Goal: Information Seeking & Learning: Learn about a topic

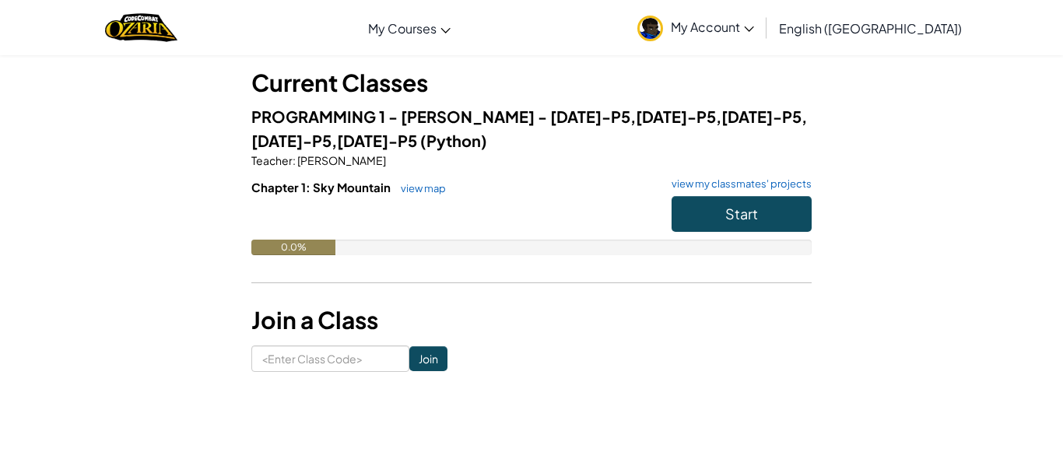
scroll to position [82, 0]
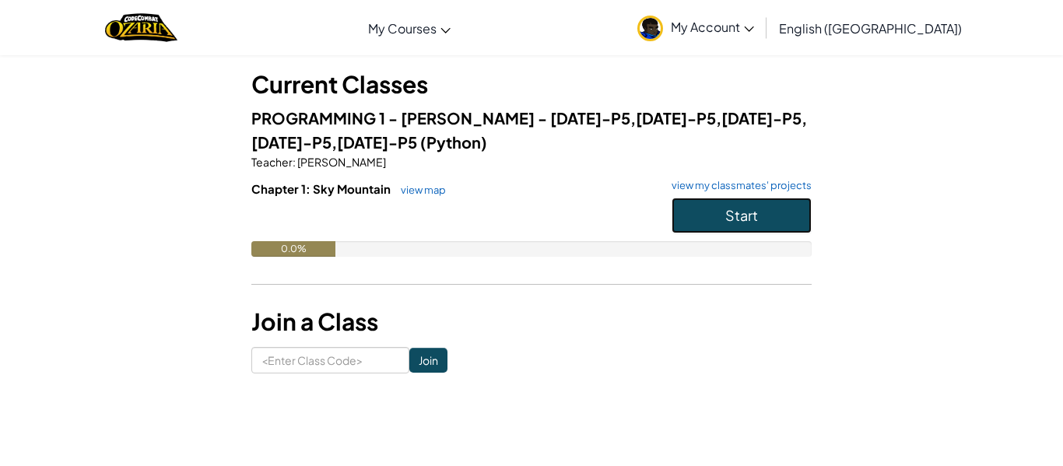
click at [695, 212] on button "Start" at bounding box center [742, 216] width 140 height 36
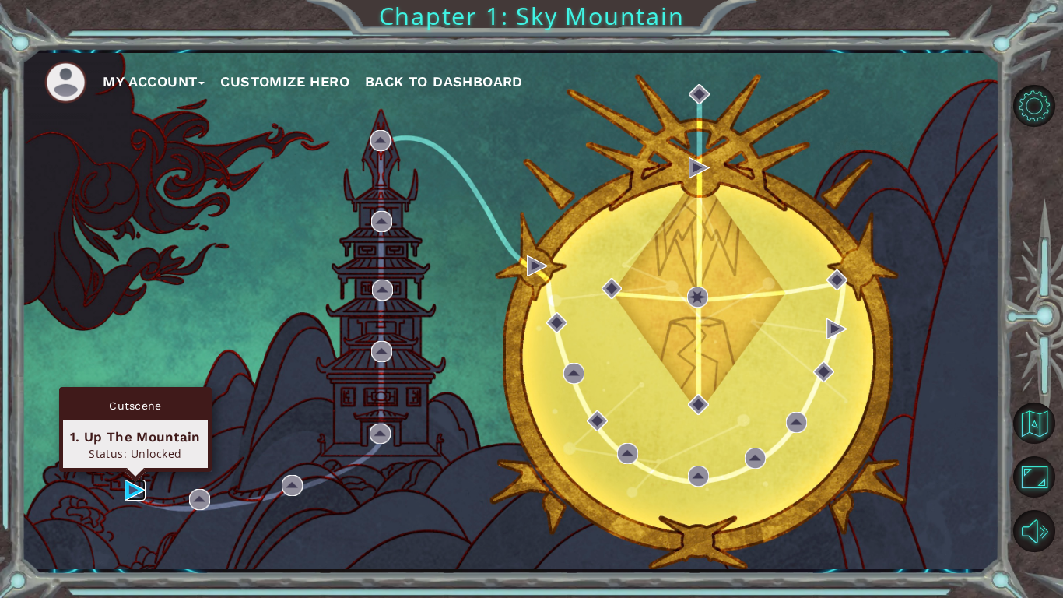
click at [128, 465] on img at bounding box center [135, 489] width 21 height 21
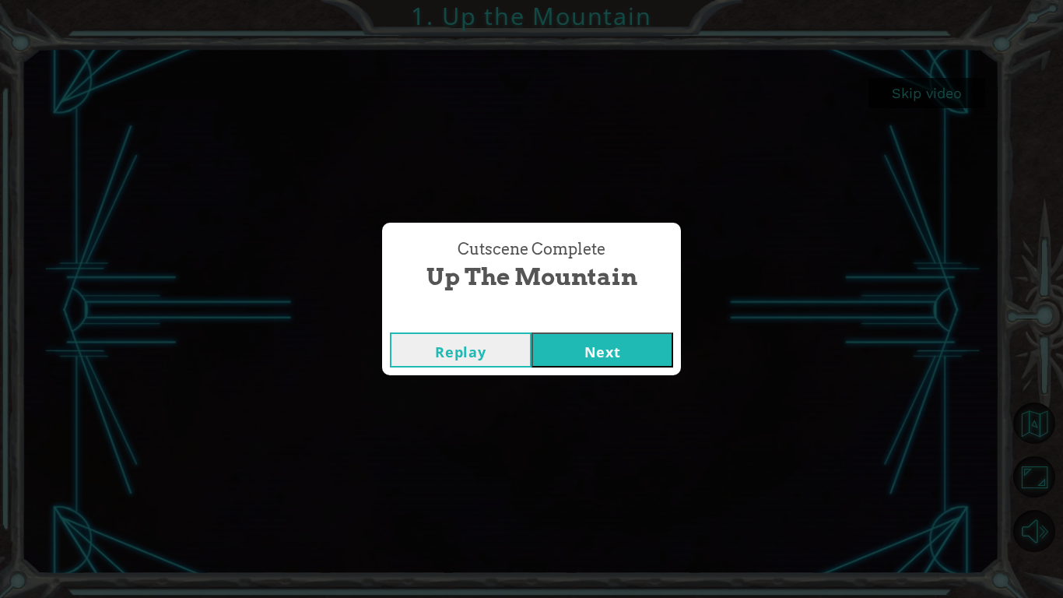
click at [604, 348] on button "Next" at bounding box center [603, 349] width 142 height 35
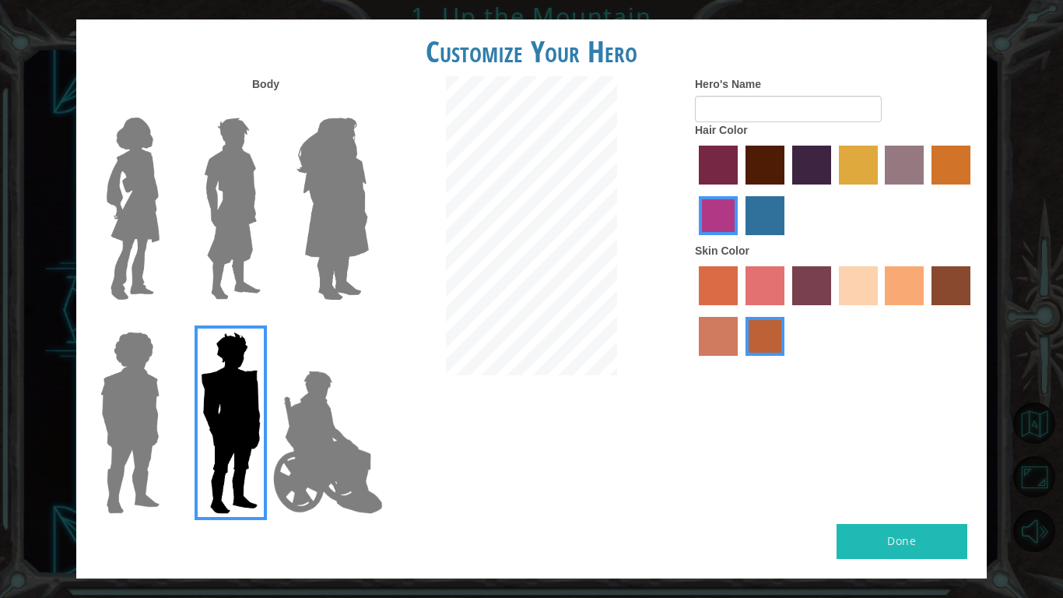
click at [335, 406] on img at bounding box center [328, 442] width 122 height 156
click at [368, 321] on input "Hero Jamie" at bounding box center [368, 321] width 0 height 0
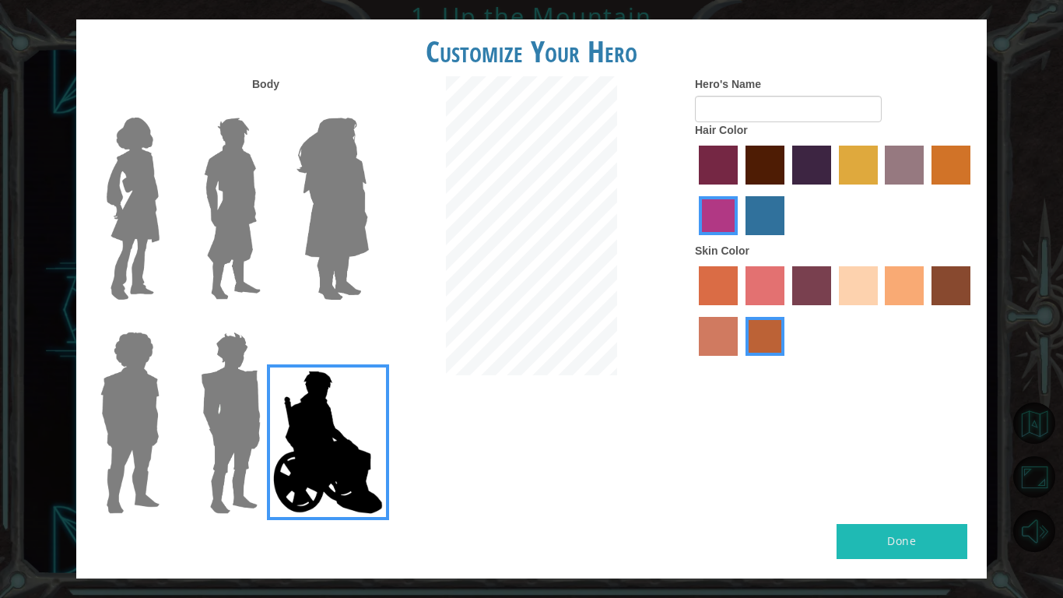
click at [145, 389] on img at bounding box center [130, 422] width 72 height 195
click at [166, 321] on input "Hero Steven" at bounding box center [166, 321] width 0 height 0
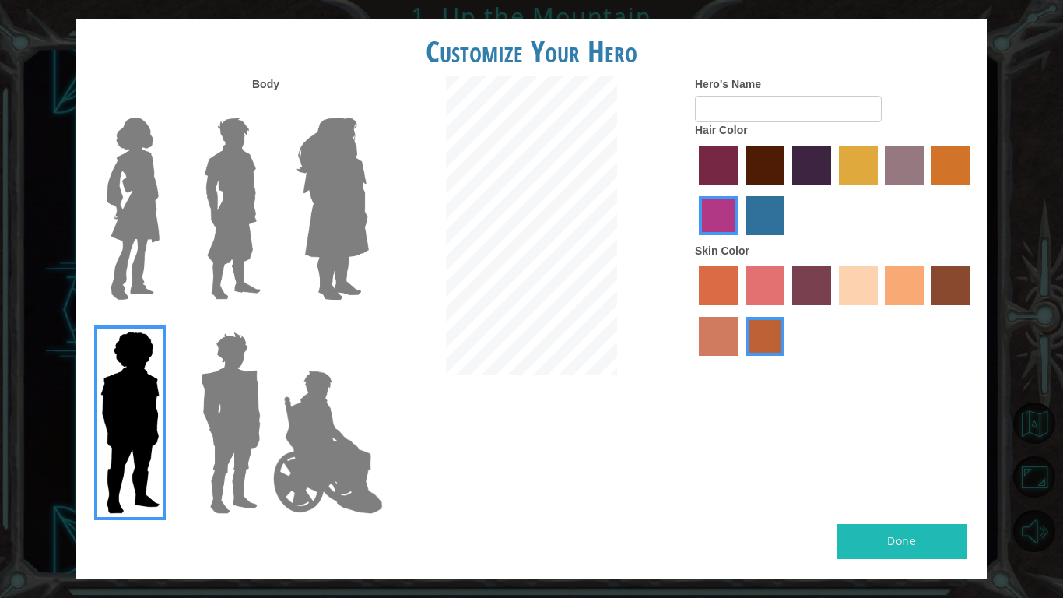
click at [294, 306] on div at bounding box center [329, 203] width 101 height 214
click at [316, 292] on img at bounding box center [332, 208] width 85 height 195
click at [368, 107] on input "Hero Amethyst" at bounding box center [368, 107] width 0 height 0
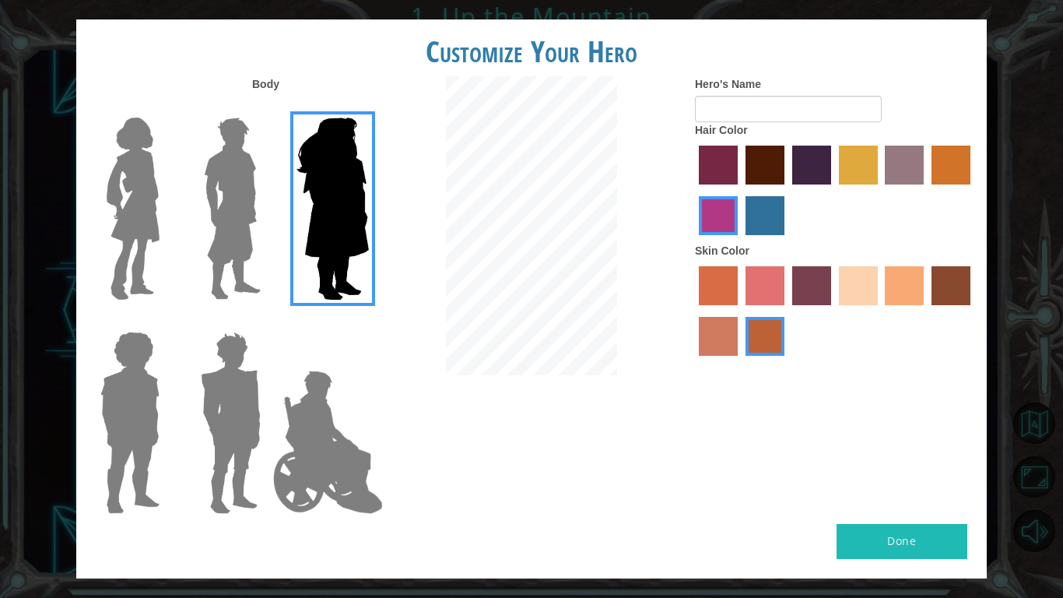
click at [265, 258] on img at bounding box center [232, 208] width 69 height 195
click at [267, 107] on input "Hero Lars" at bounding box center [267, 107] width 0 height 0
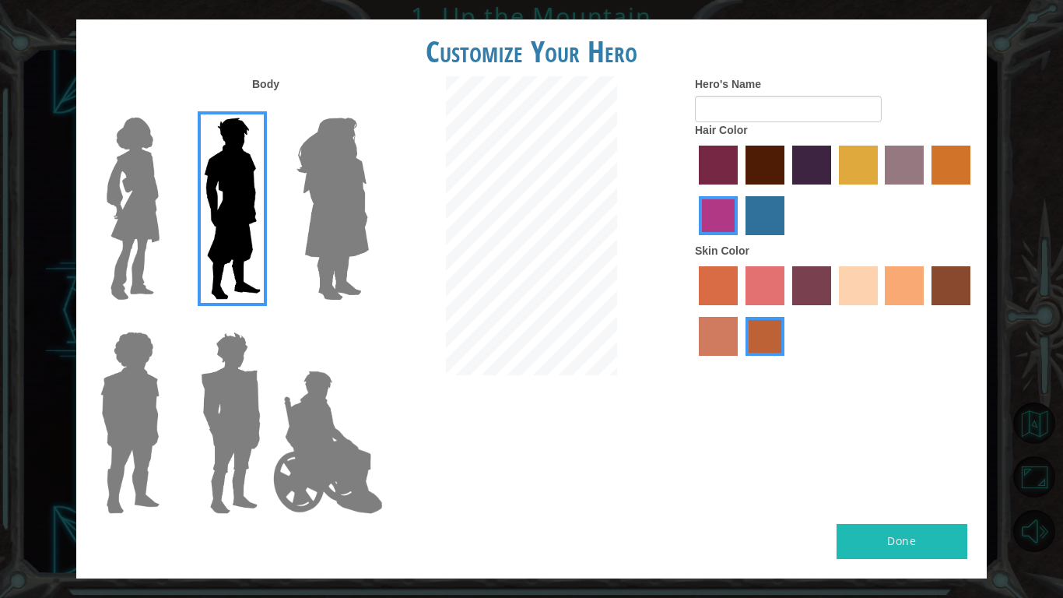
click at [142, 228] on img at bounding box center [132, 208] width 65 height 195
click at [166, 107] on input "Hero Connie" at bounding box center [166, 107] width 0 height 0
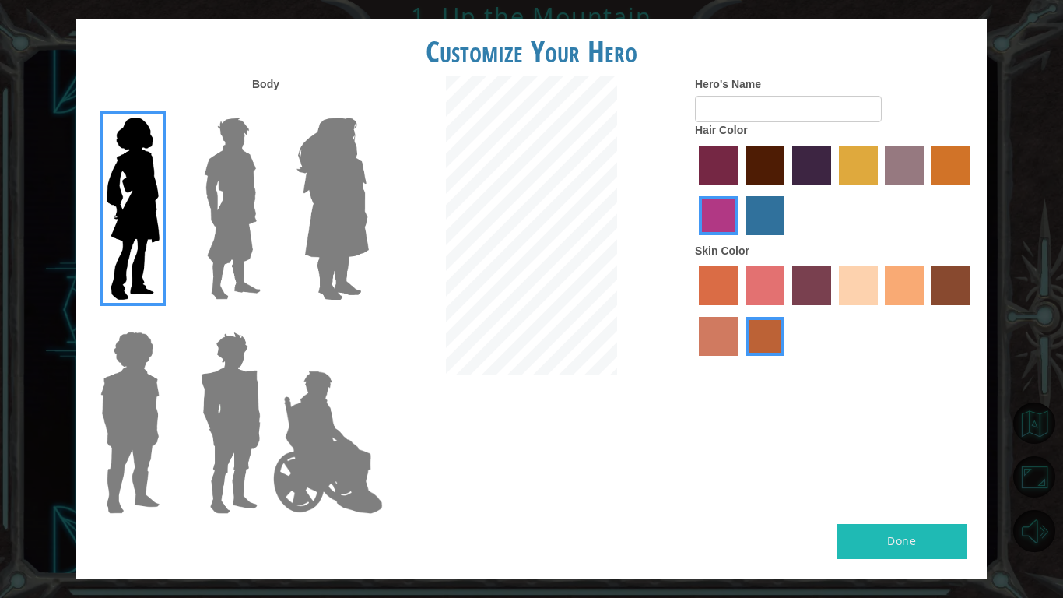
click at [160, 376] on img at bounding box center [130, 422] width 72 height 195
click at [166, 321] on input "Hero Steven" at bounding box center [166, 321] width 0 height 0
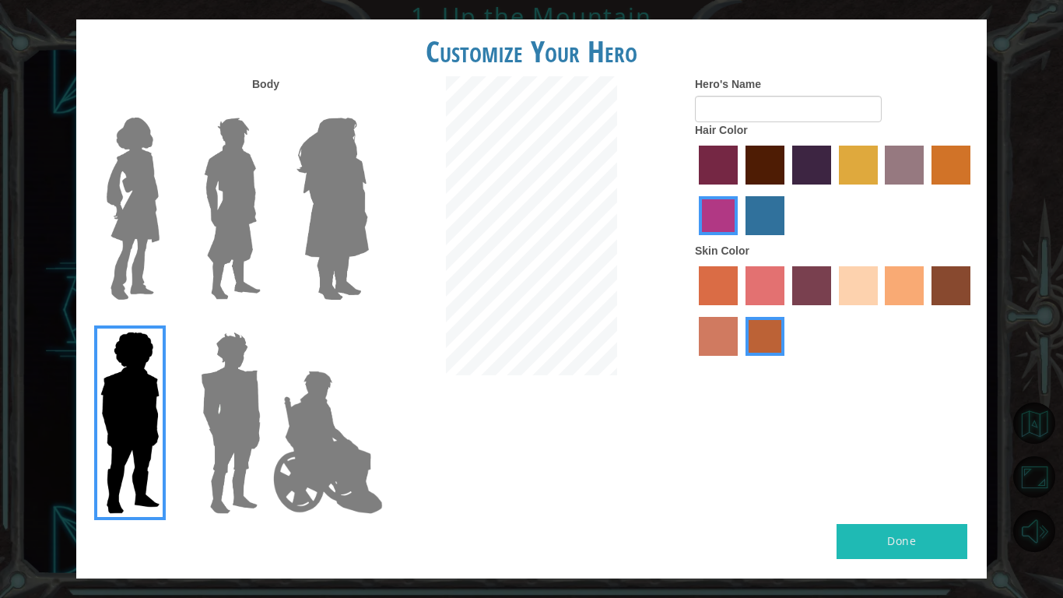
click at [163, 255] on img at bounding box center [132, 208] width 65 height 195
click at [166, 107] on input "Hero Connie" at bounding box center [166, 107] width 0 height 0
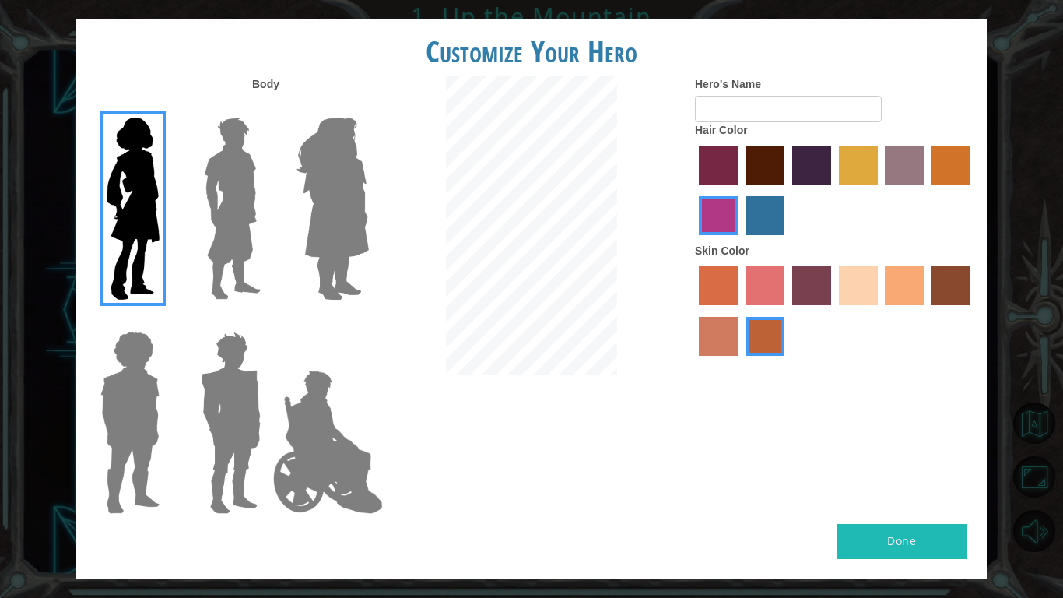
click at [781, 169] on label "maroon hair color" at bounding box center [765, 165] width 39 height 39
click at [740, 190] on input "maroon hair color" at bounding box center [740, 190] width 0 height 0
click at [640, 246] on div at bounding box center [532, 227] width 304 height 303
click at [755, 106] on input "Hero's Name" at bounding box center [788, 109] width 187 height 26
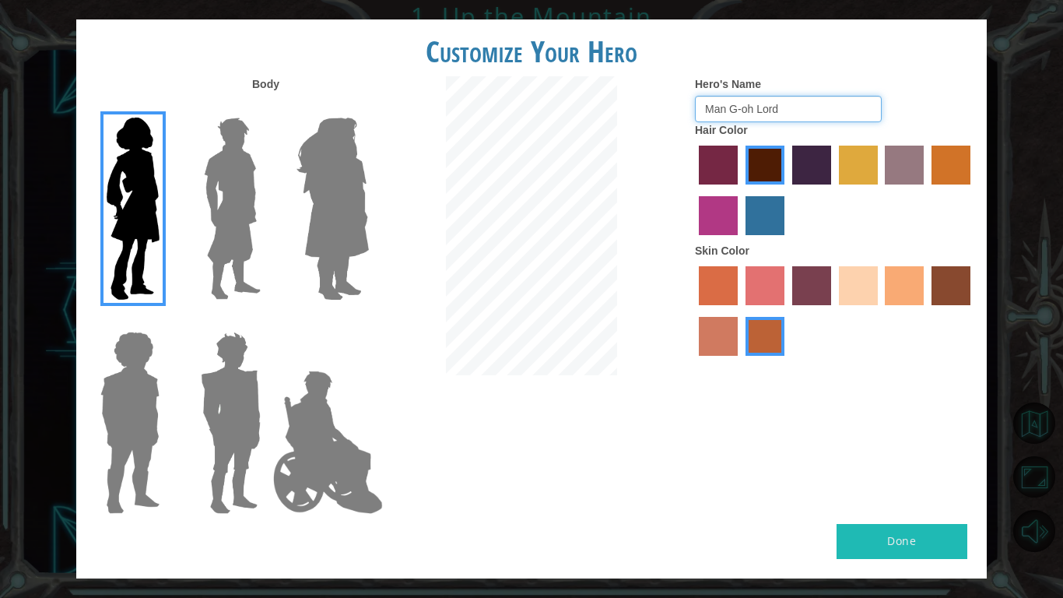
type input "Man G-oh Lord"
click at [135, 383] on img at bounding box center [130, 422] width 72 height 195
click at [166, 321] on input "Hero Steven" at bounding box center [166, 321] width 0 height 0
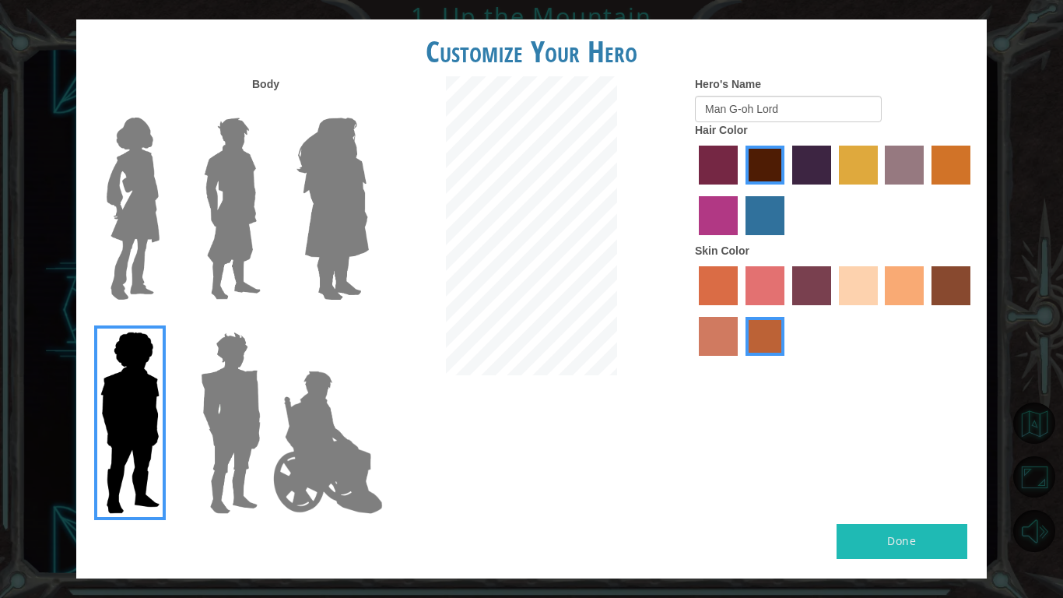
click at [844, 465] on button "Done" at bounding box center [902, 541] width 131 height 35
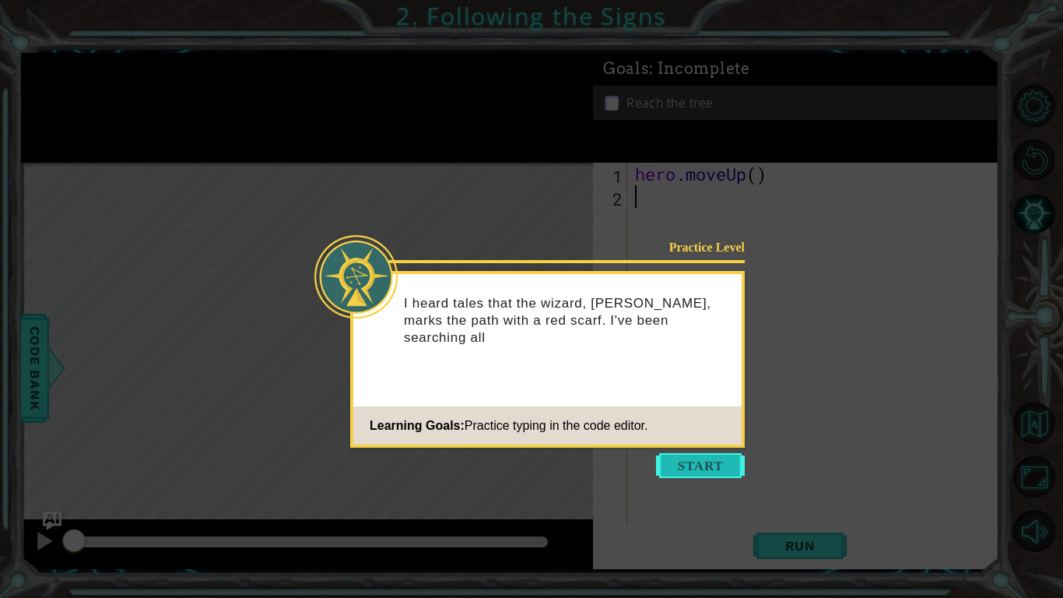
click at [696, 465] on button "Start" at bounding box center [700, 465] width 89 height 25
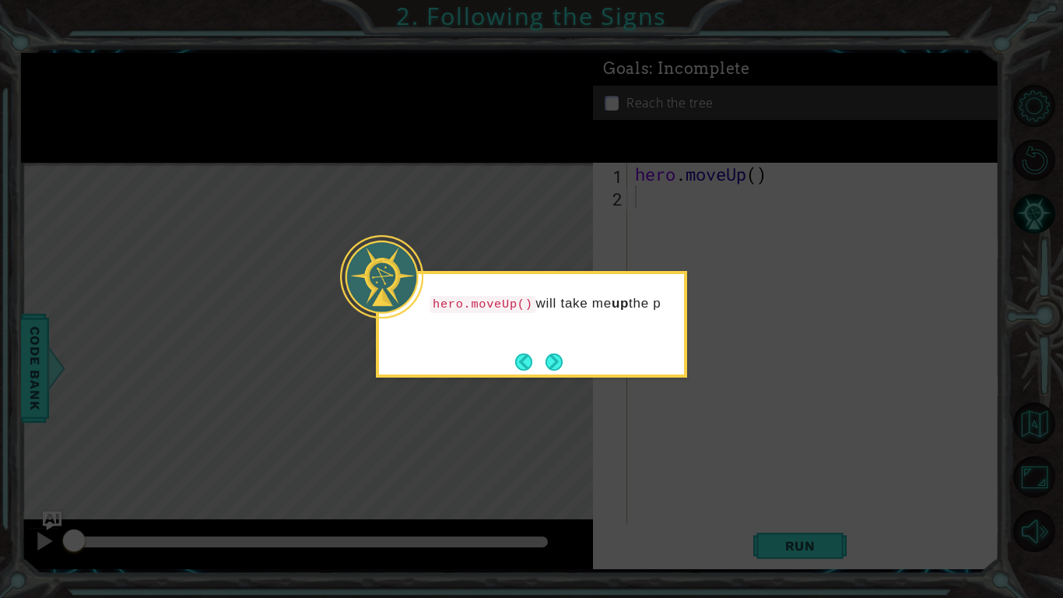
click at [583, 367] on div "hero.moveUp() will take me up the p" at bounding box center [531, 324] width 311 height 107
click at [573, 366] on div "hero.moveUp() will take me up the path." at bounding box center [531, 324] width 311 height 107
click at [560, 370] on button "Next" at bounding box center [554, 361] width 17 height 17
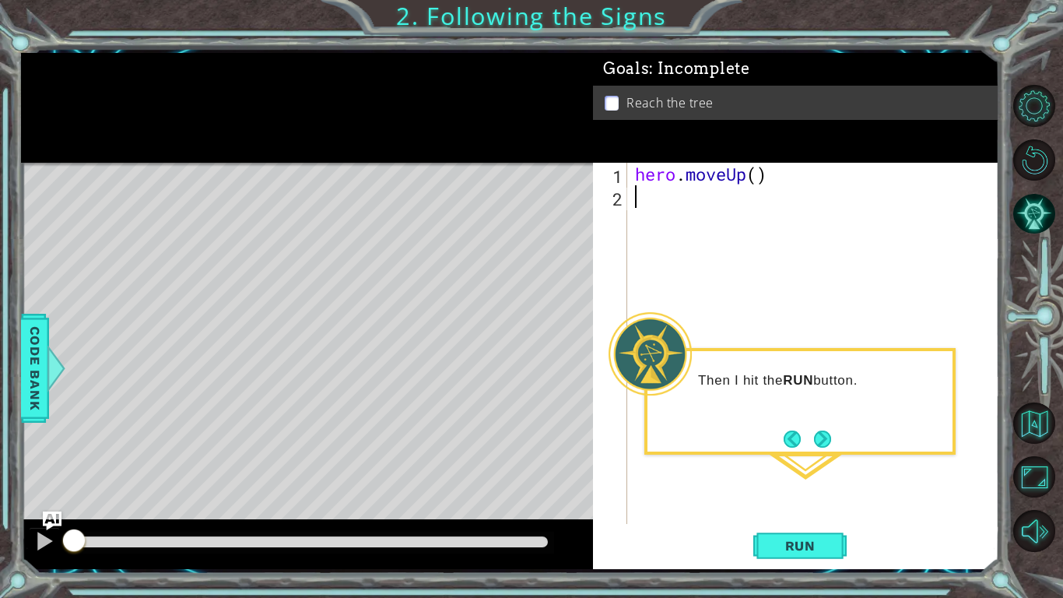
click at [812, 326] on div "hero . moveUp ( )" at bounding box center [817, 366] width 371 height 406
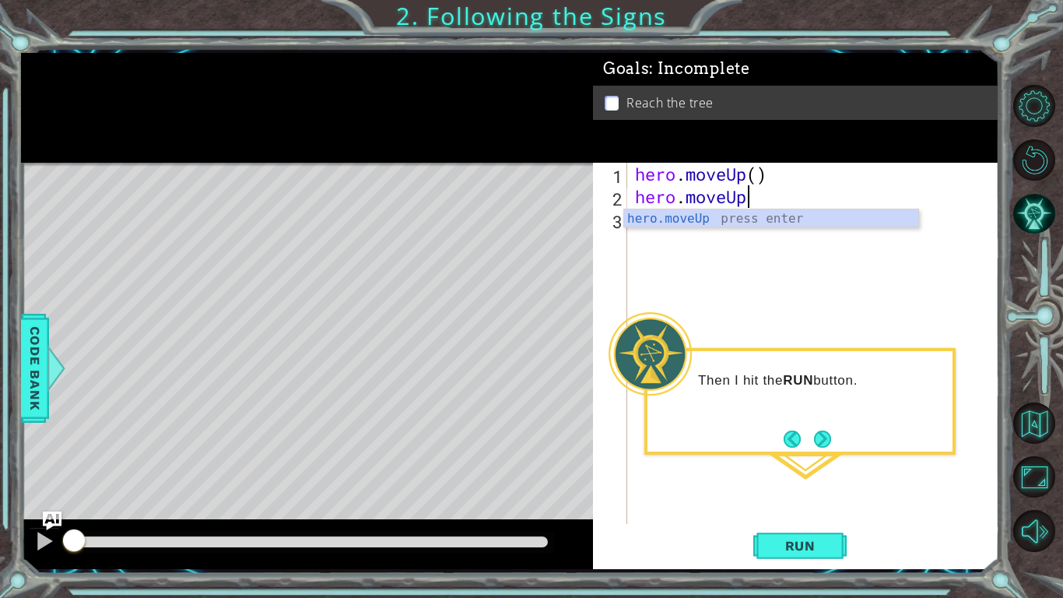
scroll to position [0, 5]
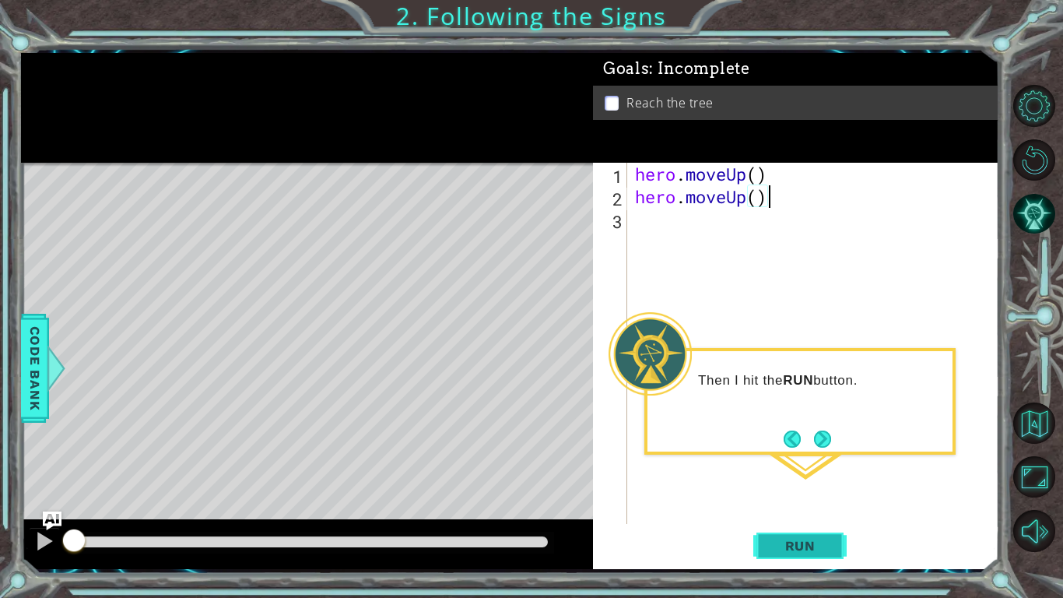
type textarea "hero.moveUp()"
click at [812, 465] on span "Run" at bounding box center [800, 546] width 61 height 16
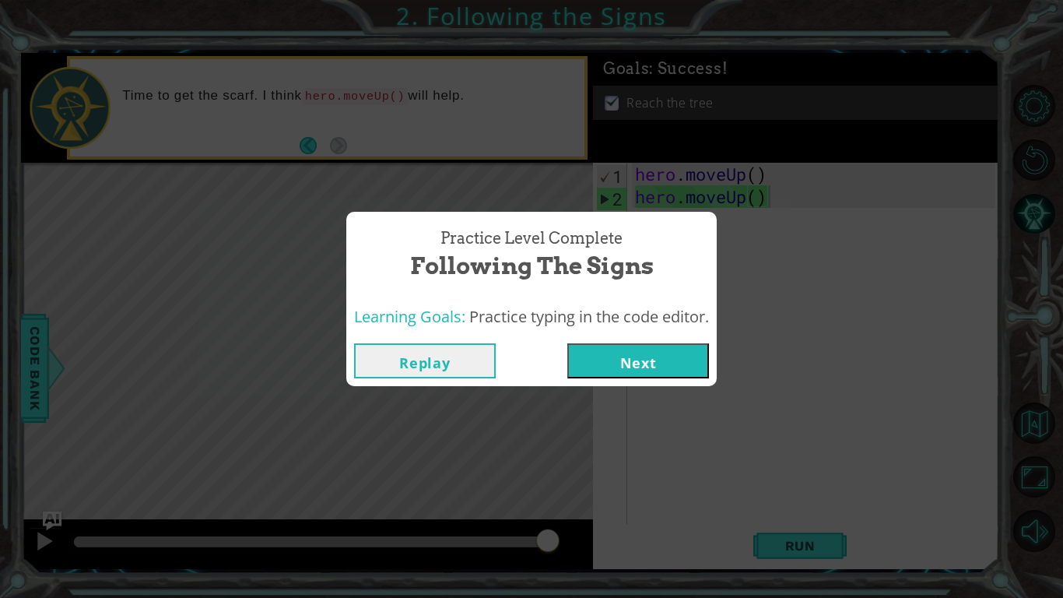
click at [646, 366] on button "Next" at bounding box center [638, 360] width 142 height 35
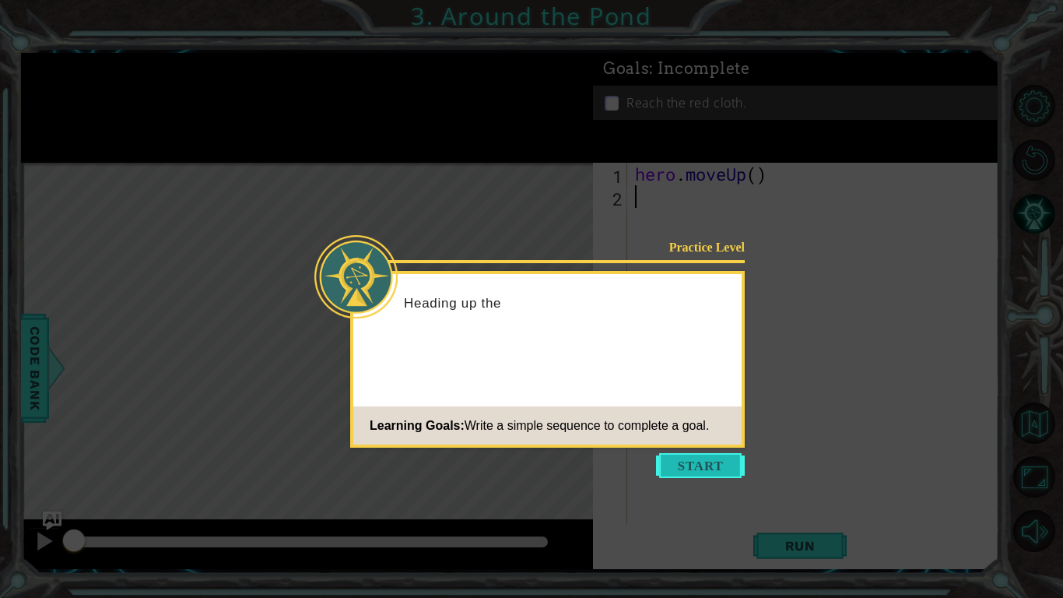
click at [695, 465] on button "Start" at bounding box center [700, 465] width 89 height 25
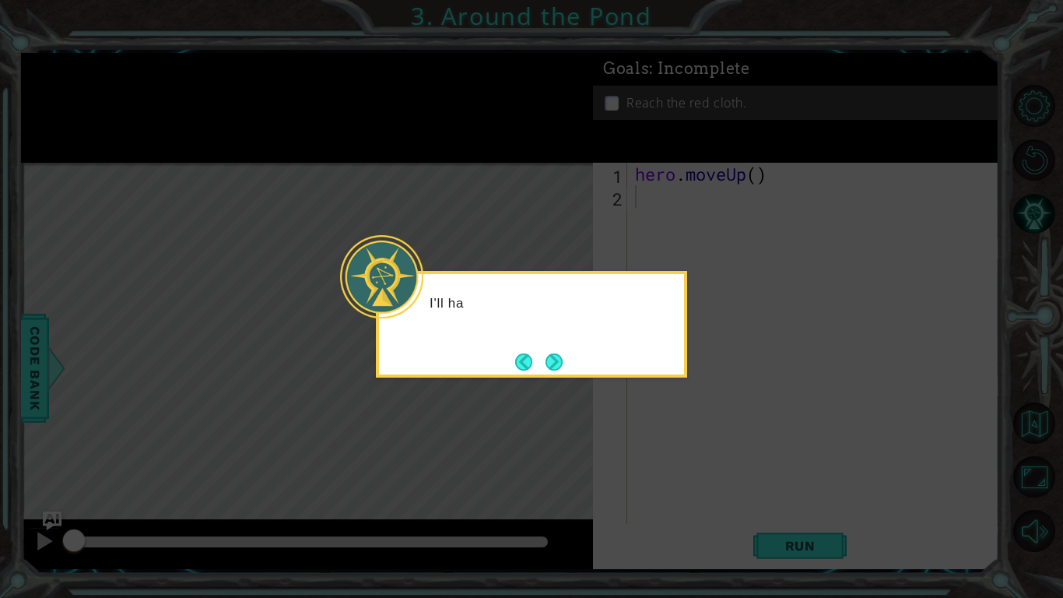
click at [667, 356] on div "I'll ha" at bounding box center [531, 324] width 311 height 107
click at [690, 374] on body "1 ההההההההההההההההההההההההההההההההההההההההההההההההההההההההההההההההההההההההההההה…" at bounding box center [531, 299] width 1063 height 598
click at [701, 371] on icon at bounding box center [531, 299] width 1063 height 598
click at [580, 359] on div "I'll have to go around the pond ." at bounding box center [531, 324] width 311 height 107
click at [571, 360] on div "I'll have to go around the pond ." at bounding box center [531, 324] width 311 height 107
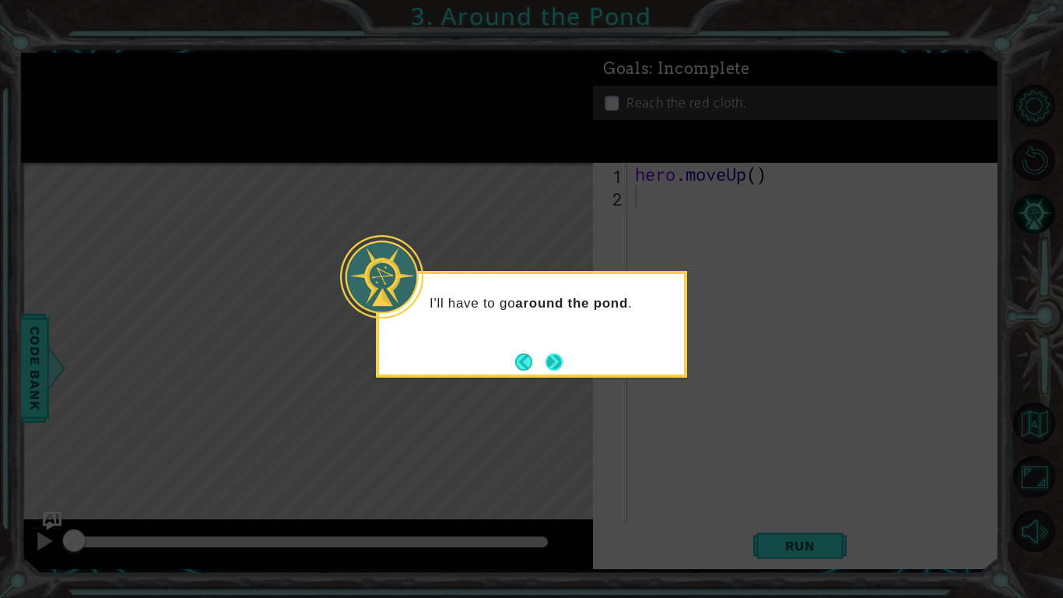
click at [562, 358] on button "Next" at bounding box center [554, 361] width 17 height 17
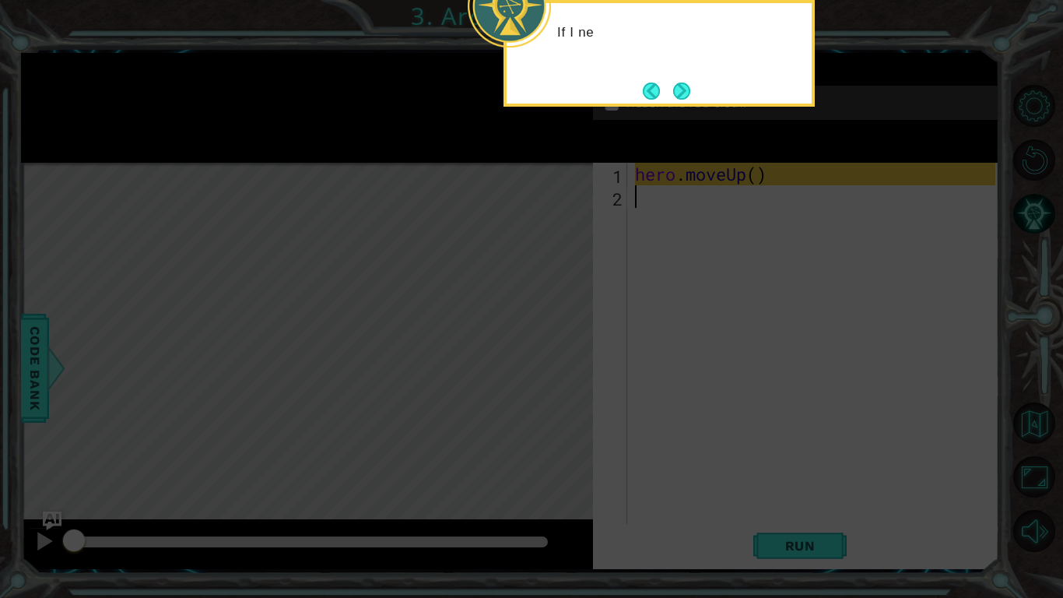
click at [661, 226] on icon at bounding box center [531, 96] width 1063 height 1002
click at [683, 97] on button "Next" at bounding box center [682, 91] width 18 height 18
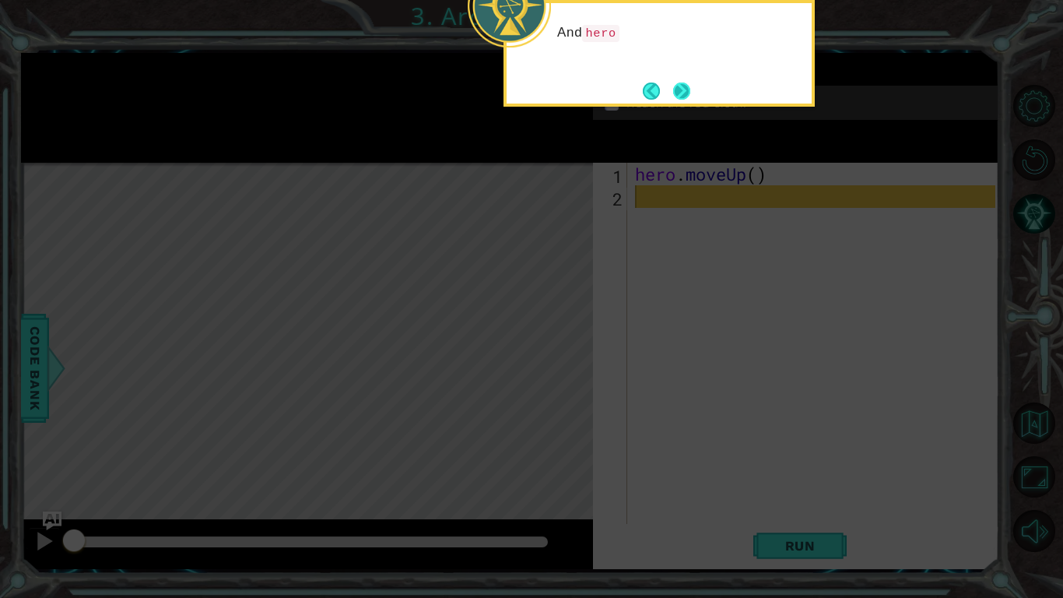
click at [690, 97] on button "Next" at bounding box center [681, 90] width 17 height 17
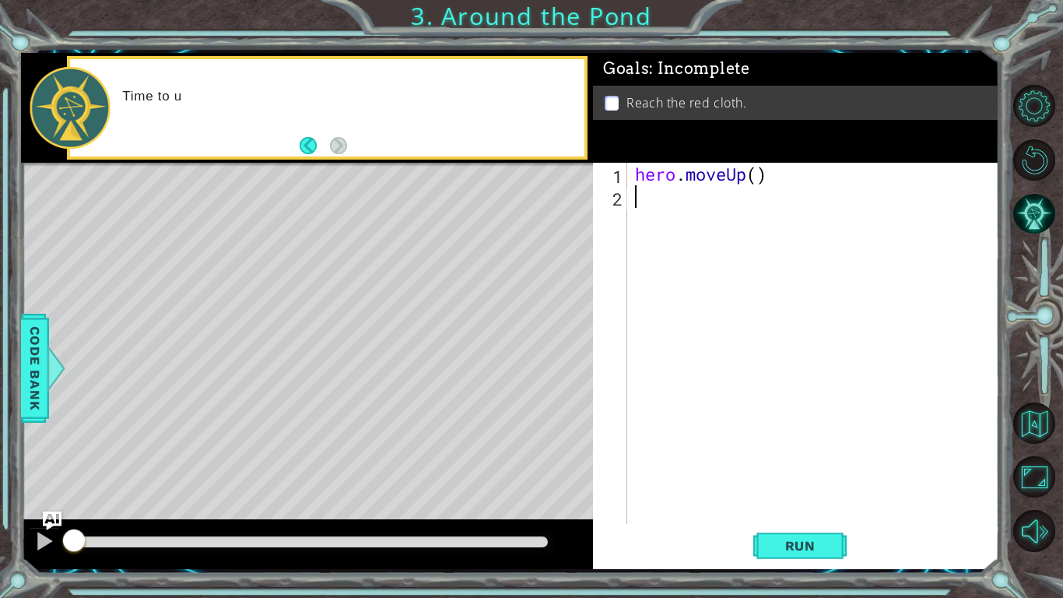
click at [682, 197] on div "hero . moveUp ( )" at bounding box center [817, 366] width 371 height 406
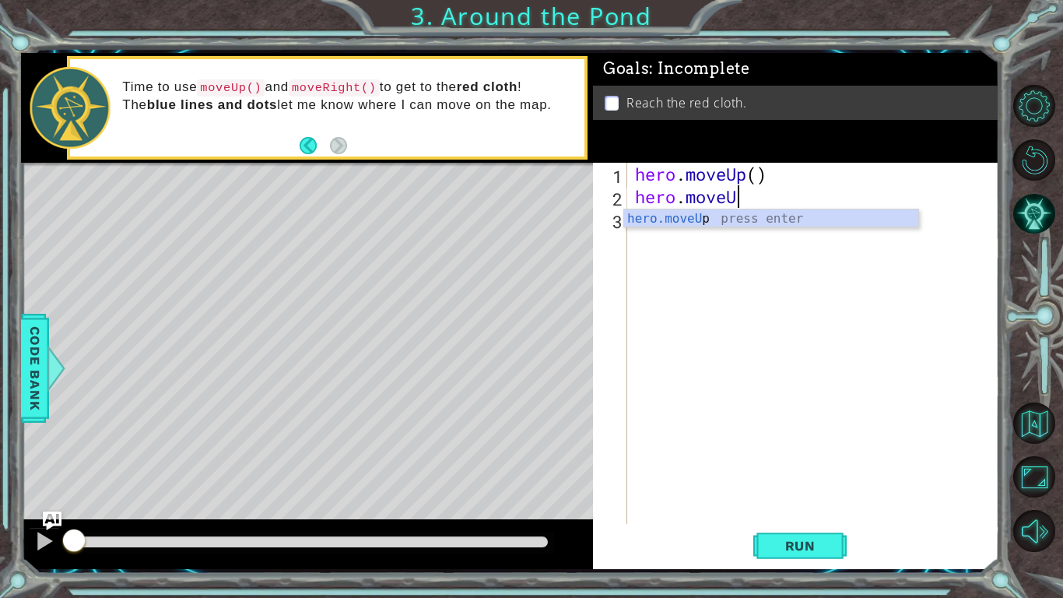
scroll to position [0, 4]
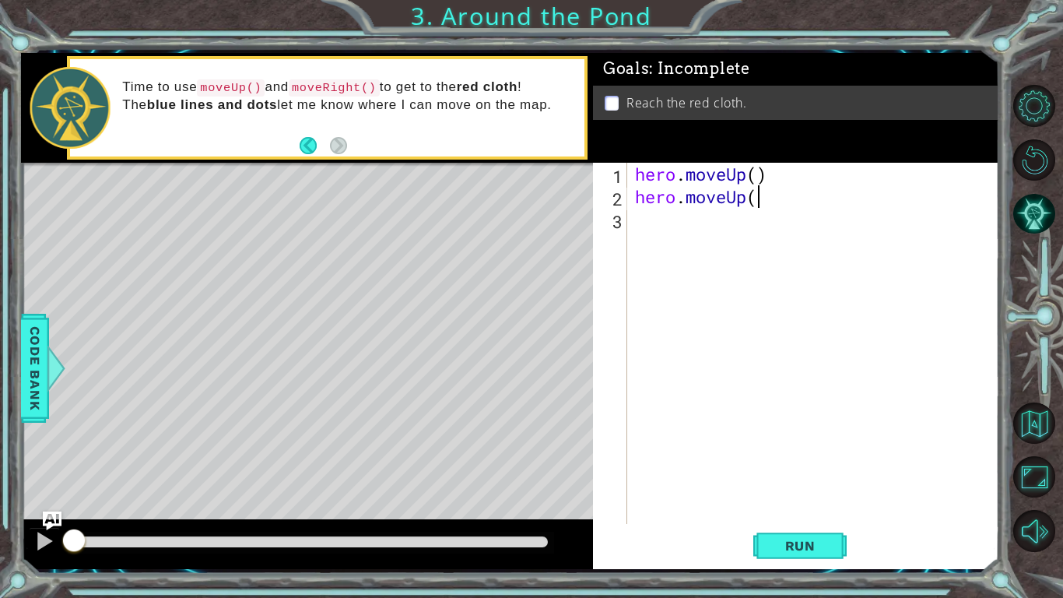
type textarea "hero.moveUp()"
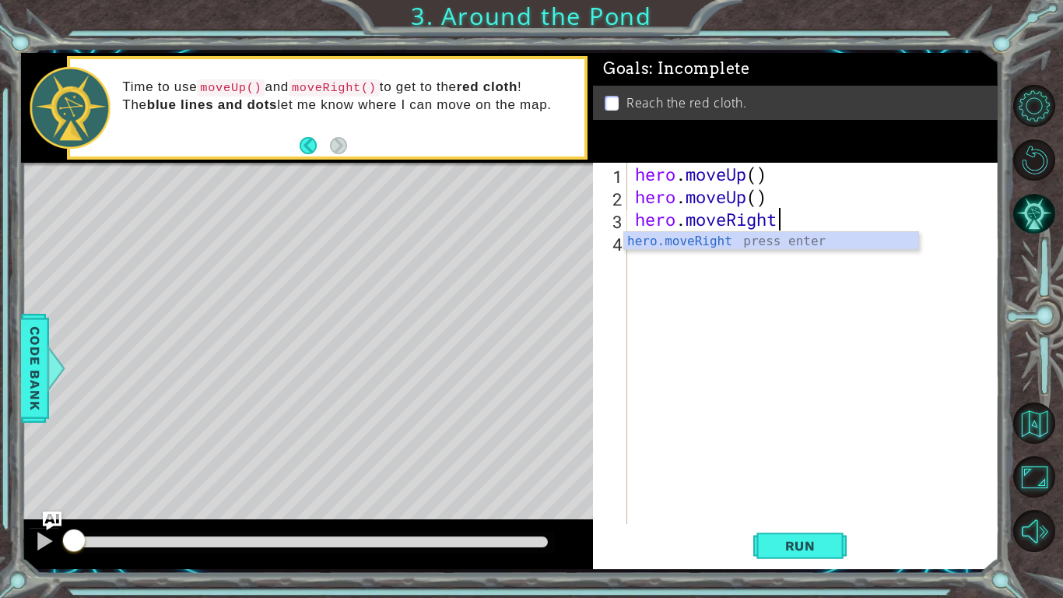
type textarea "hero.moveRight()"
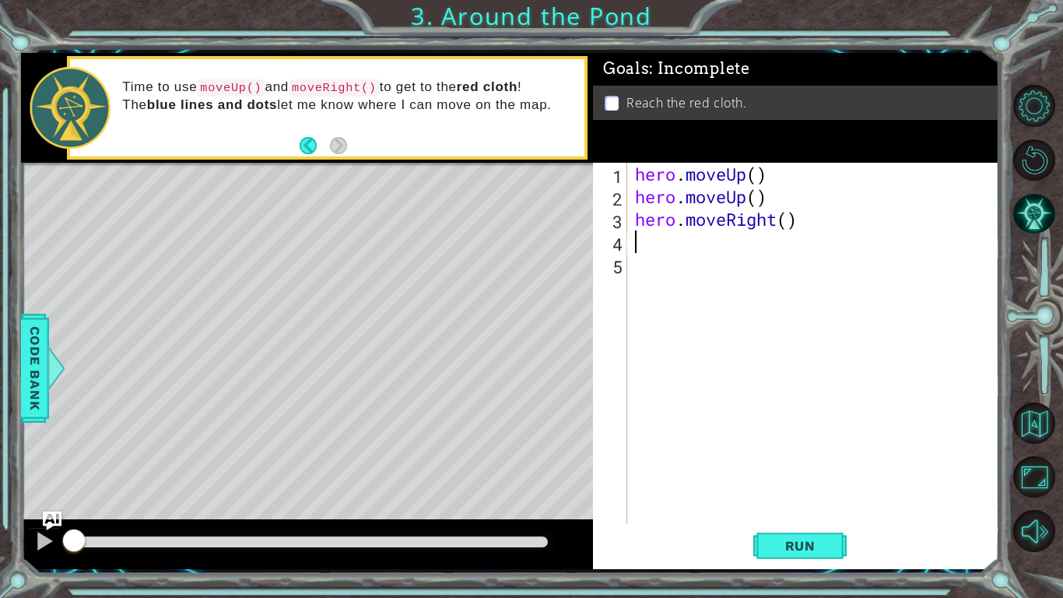
type textarea "H"
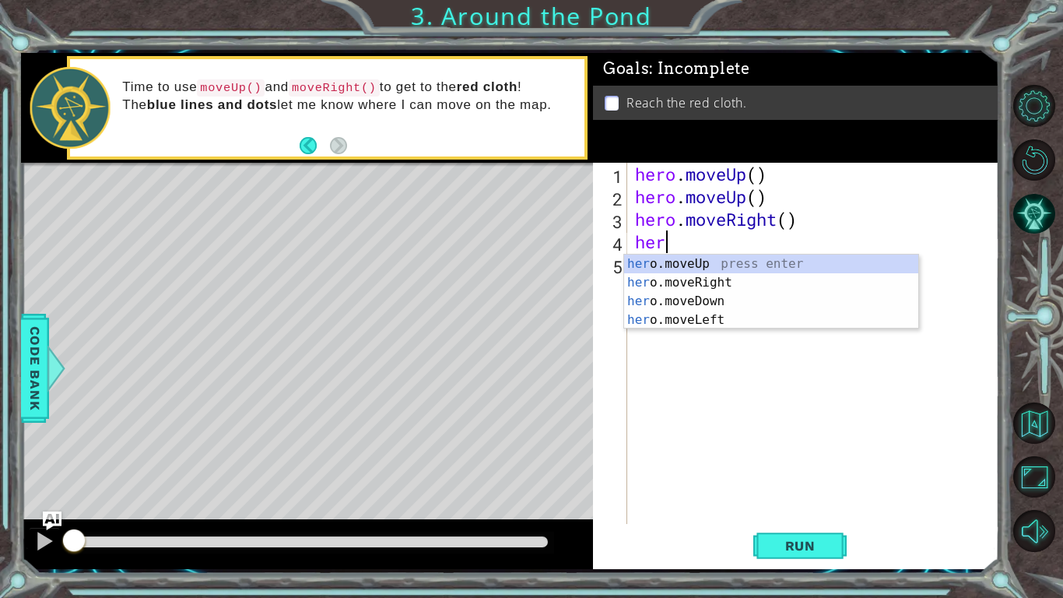
type textarea "hero"
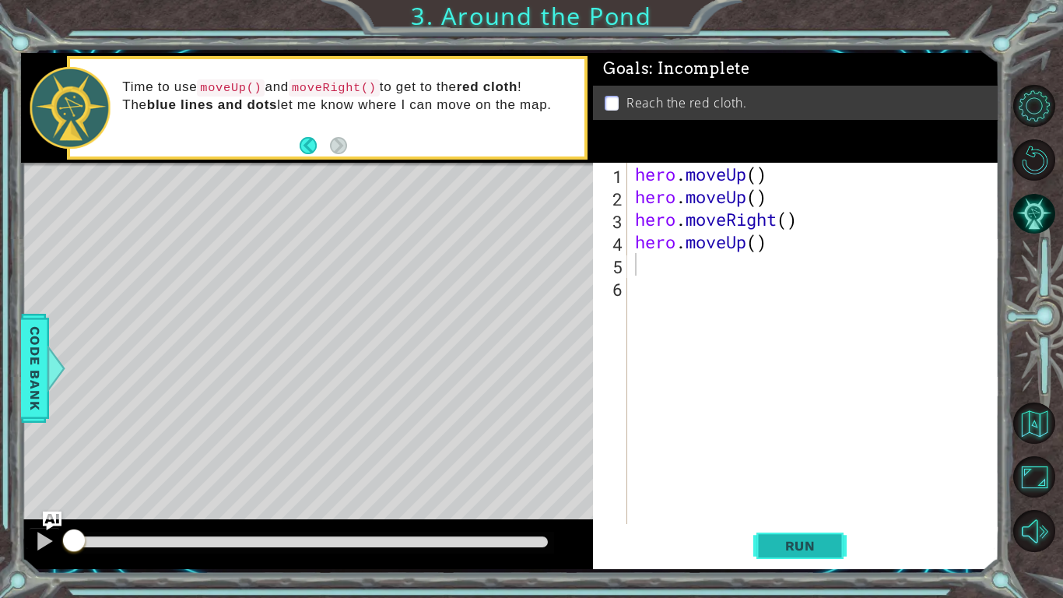
click at [833, 465] on button "Run" at bounding box center [799, 545] width 93 height 40
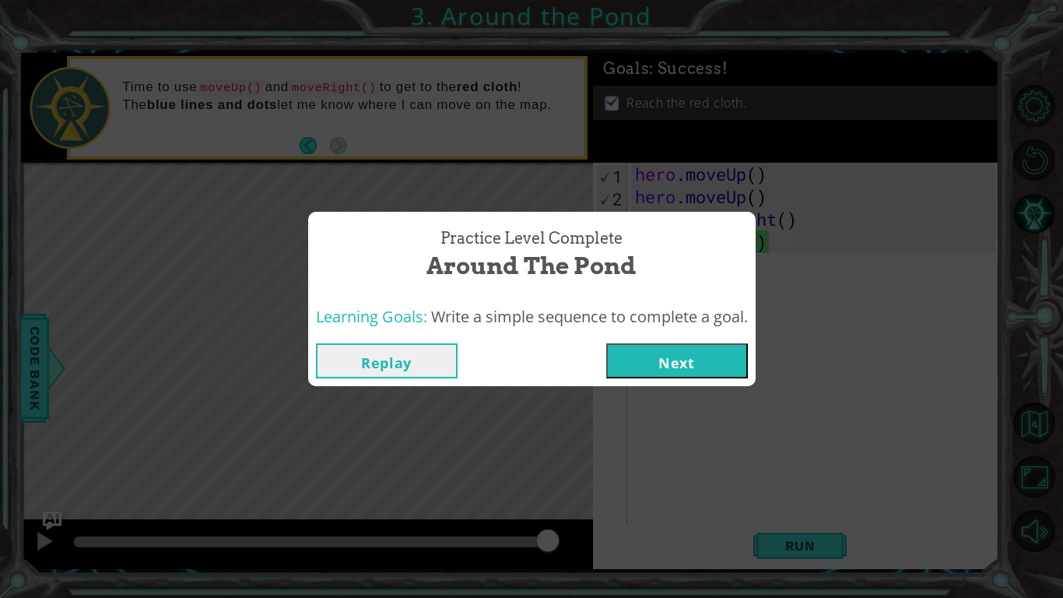
click at [652, 367] on button "Next" at bounding box center [677, 360] width 142 height 35
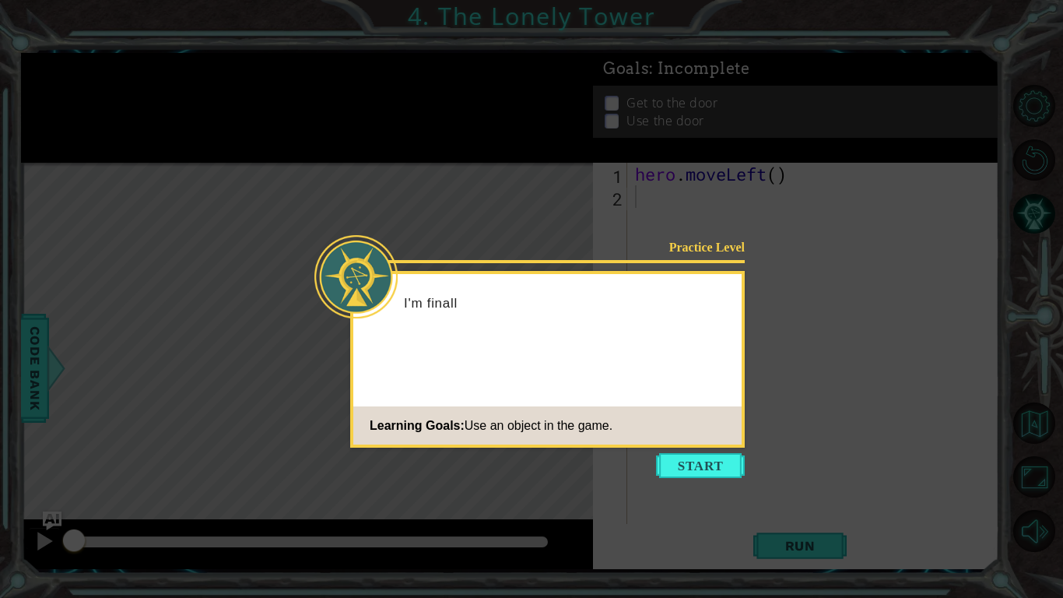
click at [700, 465] on button "Start" at bounding box center [700, 465] width 89 height 25
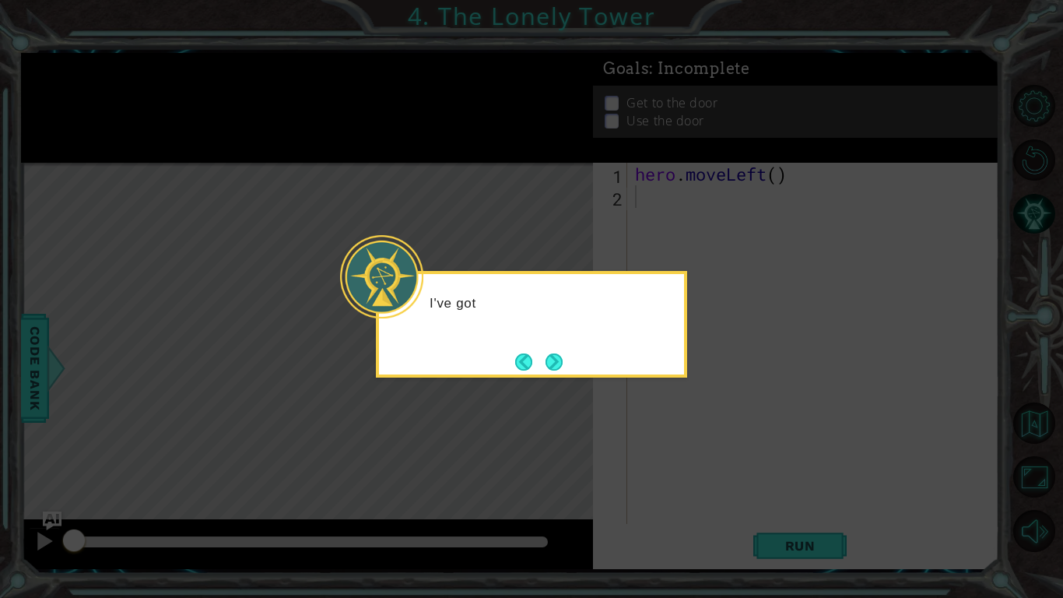
click at [570, 366] on div "I've got" at bounding box center [531, 324] width 311 height 107
click at [560, 363] on button "Next" at bounding box center [554, 361] width 17 height 17
click at [555, 360] on button "Next" at bounding box center [554, 361] width 17 height 17
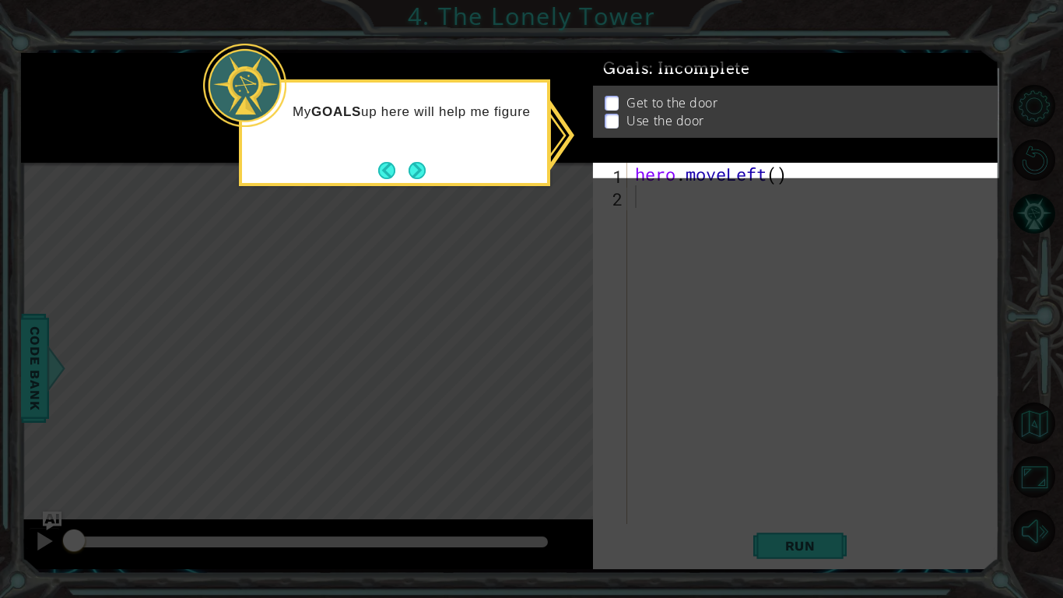
click at [438, 164] on div "My GOALS up here will help me figure" at bounding box center [394, 132] width 311 height 107
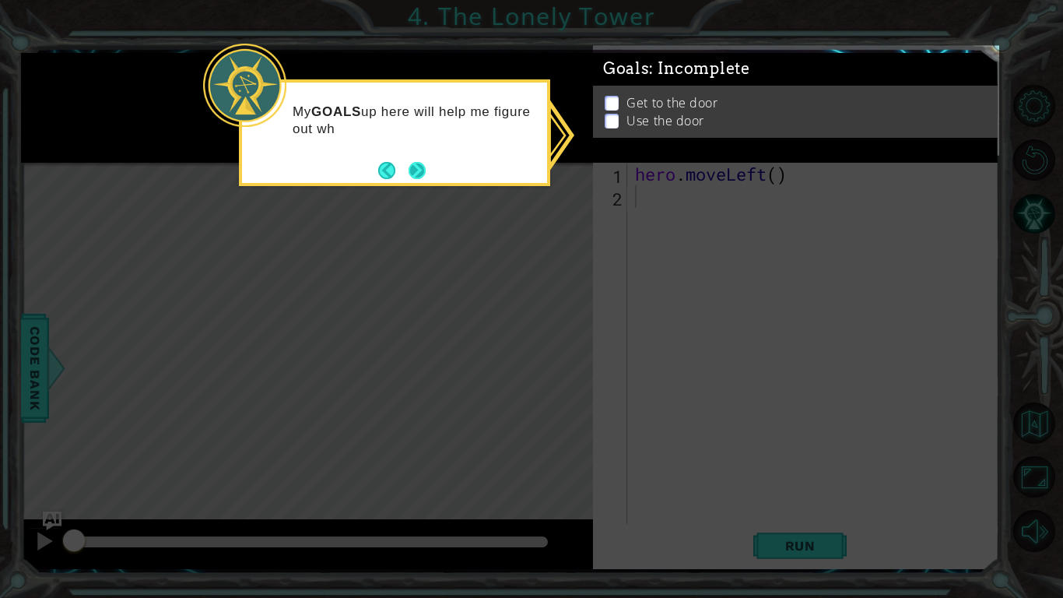
click at [430, 162] on div "My GOALS up here will help me figure out wh" at bounding box center [394, 128] width 305 height 79
click at [429, 162] on div "My GOALS up here will help me figure out what to do next" at bounding box center [394, 128] width 305 height 79
click at [424, 167] on button "Next" at bounding box center [417, 170] width 17 height 17
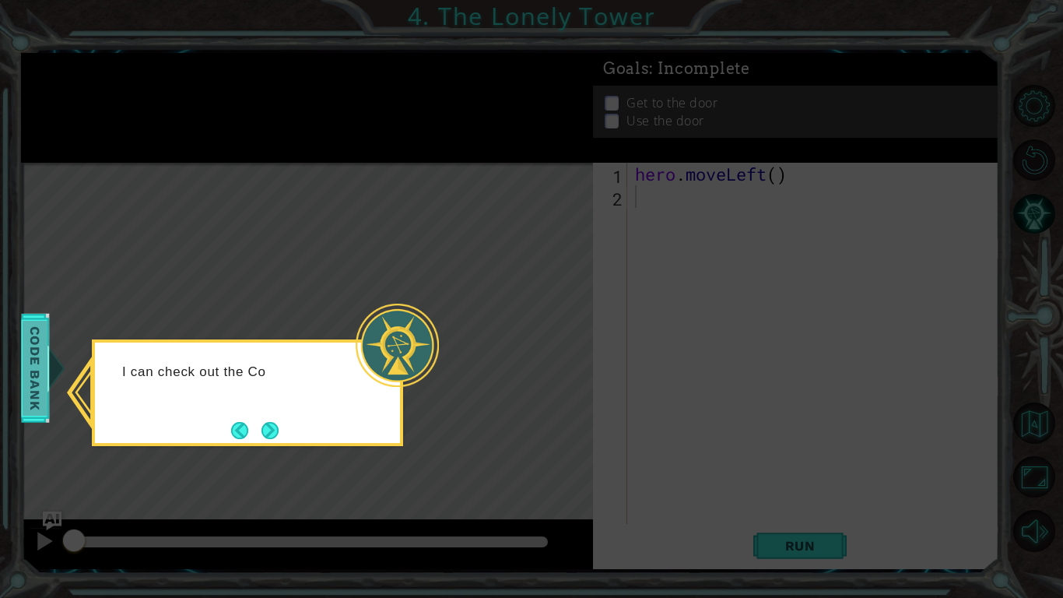
click at [33, 336] on span "Code Bank" at bounding box center [35, 367] width 25 height 95
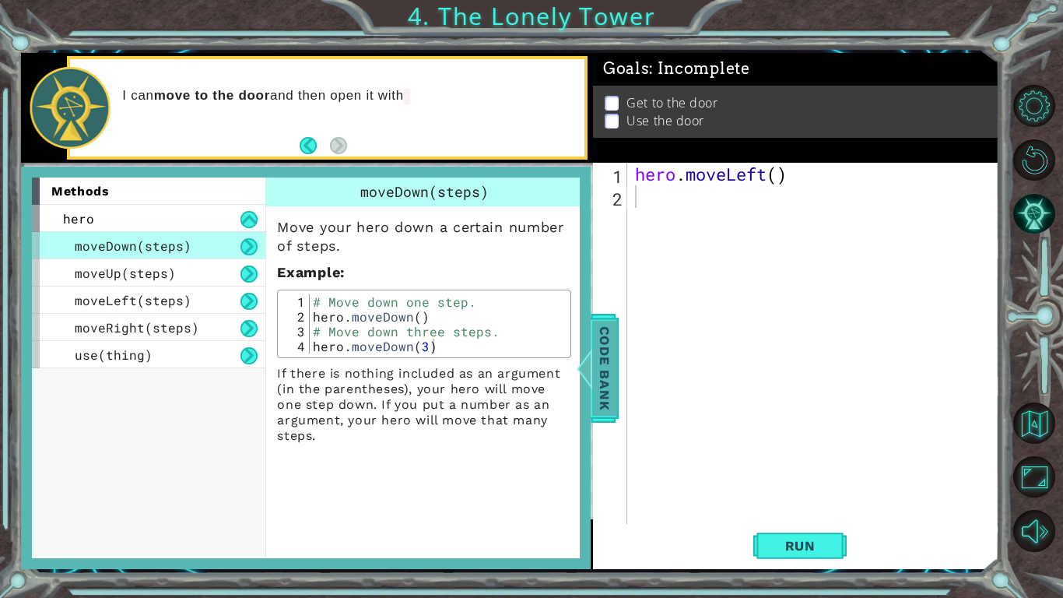
click at [597, 370] on span "Code Bank" at bounding box center [604, 367] width 25 height 95
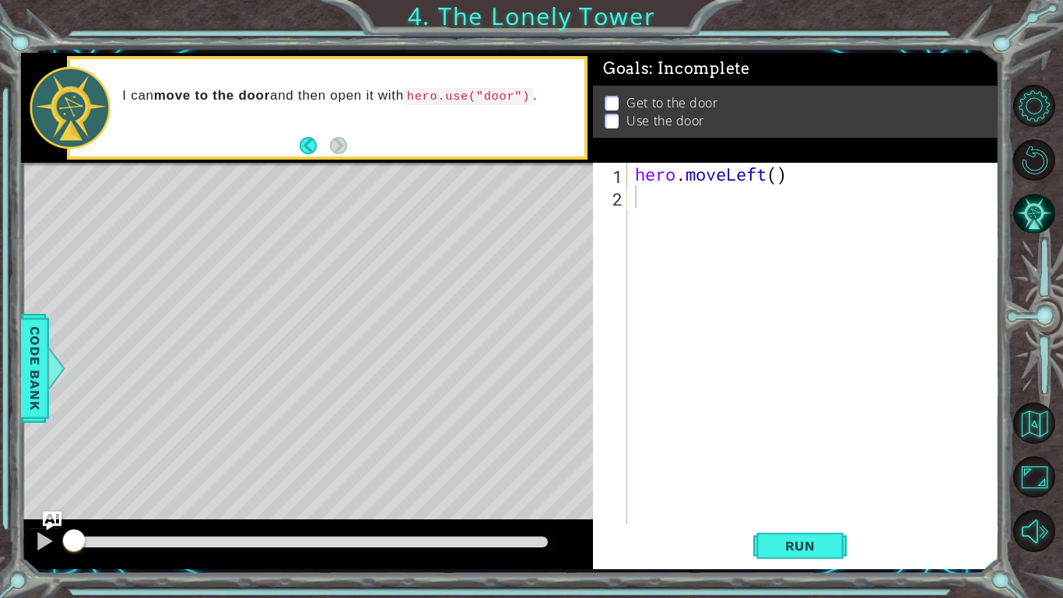
click at [640, 214] on div "hero . moveLeft ( )" at bounding box center [817, 366] width 371 height 406
click at [793, 178] on div "hero . moveLeft ( )" at bounding box center [817, 366] width 371 height 406
type textarea "hero.moveLeft(2)"
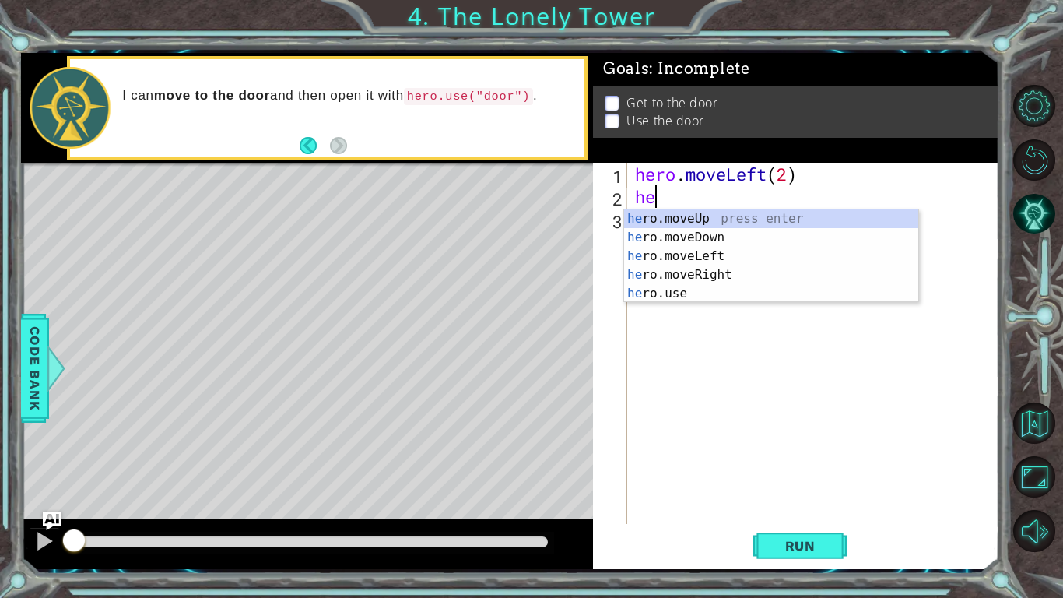
type textarea "her"
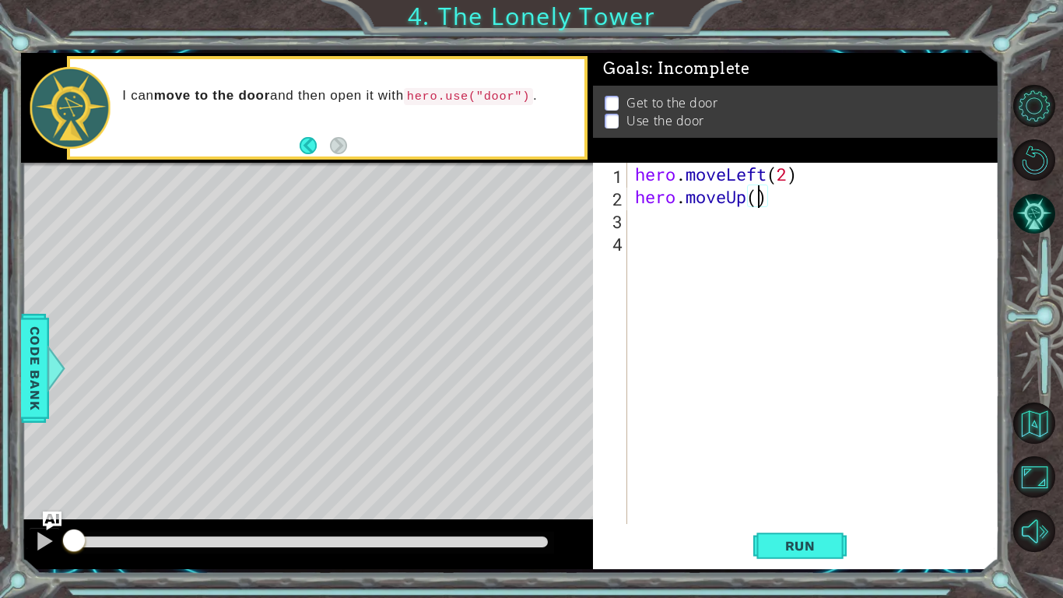
type textarea "hero.moveUp(2)"
type textarea "h"
type textarea "hero.moveRight(2)"
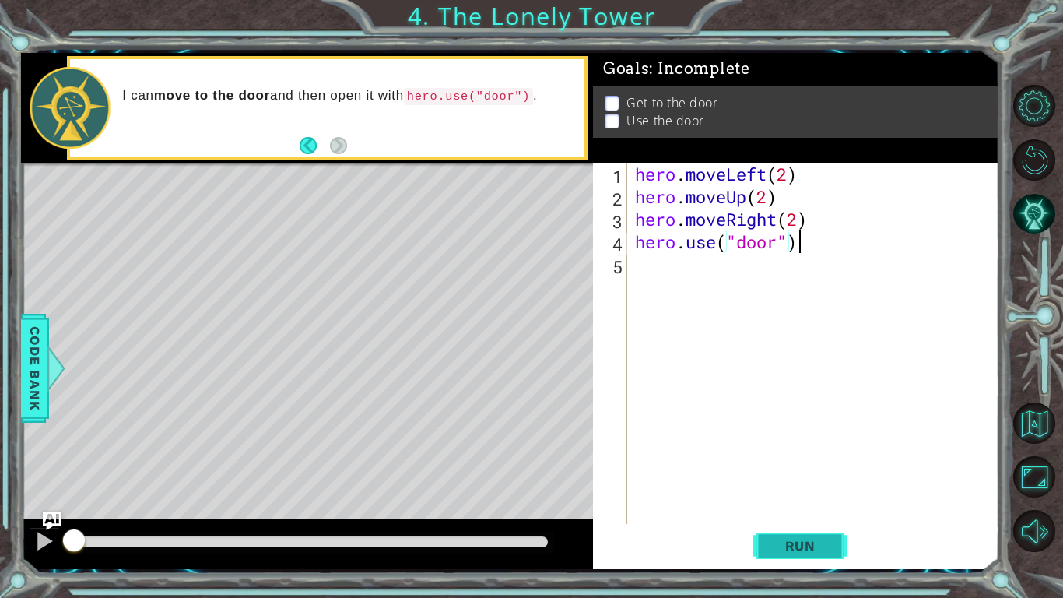
type textarea "hero.use("door")"
click at [799, 465] on button "Run" at bounding box center [799, 545] width 93 height 40
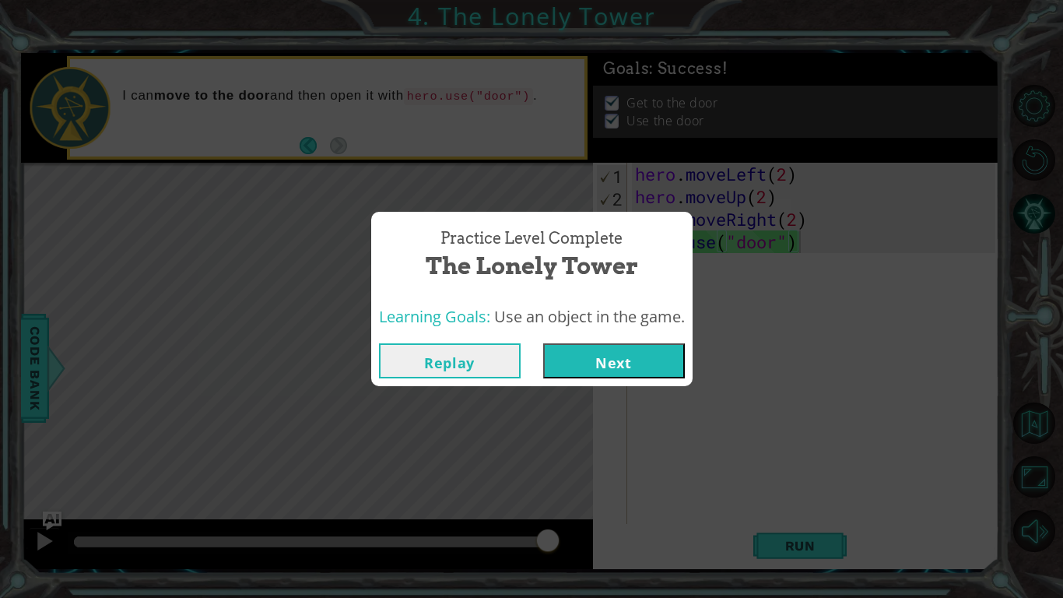
click at [620, 368] on button "Next" at bounding box center [614, 360] width 142 height 35
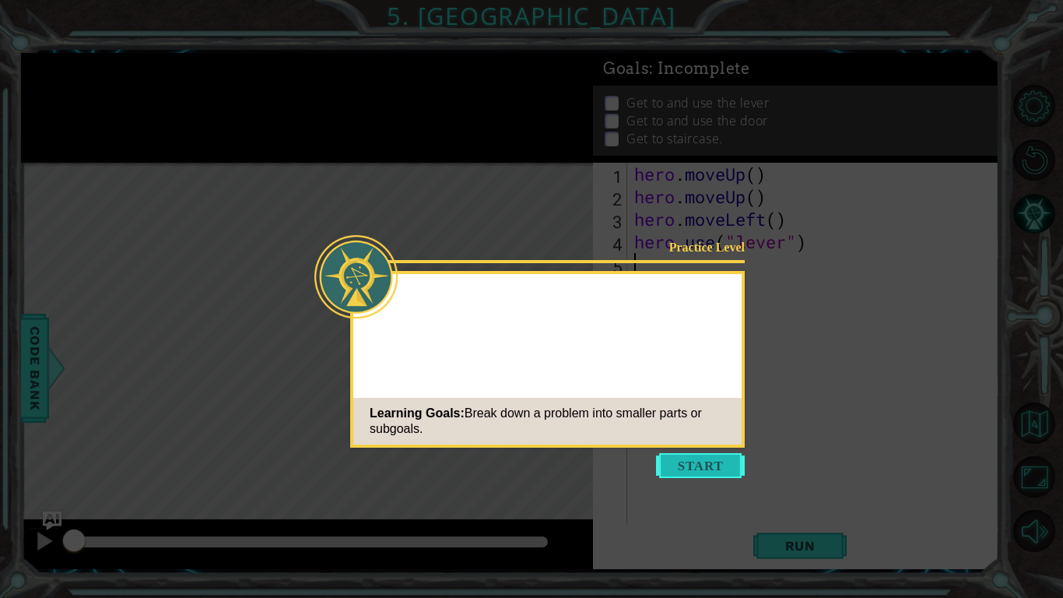
click at [687, 458] on button "Start" at bounding box center [700, 465] width 89 height 25
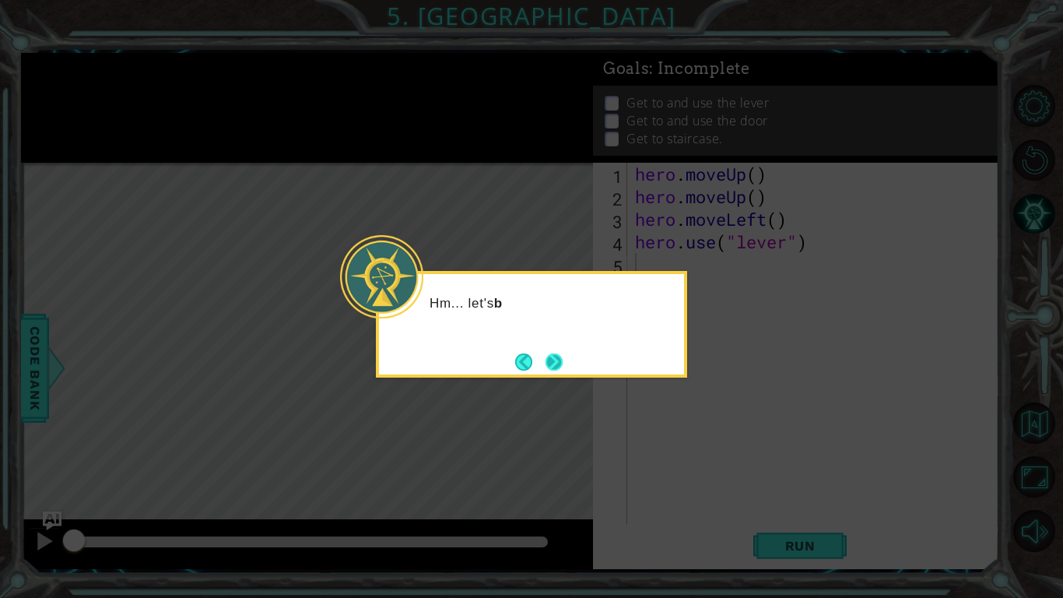
drag, startPoint x: 571, startPoint y: 377, endPoint x: 563, endPoint y: 369, distance: 11.6
click at [570, 377] on div "Hm... let's b" at bounding box center [531, 324] width 311 height 107
click at [563, 369] on button "Next" at bounding box center [554, 361] width 17 height 17
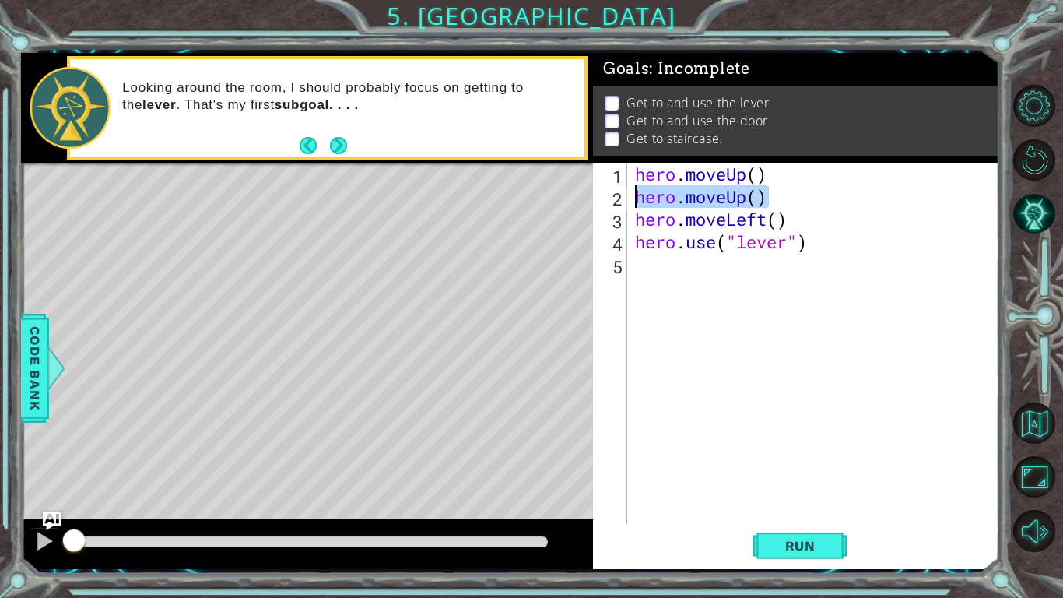
drag, startPoint x: 775, startPoint y: 188, endPoint x: 626, endPoint y: 198, distance: 149.8
click at [626, 198] on div "1 2 3 4 5 hero . moveUp ( ) hero . moveUp ( ) hero . moveLeft ( ) hero . use ( …" at bounding box center [794, 343] width 402 height 361
type textarea "hero.moveUp()"
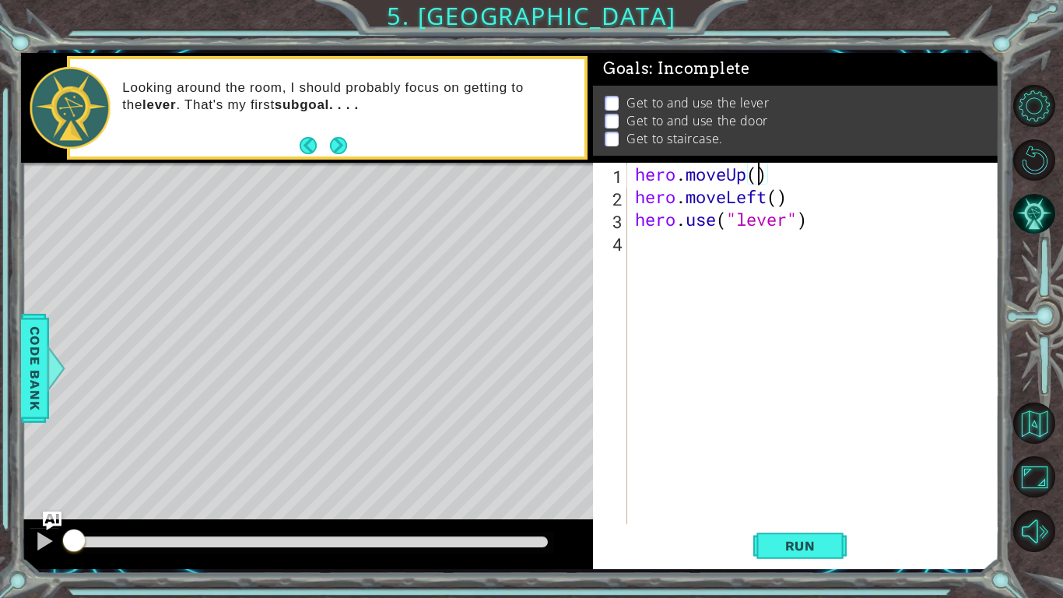
scroll to position [0, 5]
type textarea "hero.use("lever")"
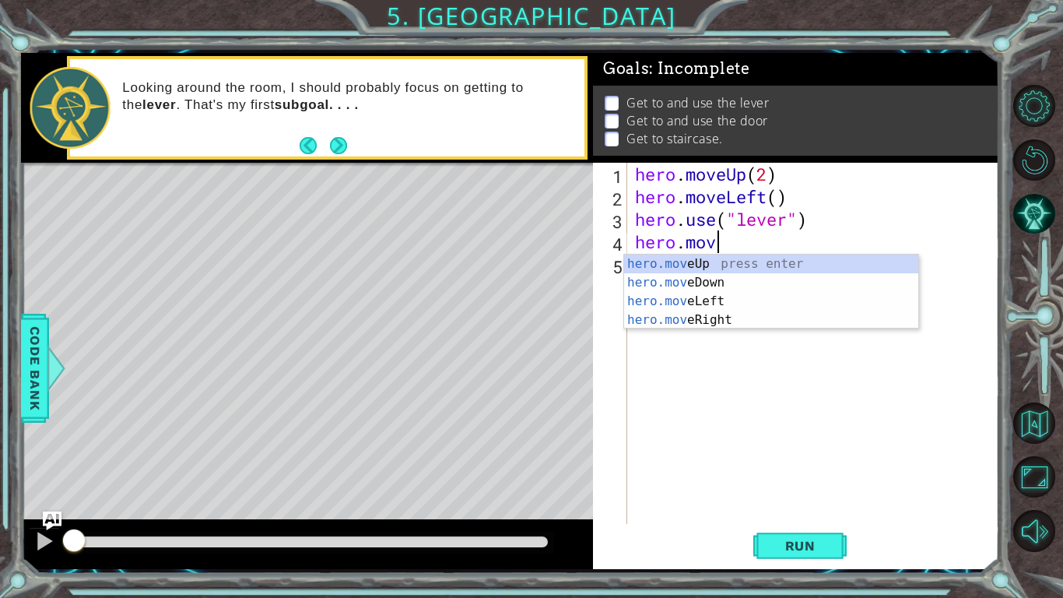
type textarea "hero.move"
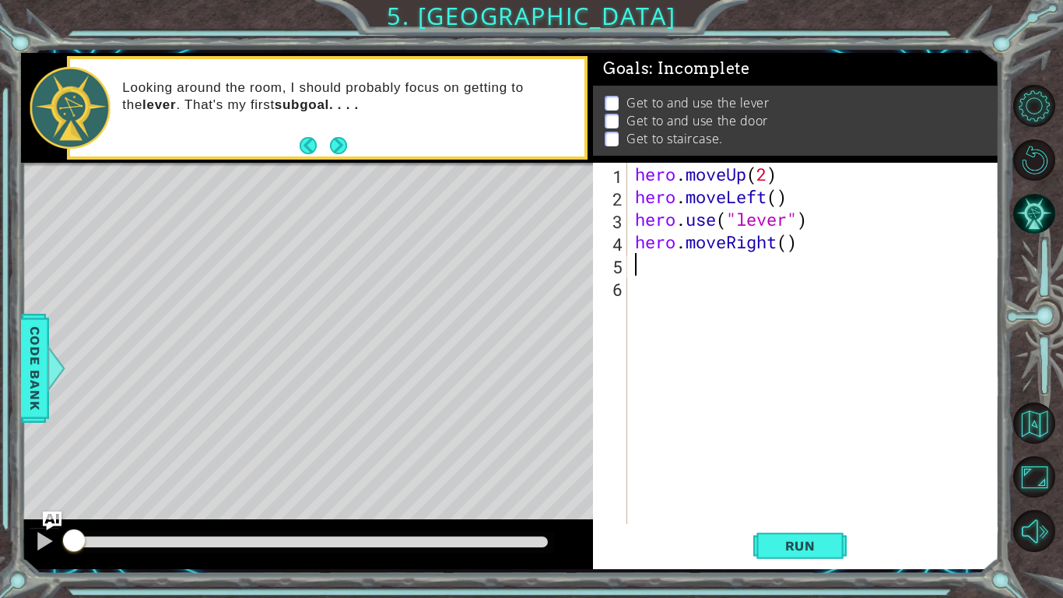
type textarea "hero.moveRight()"
type textarea "hero.moveRight(3)"
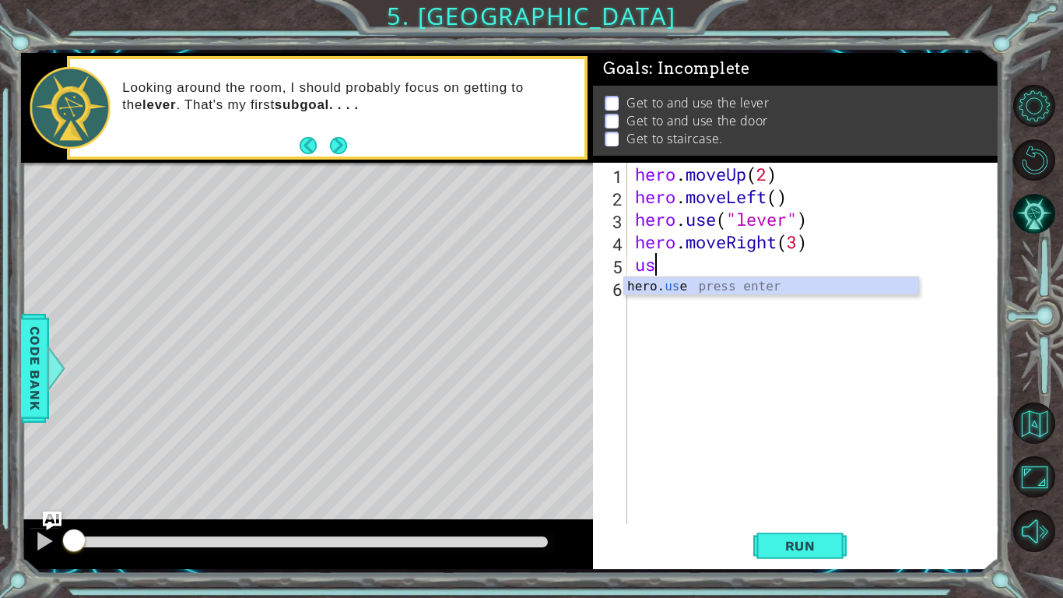
type textarea "u"
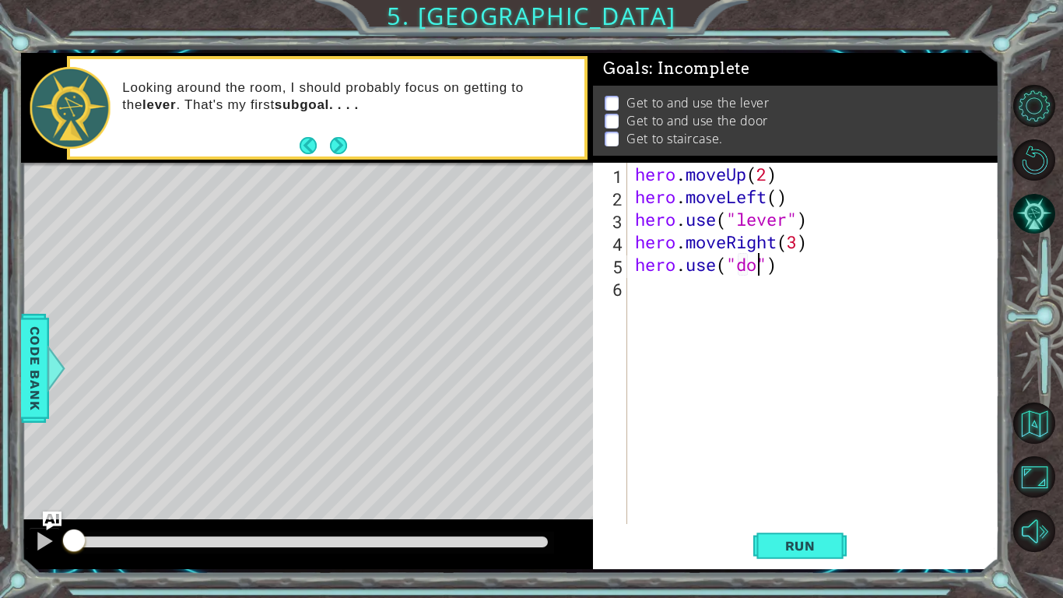
type textarea "hero.use("door")"
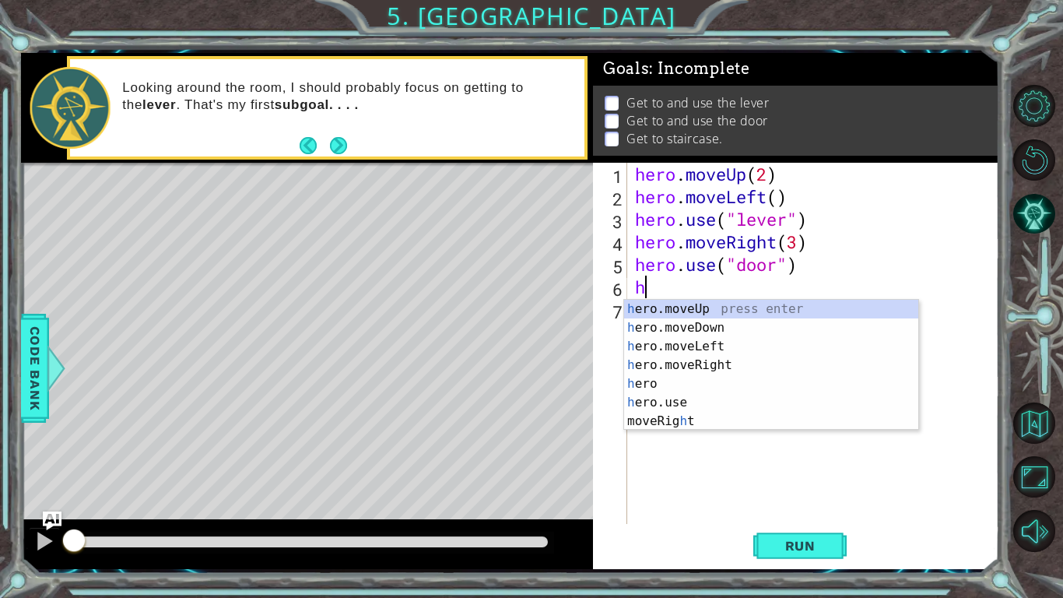
type textarea "hero"
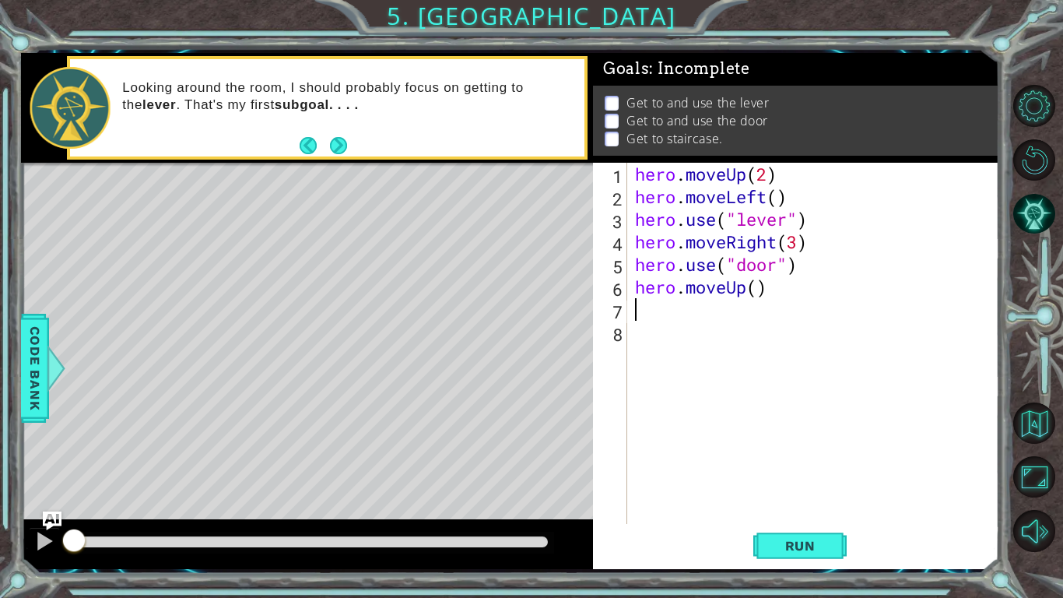
type textarea "h"
type textarea "hero.moveLeft(3)"
click at [813, 465] on span "Run" at bounding box center [800, 546] width 61 height 16
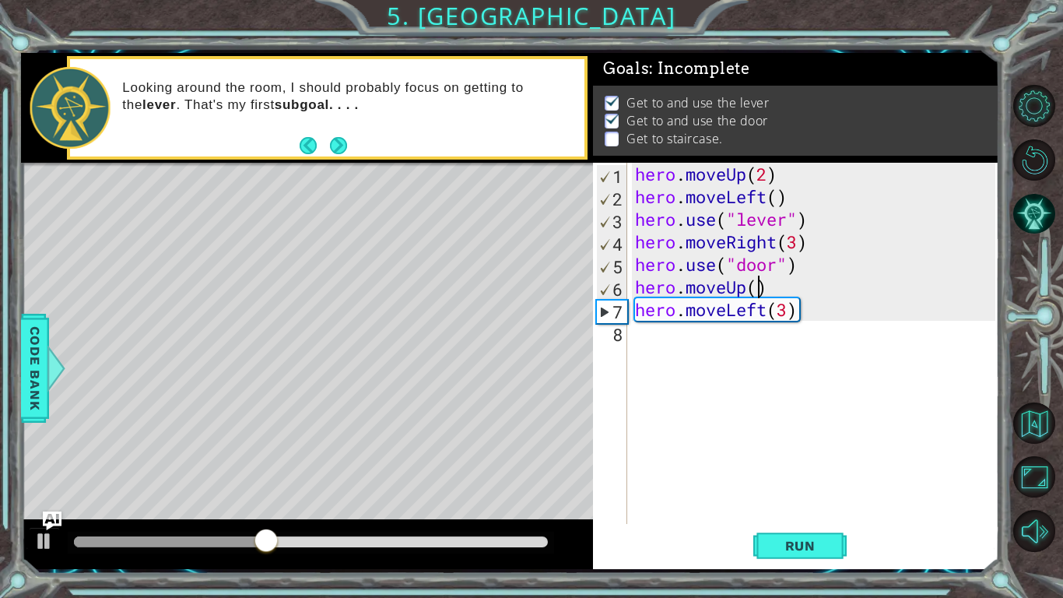
click at [758, 293] on div "hero . moveUp ( 2 ) hero . moveLeft ( ) hero . use ( "lever" ) hero . moveRight…" at bounding box center [817, 366] width 371 height 406
click at [820, 313] on div "hero . moveUp ( 2 ) hero . moveLeft ( ) hero . use ( "lever" ) hero . moveRight…" at bounding box center [817, 366] width 371 height 406
type textarea "hero.moveLeft(3)"
click at [694, 338] on div "hero . moveUp ( 2 ) hero . moveLeft ( ) hero . use ( "lever" ) hero . moveRight…" at bounding box center [817, 366] width 371 height 406
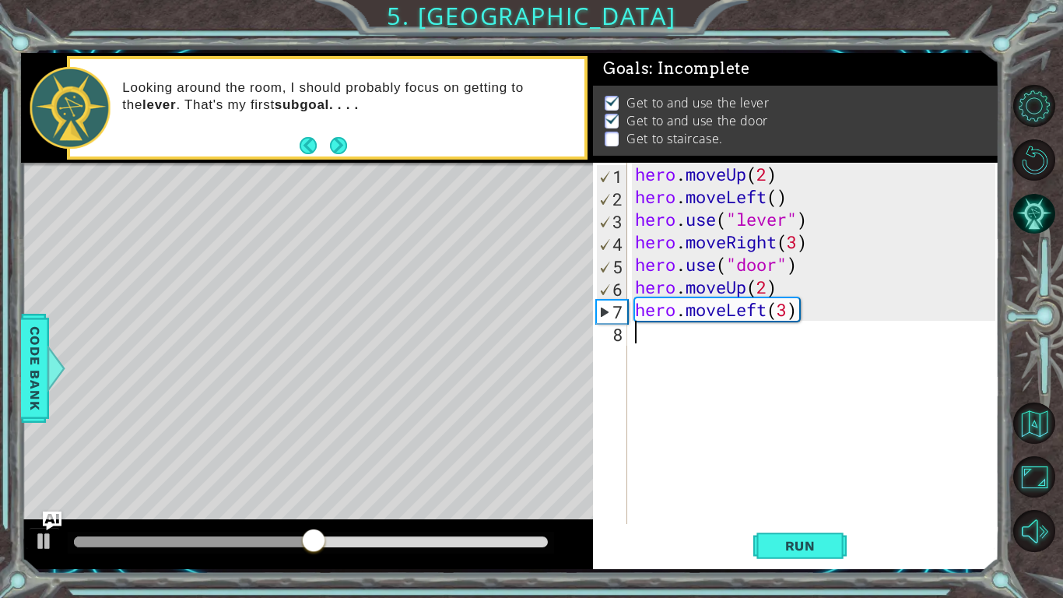
scroll to position [0, 0]
type textarea "he"
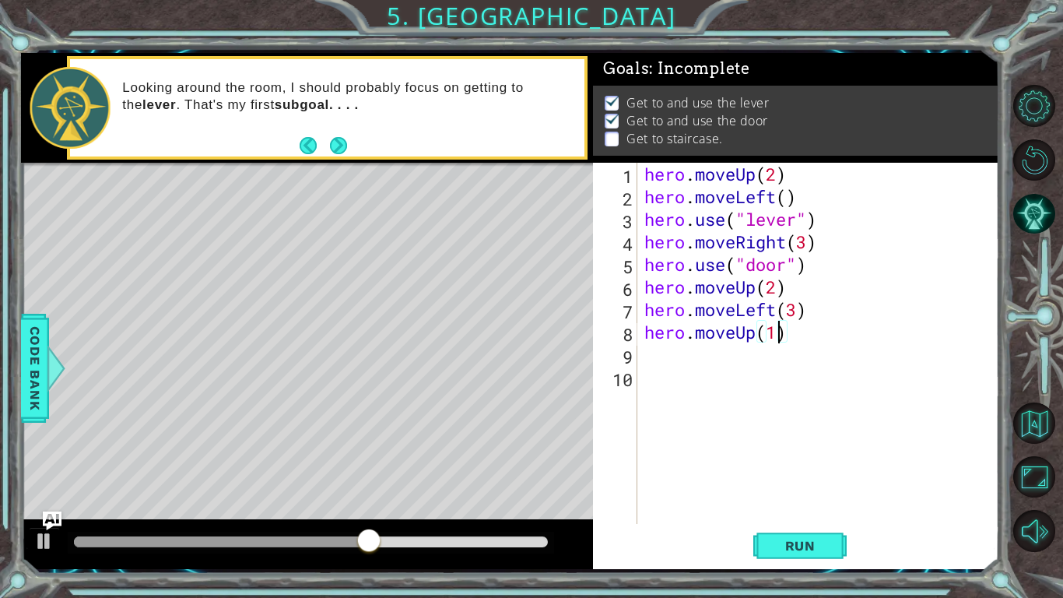
scroll to position [0, 5]
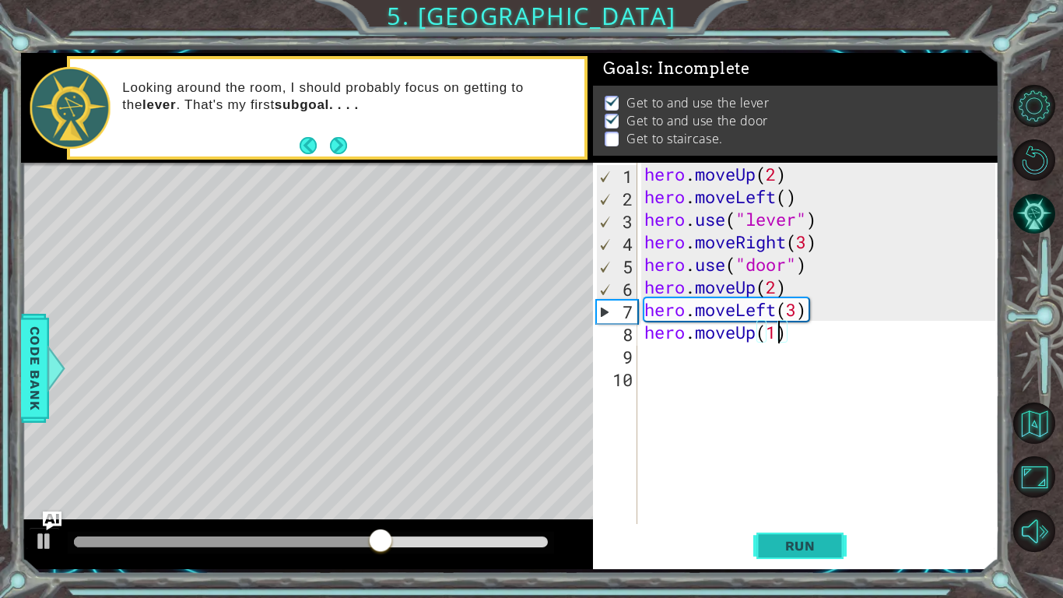
type textarea "hero.moveUp(1)"
click at [832, 465] on button "Run" at bounding box center [799, 545] width 93 height 40
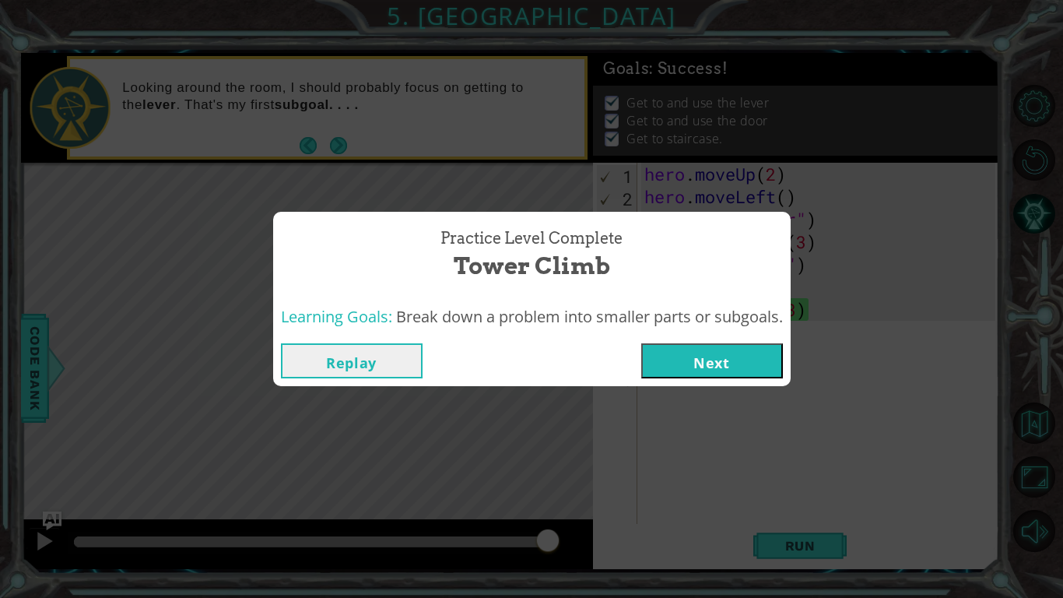
drag, startPoint x: 356, startPoint y: 540, endPoint x: 574, endPoint y: 527, distance: 217.5
click at [571, 465] on body "1 ההההההההההההההההההההההההההההההההההההההההההההההההההההההההההההההההההההההההההההה…" at bounding box center [531, 299] width 1063 height 598
click at [658, 358] on button "Next" at bounding box center [712, 360] width 142 height 35
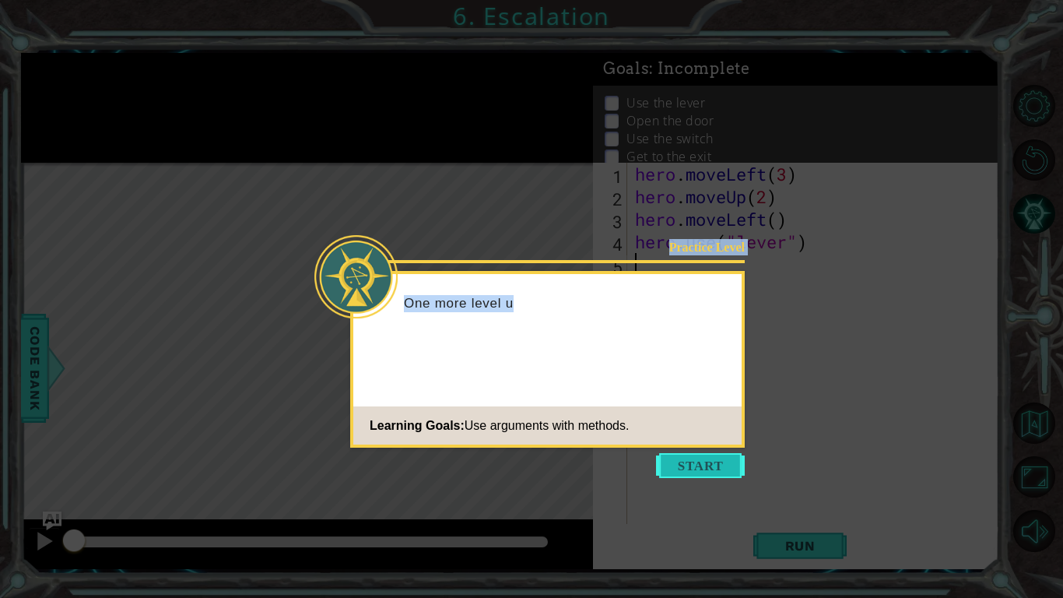
click at [705, 458] on body "1 ההההההההההההההההההההההההההההההההההההההההההההההההההההההההההההההההההההההההההההה…" at bounding box center [531, 299] width 1063 height 598
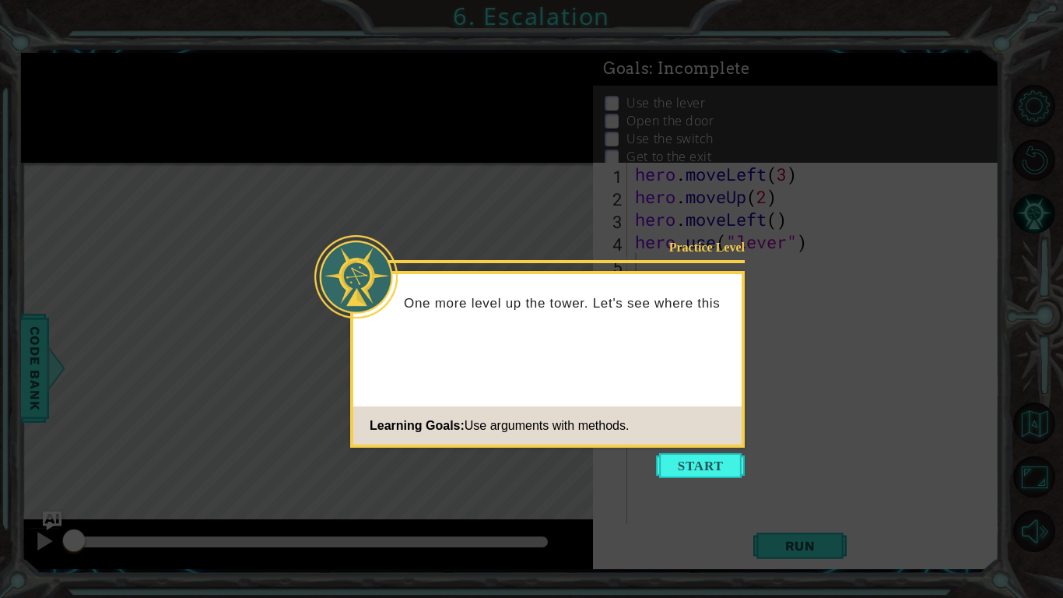
click at [697, 410] on footer "Learning Goals: Use arguments with methods." at bounding box center [547, 425] width 388 height 38
click at [716, 460] on button "Start" at bounding box center [700, 465] width 89 height 25
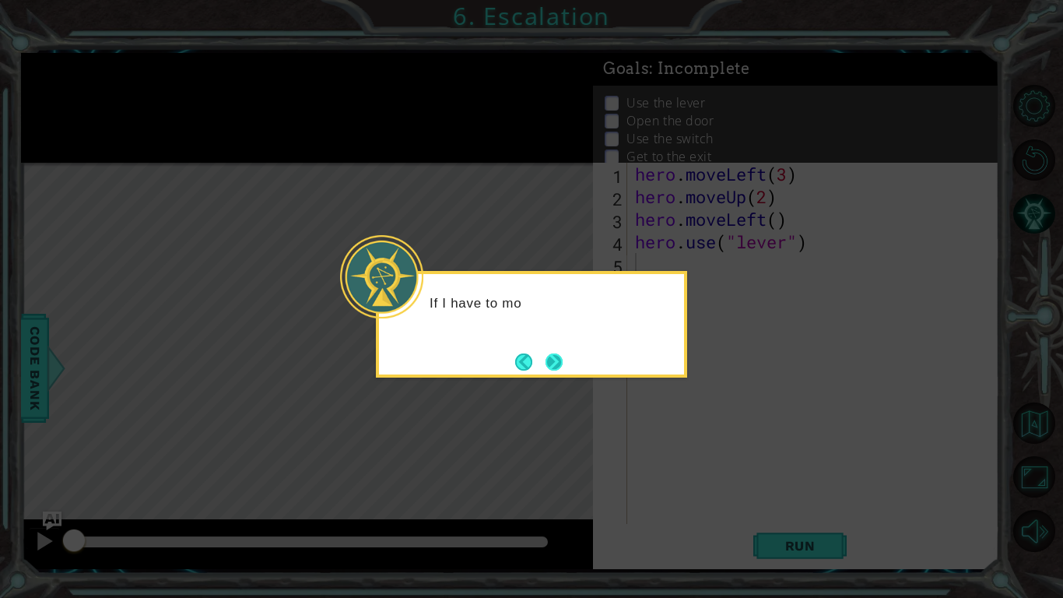
click at [559, 353] on button "Next" at bounding box center [554, 361] width 17 height 17
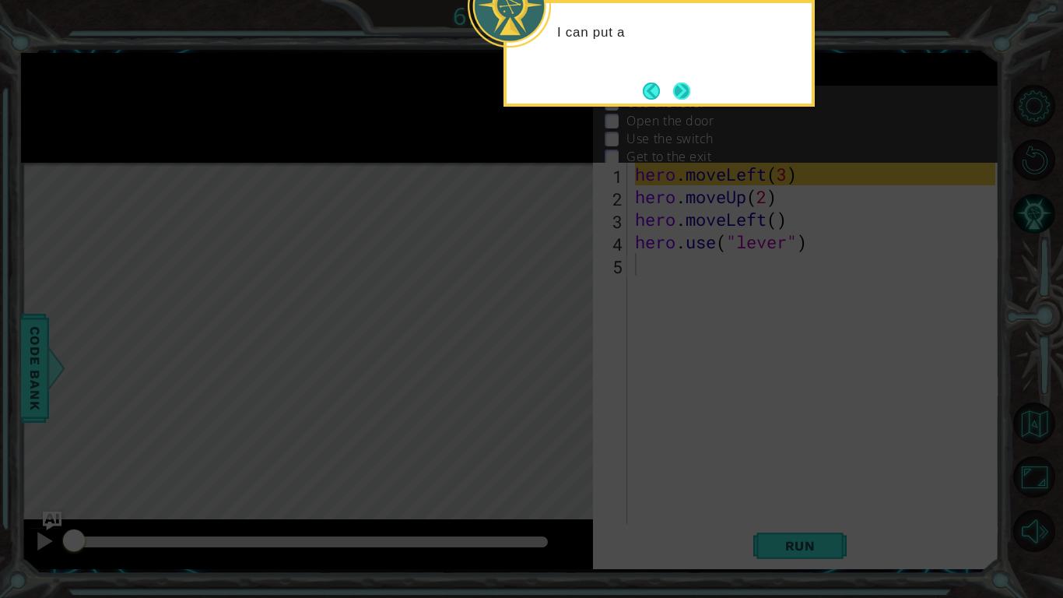
click at [679, 100] on button "Next" at bounding box center [681, 90] width 17 height 17
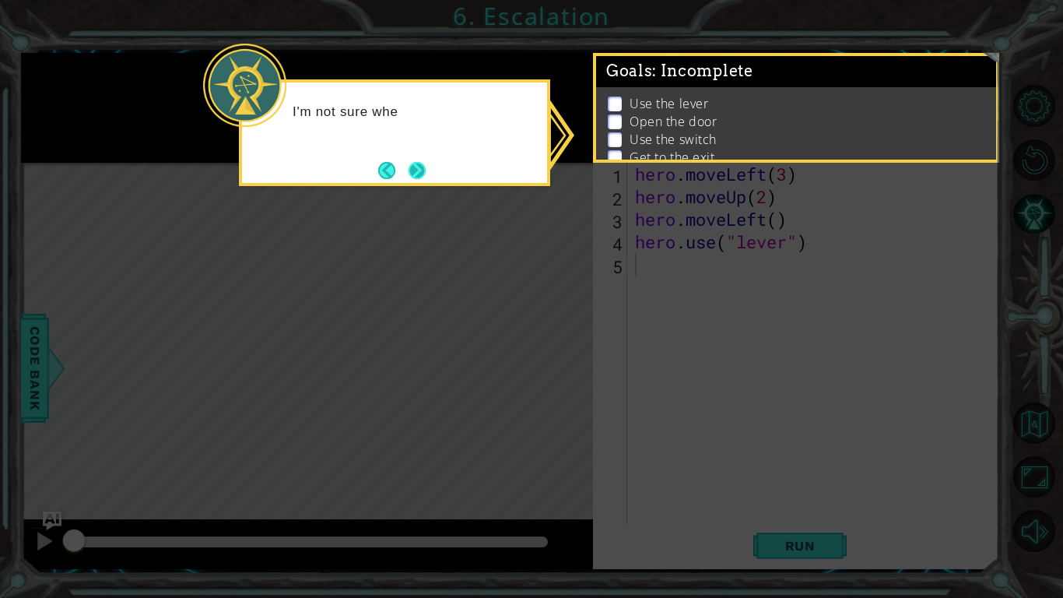
click at [417, 172] on button "Next" at bounding box center [417, 170] width 17 height 17
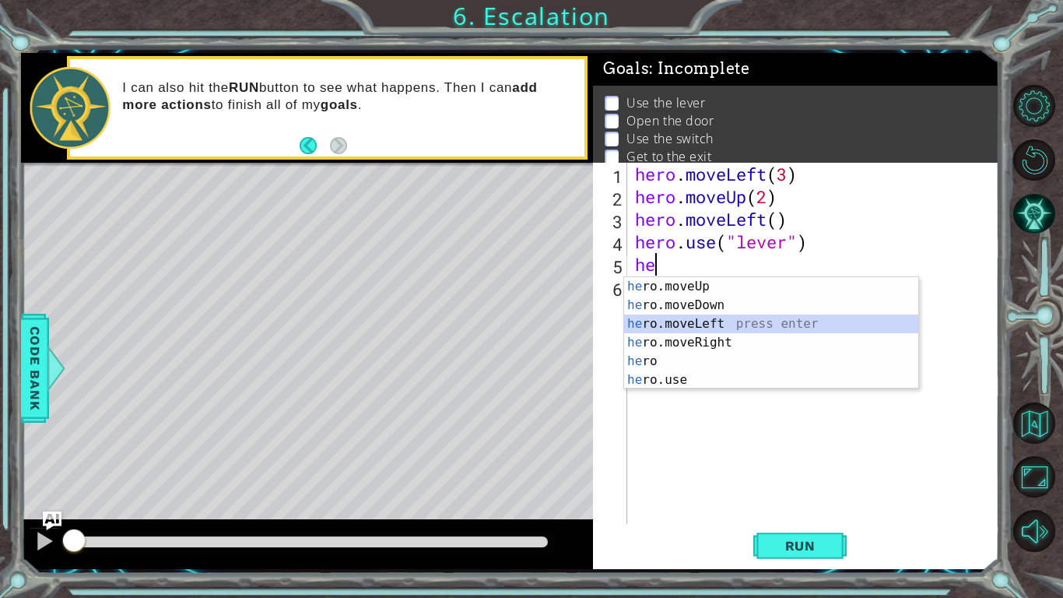
type textarea "hero.moveLeft(1)"
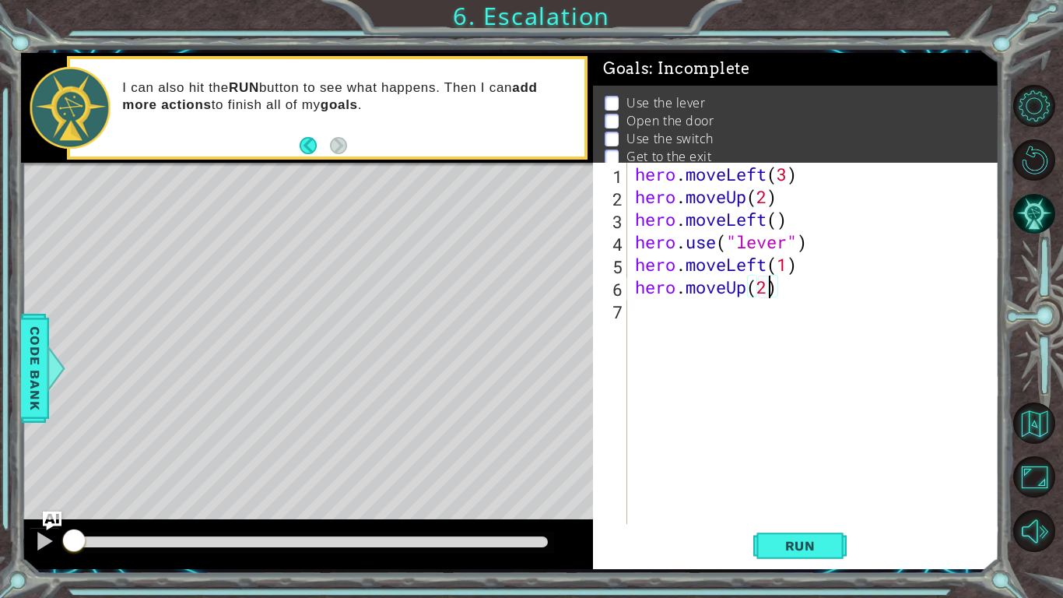
type textarea "hero.moveUp(2)"
type textarea "hero.moveRight(2)"
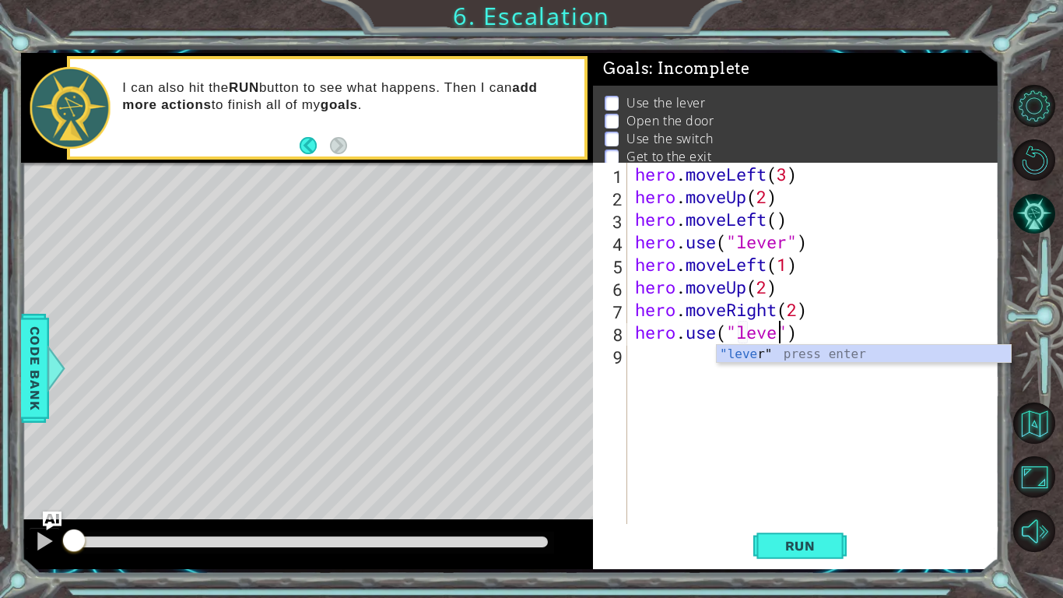
scroll to position [0, 6]
type textarea "hero.use("lever")"
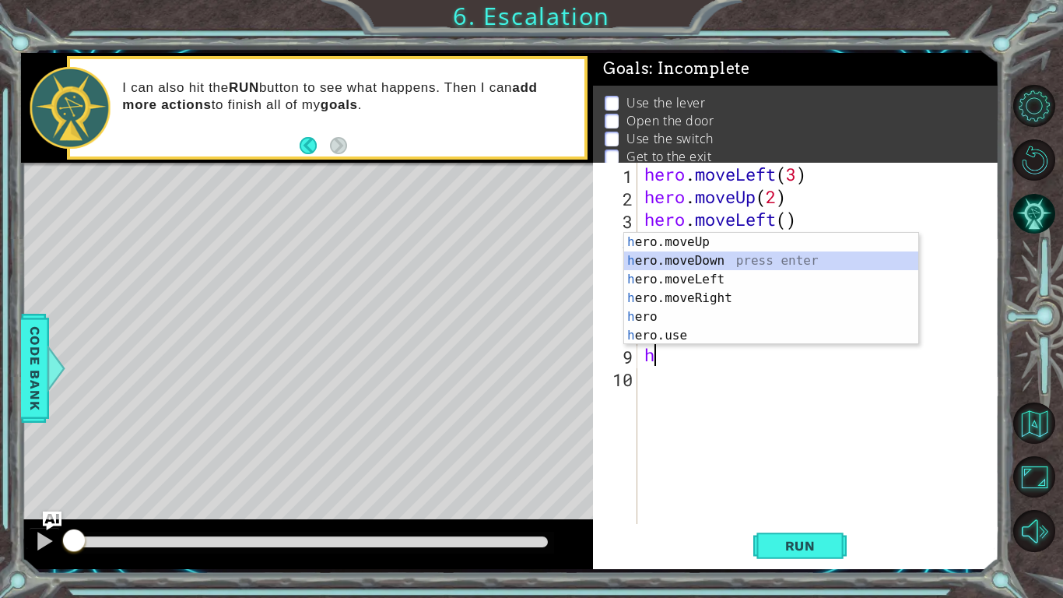
type textarea "hero.moveLeft(1)"
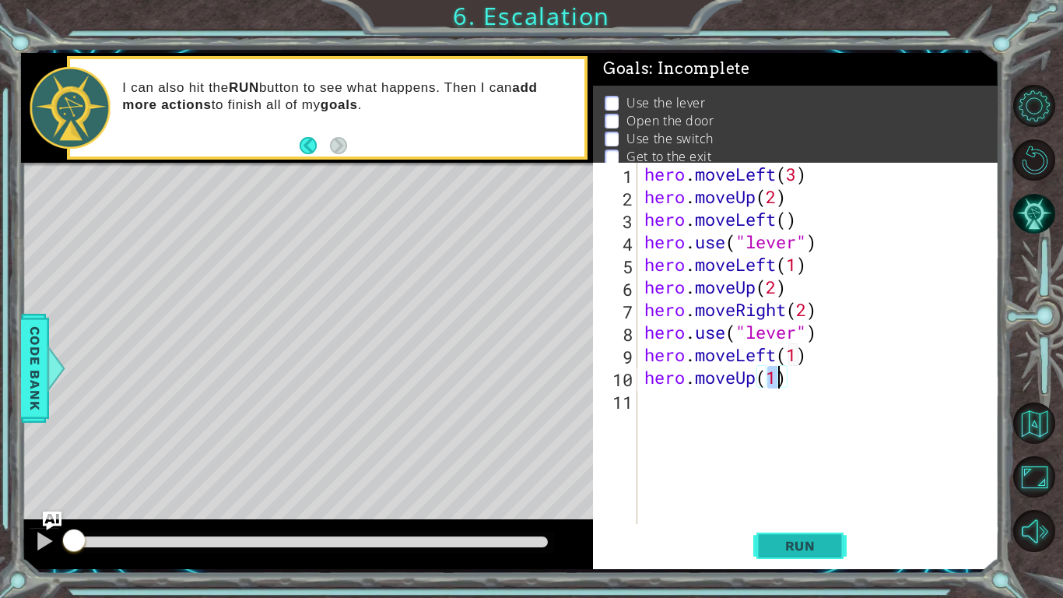
click at [824, 465] on span "Run" at bounding box center [800, 546] width 61 height 16
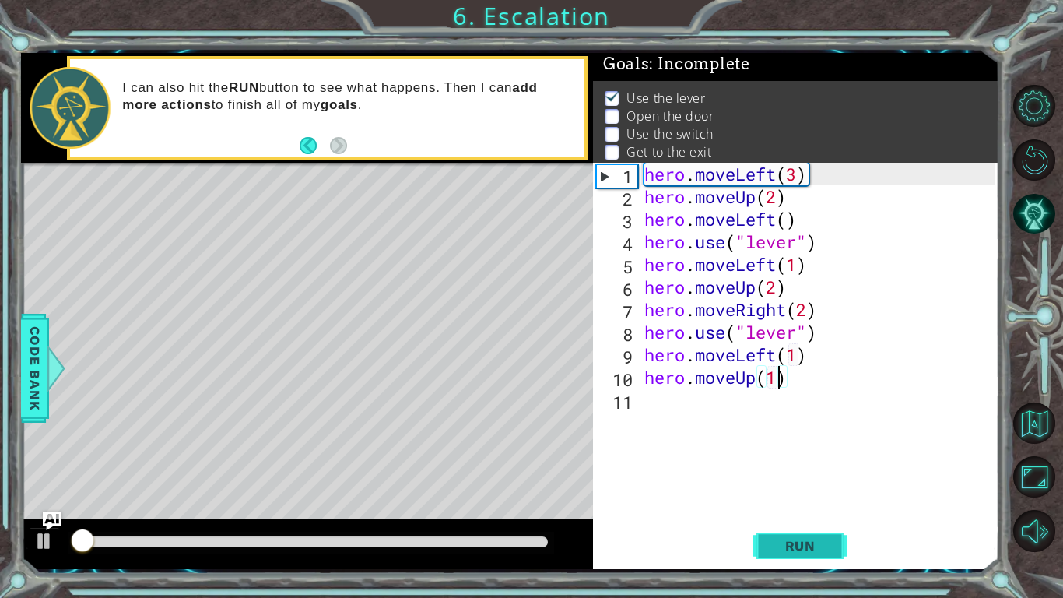
scroll to position [5, 0]
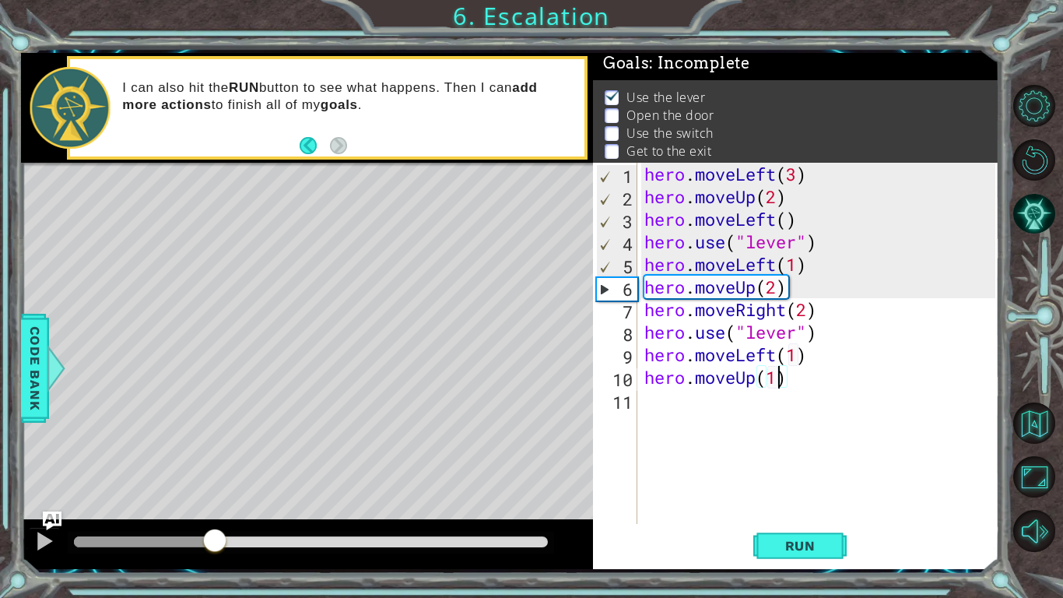
drag, startPoint x: 118, startPoint y: 548, endPoint x: 214, endPoint y: 532, distance: 97.0
click at [214, 465] on div at bounding box center [215, 542] width 28 height 28
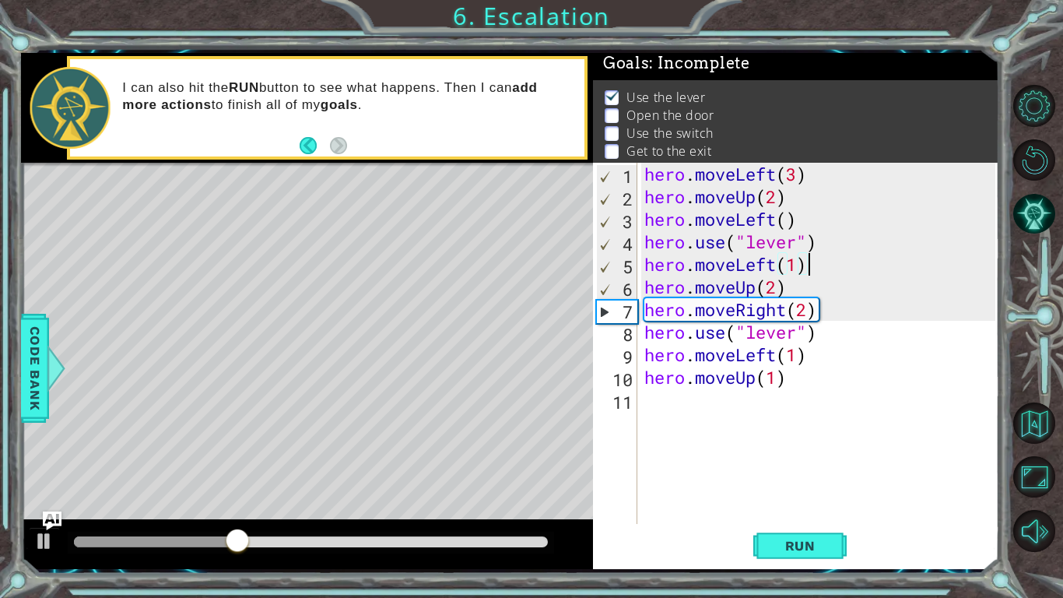
click at [838, 260] on div "hero . moveLeft ( 3 ) hero . moveUp ( 2 ) hero . moveLeft ( ) hero . use ( "lev…" at bounding box center [822, 366] width 362 height 406
type textarea "hero.moveLeft(1)"
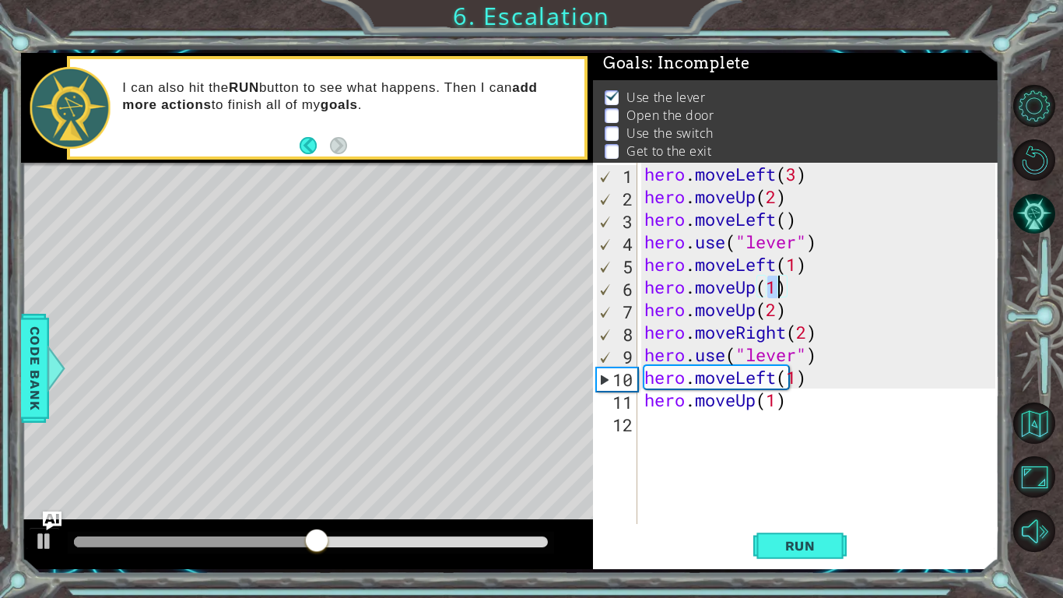
click at [833, 294] on div "hero . moveLeft ( 3 ) hero . moveUp ( 2 ) hero . moveLeft ( ) hero . use ( "lev…" at bounding box center [822, 366] width 362 height 406
type textarea "hero"
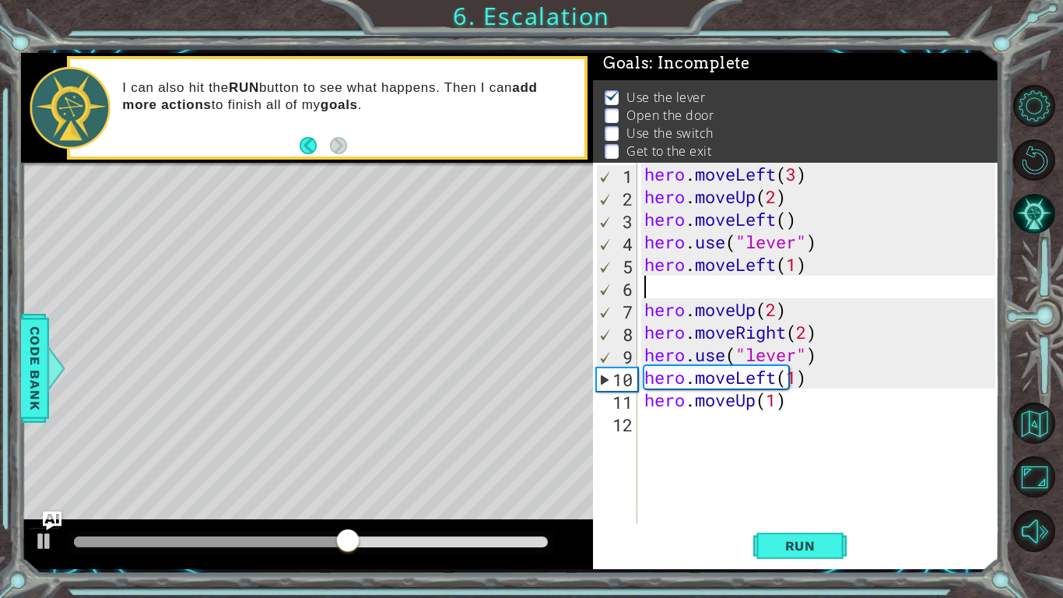
type textarea "hero.moveLeft(1)"
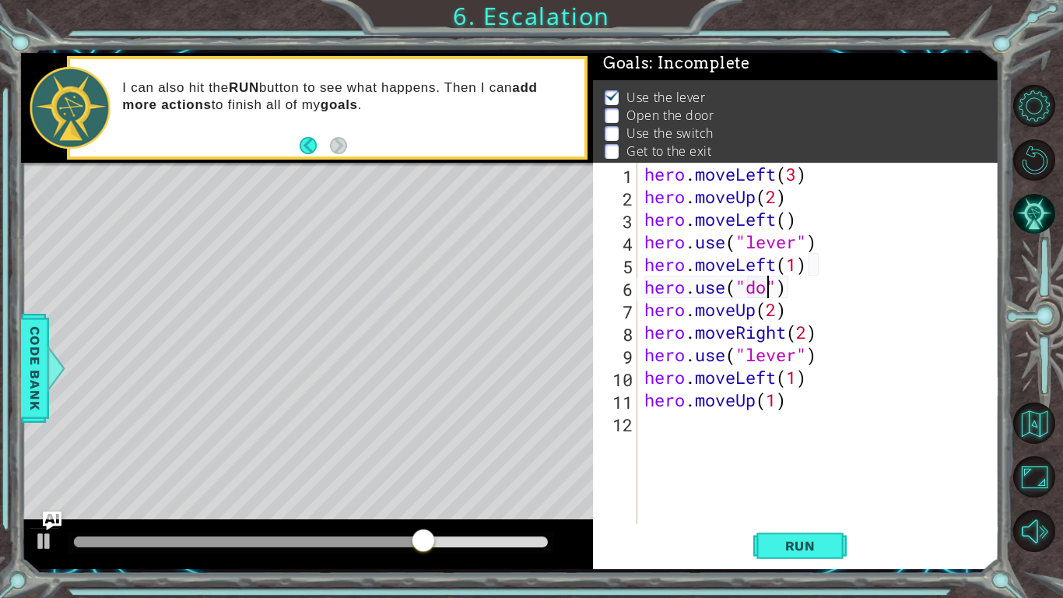
scroll to position [0, 6]
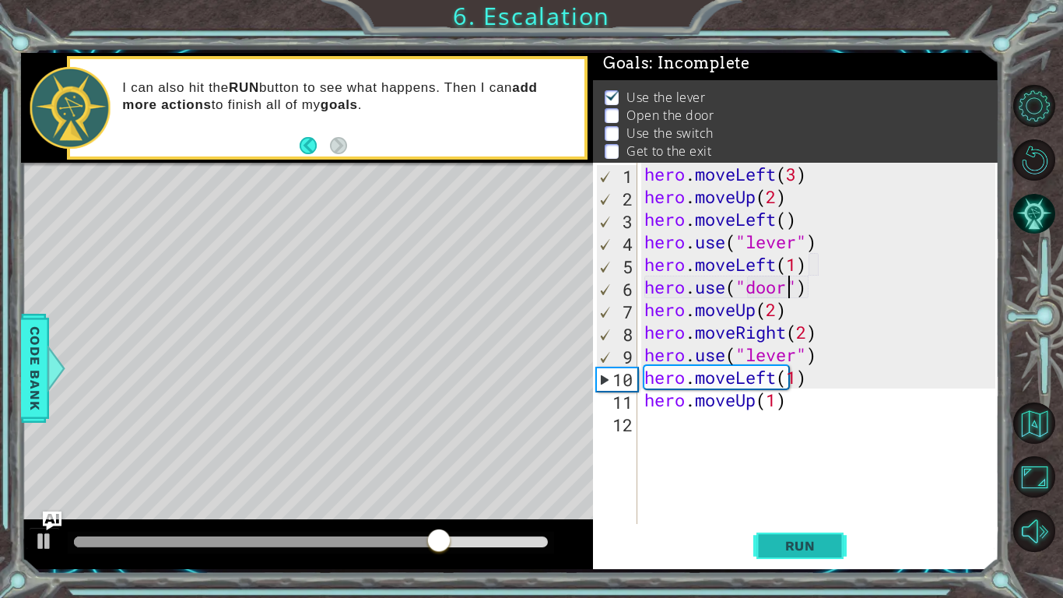
type textarea "hero.use("door")"
drag, startPoint x: 806, startPoint y: 532, endPoint x: 802, endPoint y: 540, distance: 9.4
click at [807, 465] on button "Run" at bounding box center [799, 545] width 93 height 40
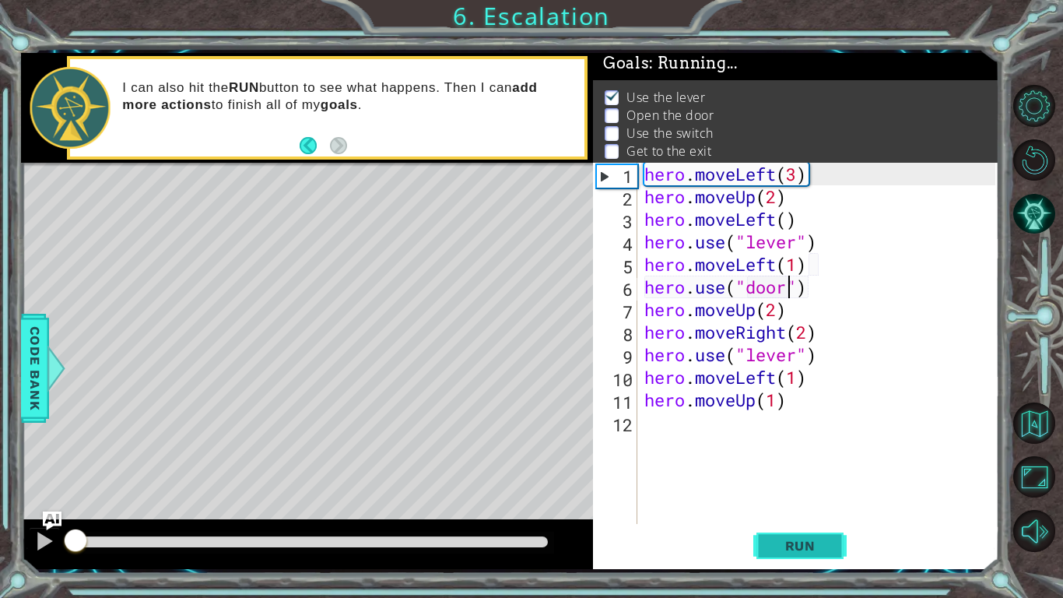
click at [802, 465] on span "Run" at bounding box center [800, 546] width 61 height 16
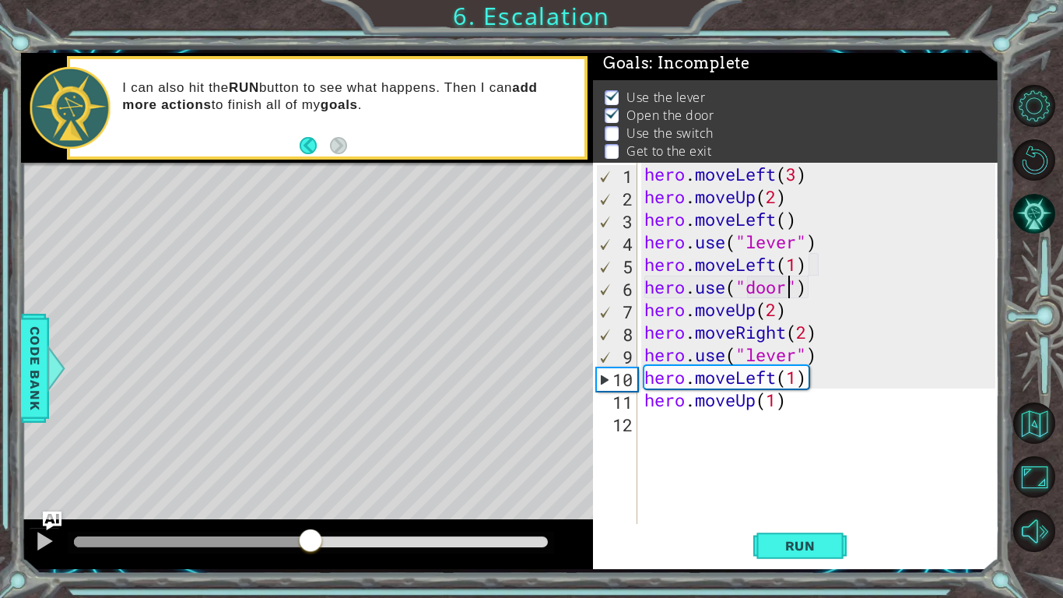
drag, startPoint x: 102, startPoint y: 541, endPoint x: 314, endPoint y: 478, distance: 221.6
click at [311, 465] on div "methods hero moveDown(steps) moveUp(steps) moveLeft(steps) moveRight(steps) use…" at bounding box center [510, 311] width 978 height 516
click at [709, 430] on div "hero . moveLeft ( 3 ) hero . moveUp ( 2 ) hero . moveLeft ( ) hero . use ( "lev…" at bounding box center [822, 366] width 362 height 406
click at [466, 404] on div "Level Map" at bounding box center [380, 392] width 719 height 458
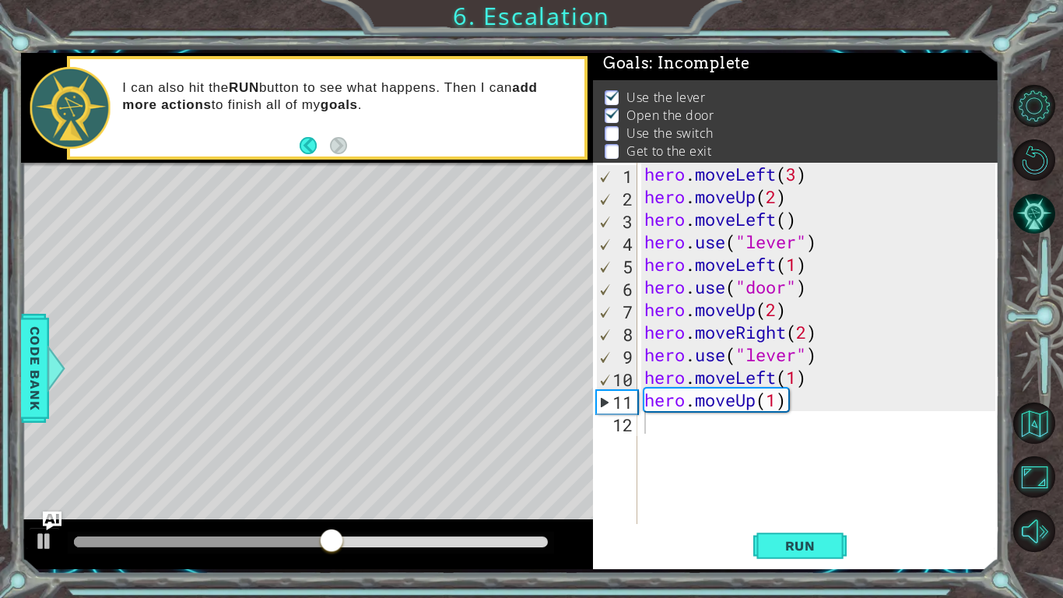
drag, startPoint x: 517, startPoint y: 427, endPoint x: 518, endPoint y: 372, distance: 55.3
click at [518, 424] on div "Level Map" at bounding box center [380, 392] width 719 height 458
click at [707, 465] on div "hero . moveLeft ( 3 ) hero . moveUp ( 2 ) hero . moveLeft ( ) hero . use ( "lev…" at bounding box center [822, 366] width 362 height 406
drag, startPoint x: 707, startPoint y: 467, endPoint x: 801, endPoint y: 444, distance: 96.8
click at [811, 462] on div "hero . moveLeft ( 3 ) hero . moveUp ( 2 ) hero . moveLeft ( ) hero . use ( "lev…" at bounding box center [822, 366] width 362 height 406
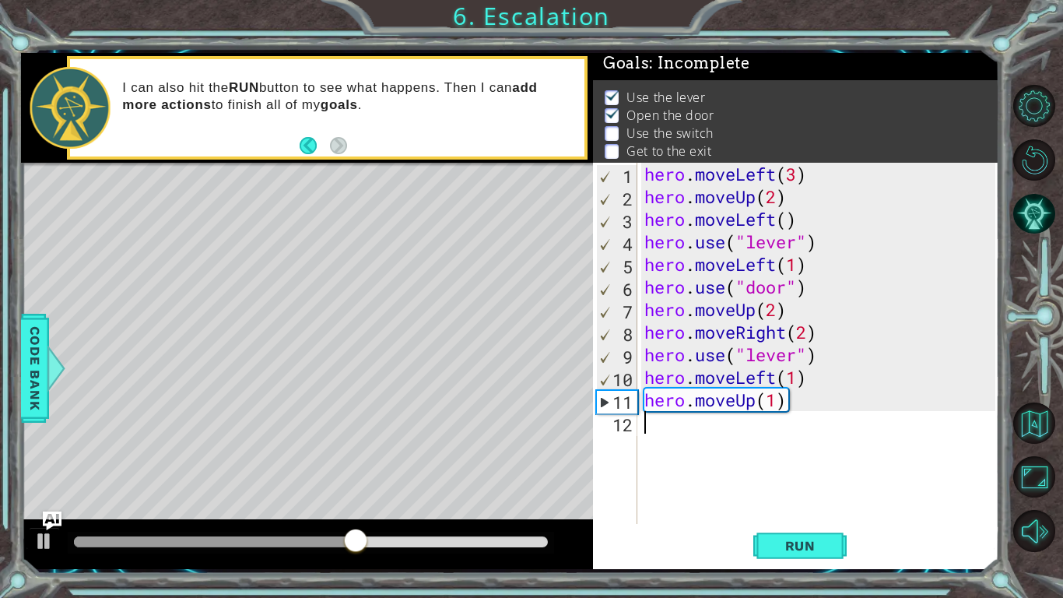
drag, startPoint x: 783, startPoint y: 132, endPoint x: 792, endPoint y: 140, distance: 12.2
click at [786, 136] on li "Use the switch" at bounding box center [798, 134] width 386 height 18
click at [928, 431] on div "hero . moveLeft ( 3 ) hero . moveUp ( 2 ) hero . moveLeft ( ) hero . use ( "lev…" at bounding box center [822, 366] width 362 height 406
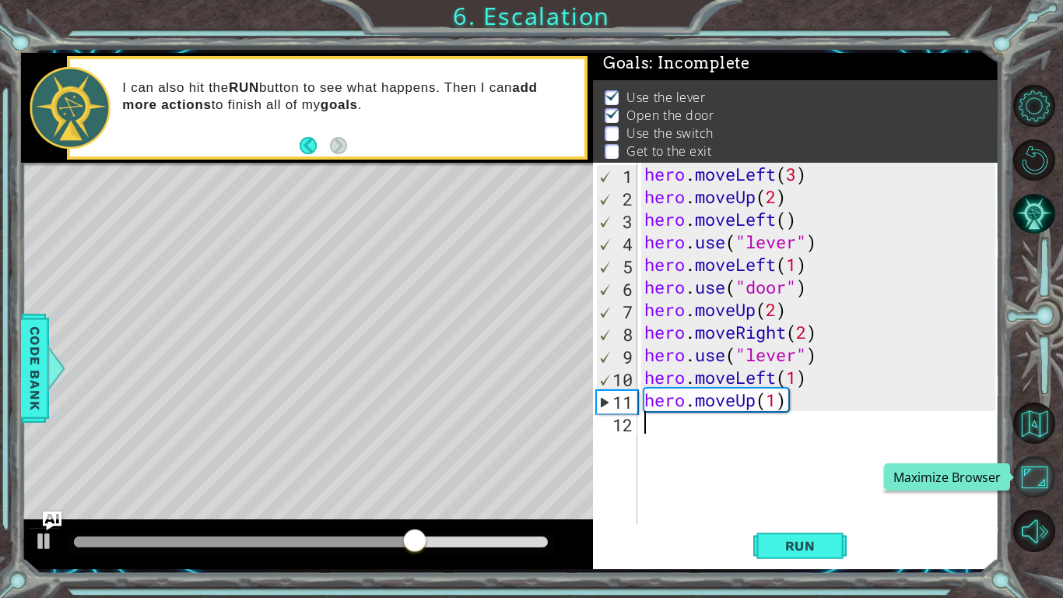
click at [1041, 465] on button "Maximize Browser" at bounding box center [1034, 477] width 42 height 42
click at [804, 460] on div "hero . moveLeft ( 3 ) hero . moveUp ( 2 ) hero . moveLeft ( ) hero . use ( "lev…" at bounding box center [822, 366] width 362 height 406
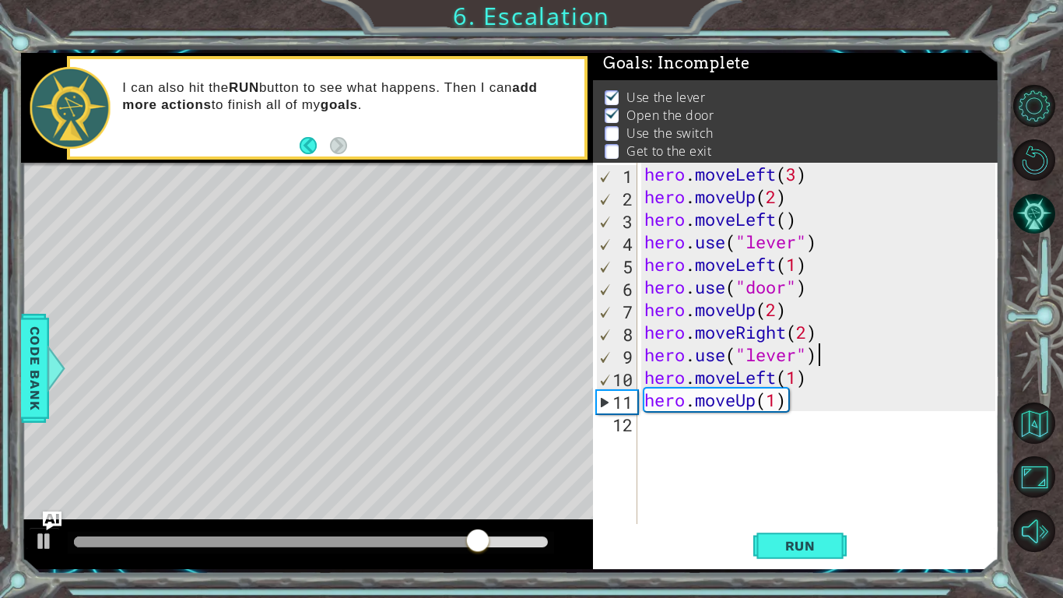
click at [830, 352] on div "hero . moveLeft ( 3 ) hero . moveUp ( 2 ) hero . moveLeft ( ) hero . use ( "lev…" at bounding box center [822, 366] width 362 height 406
click at [820, 328] on div "hero . moveLeft ( 3 ) hero . moveUp ( 2 ) hero . moveLeft ( ) hero . use ( "lev…" at bounding box center [822, 366] width 362 height 406
click at [809, 324] on div "hero . moveLeft ( 3 ) hero . moveUp ( 2 ) hero . moveLeft ( ) hero . use ( "lev…" at bounding box center [822, 366] width 362 height 406
click at [791, 381] on div "hero . moveLeft ( 3 ) hero . moveUp ( 2 ) hero . moveLeft ( ) hero . use ( "lev…" at bounding box center [822, 366] width 362 height 406
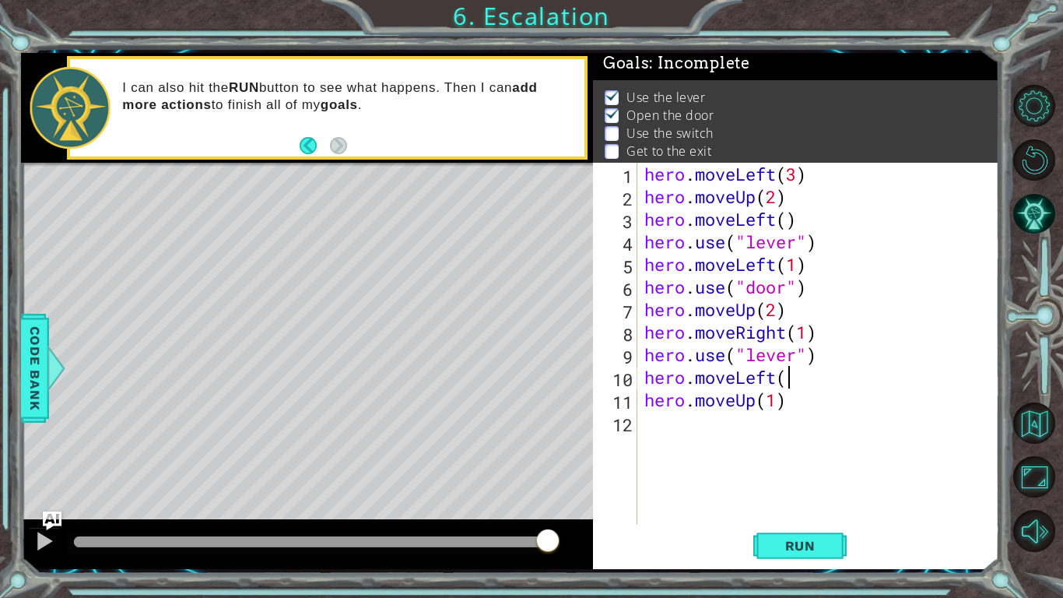
scroll to position [0, 6]
click at [779, 465] on button "Run" at bounding box center [799, 545] width 93 height 40
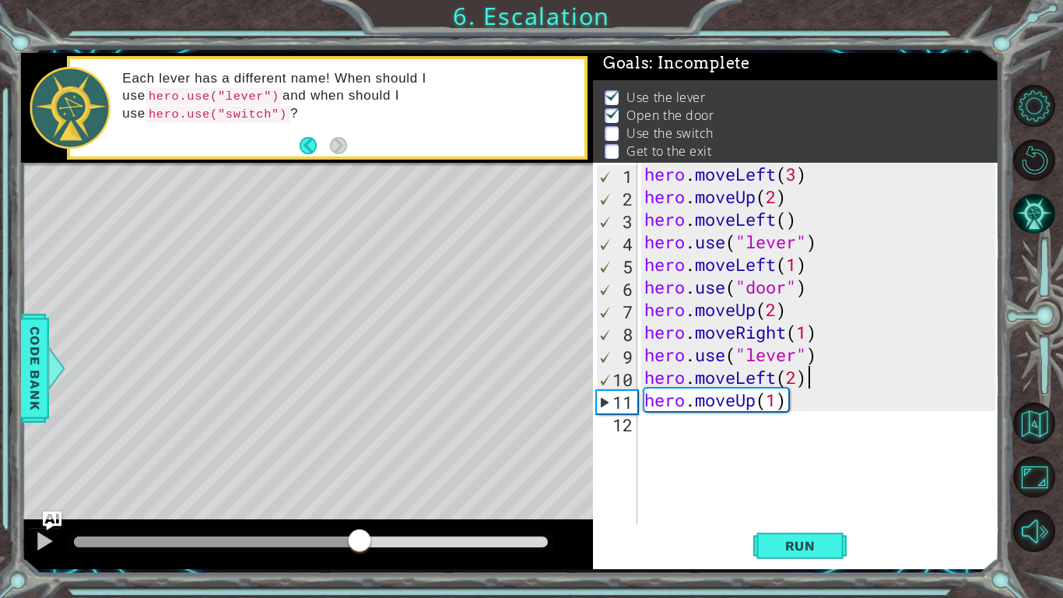
drag, startPoint x: 164, startPoint y: 539, endPoint x: 465, endPoint y: 449, distance: 314.4
click at [810, 333] on div "hero . moveLeft ( 3 ) hero . moveUp ( 2 ) hero . moveLeft ( ) hero . use ( "lev…" at bounding box center [822, 366] width 362 height 406
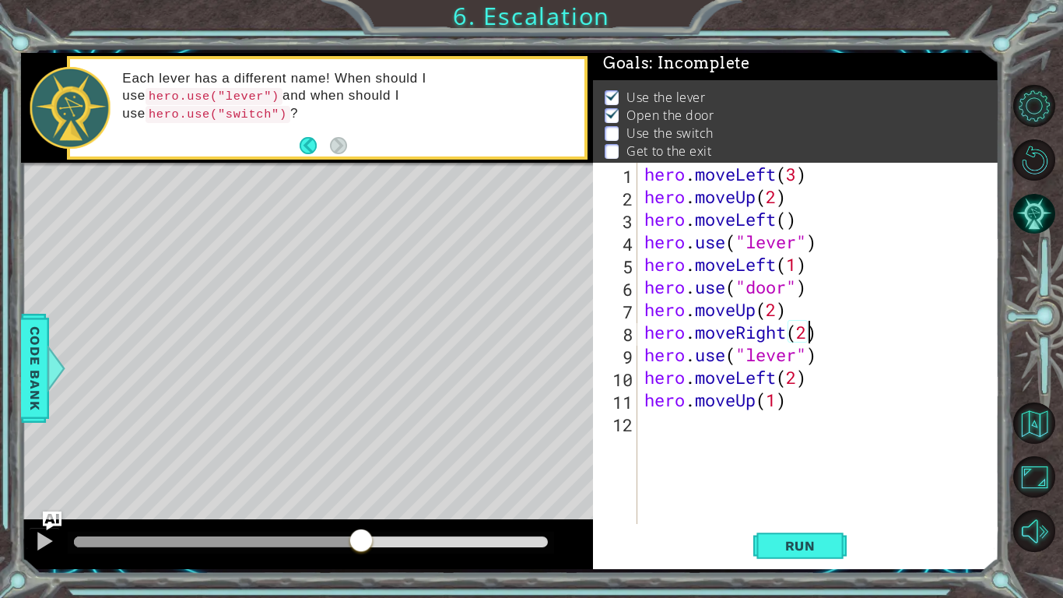
scroll to position [0, 7]
drag, startPoint x: 796, startPoint y: 356, endPoint x: 754, endPoint y: 351, distance: 42.4
click at [749, 350] on div "hero . moveLeft ( 3 ) hero . moveUp ( 2 ) hero . moveLeft ( ) hero . use ( "lev…" at bounding box center [822, 366] width 362 height 406
drag, startPoint x: 800, startPoint y: 381, endPoint x: 782, endPoint y: 381, distance: 17.9
click at [782, 381] on div "hero . moveLeft ( 3 ) hero . moveUp ( 2 ) hero . moveLeft ( ) hero . use ( "lev…" at bounding box center [822, 366] width 362 height 406
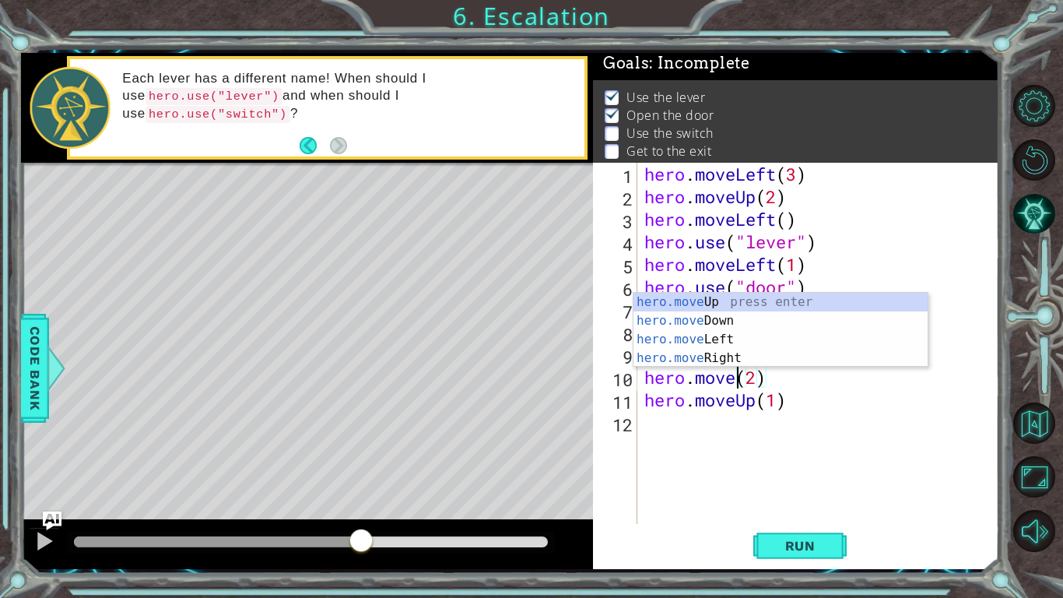
scroll to position [0, 5]
click at [767, 356] on div "hero.move Up press enter hero.move Down press enter hero.move Left press enter …" at bounding box center [780, 349] width 294 height 112
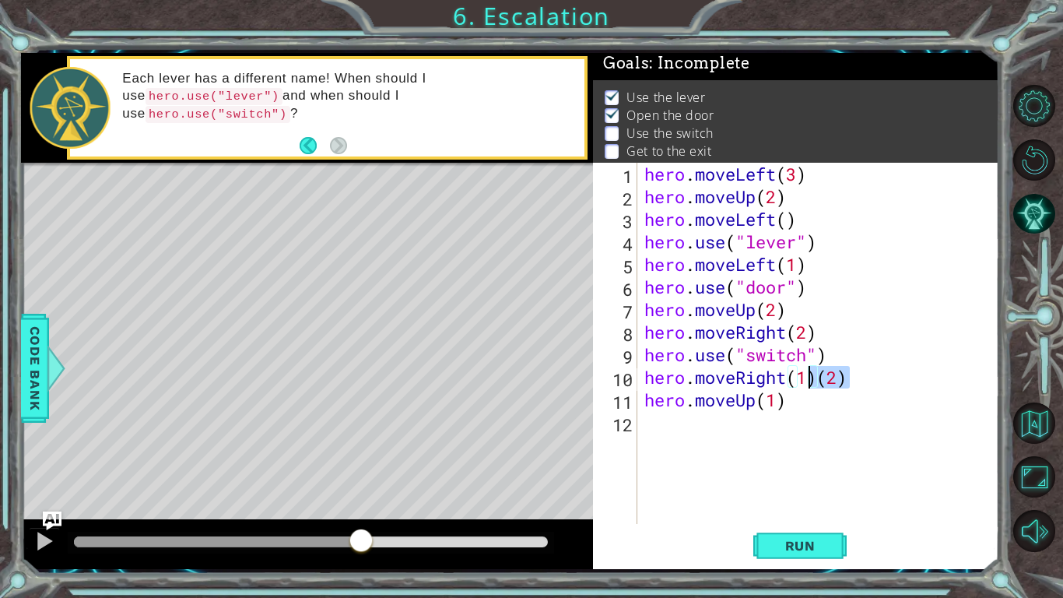
drag, startPoint x: 853, startPoint y: 378, endPoint x: 817, endPoint y: 384, distance: 36.2
click at [812, 382] on div "hero . moveLeft ( 3 ) hero . moveUp ( 2 ) hero . moveLeft ( ) hero . use ( "lev…" at bounding box center [822, 366] width 362 height 406
click at [818, 384] on div "hero . moveLeft ( 3 ) hero . moveUp ( 2 ) hero . moveLeft ( ) hero . use ( "lev…" at bounding box center [818, 343] width 354 height 361
drag, startPoint x: 819, startPoint y: 384, endPoint x: 797, endPoint y: 382, distance: 22.6
click at [797, 382] on div "hero . moveLeft ( 3 ) hero . moveUp ( 2 ) hero . moveLeft ( ) hero . use ( "lev…" at bounding box center [822, 366] width 362 height 406
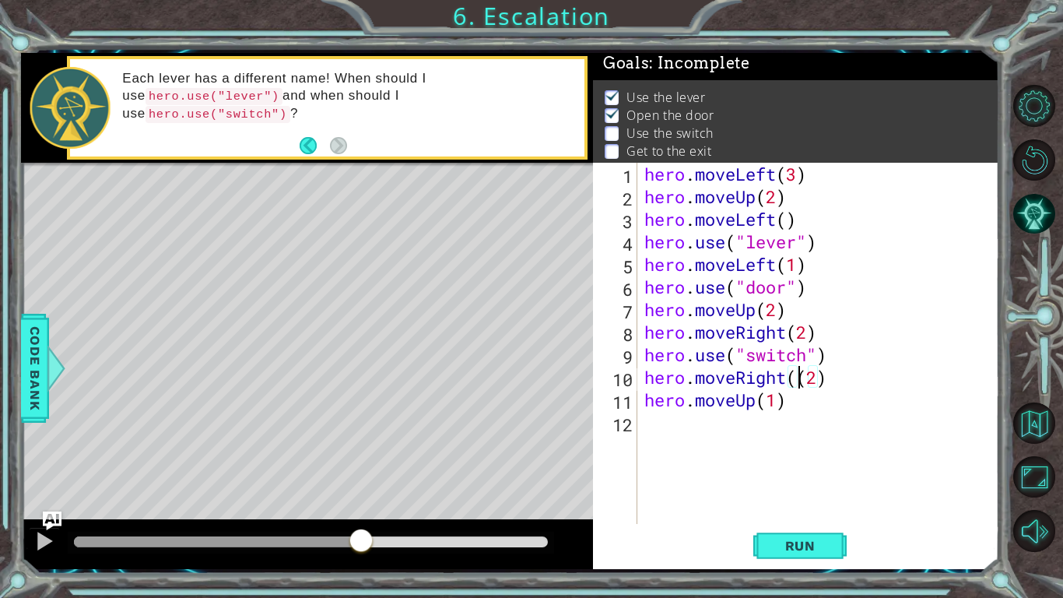
type textarea "hero.moveRight(2)"
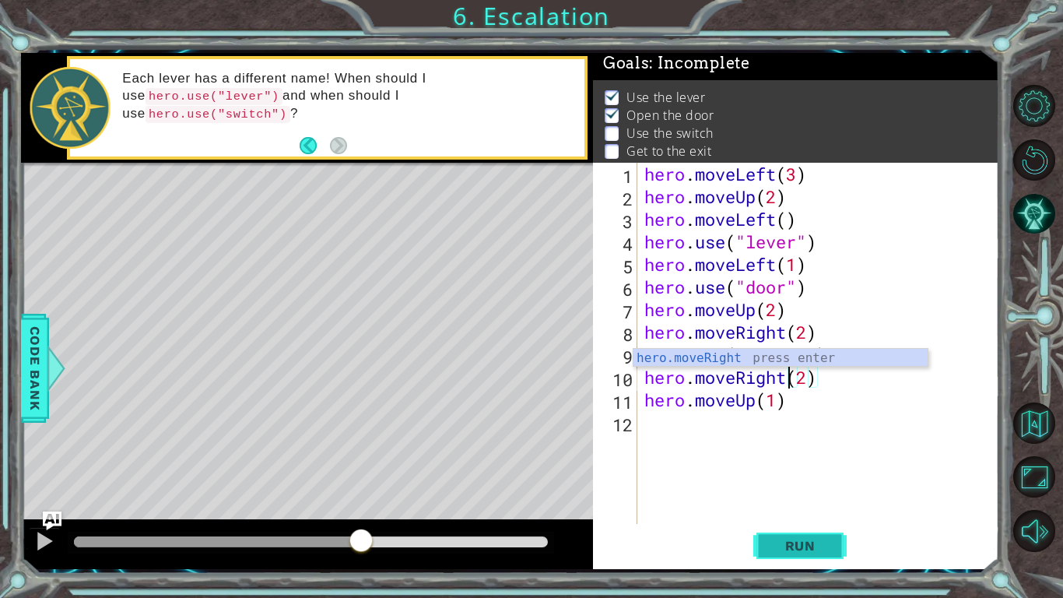
click at [789, 465] on span "Run" at bounding box center [800, 546] width 61 height 16
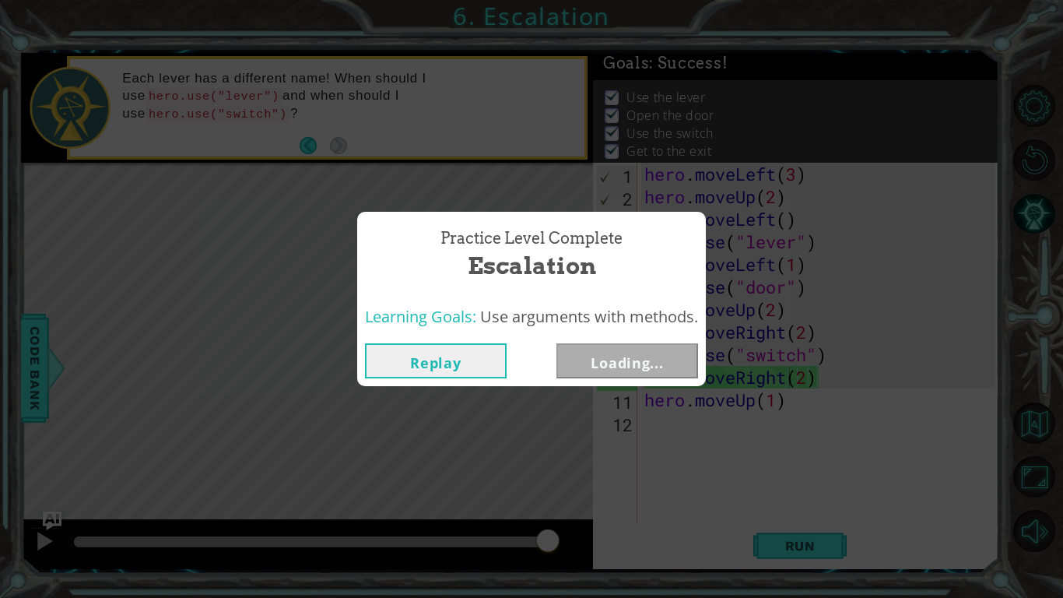
drag, startPoint x: 258, startPoint y: 542, endPoint x: 580, endPoint y: 546, distance: 322.2
click at [574, 465] on body "1 ההההההההההההההההההההההההההההההההההההההההההההההההההההההההההההההההההההההההההההה…" at bounding box center [531, 299] width 1063 height 598
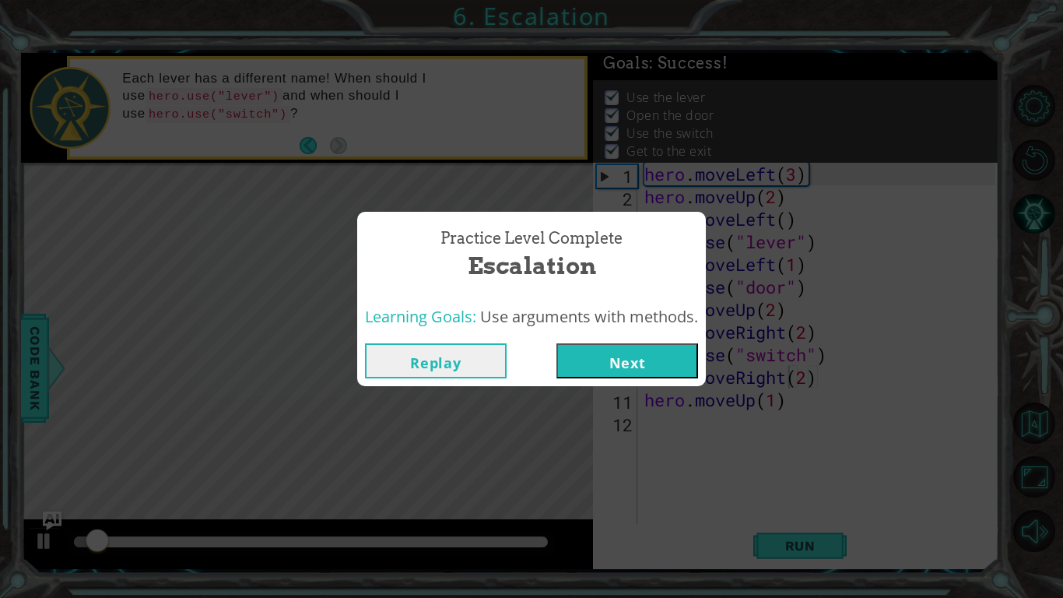
click at [609, 355] on button "Next" at bounding box center [627, 360] width 142 height 35
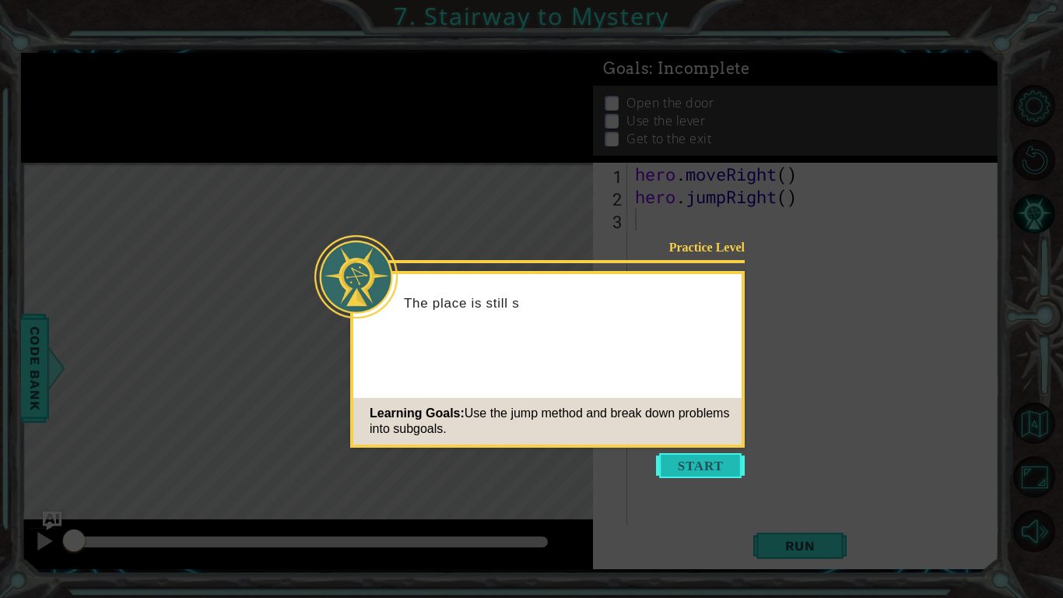
click at [713, 458] on button "Start" at bounding box center [700, 465] width 89 height 25
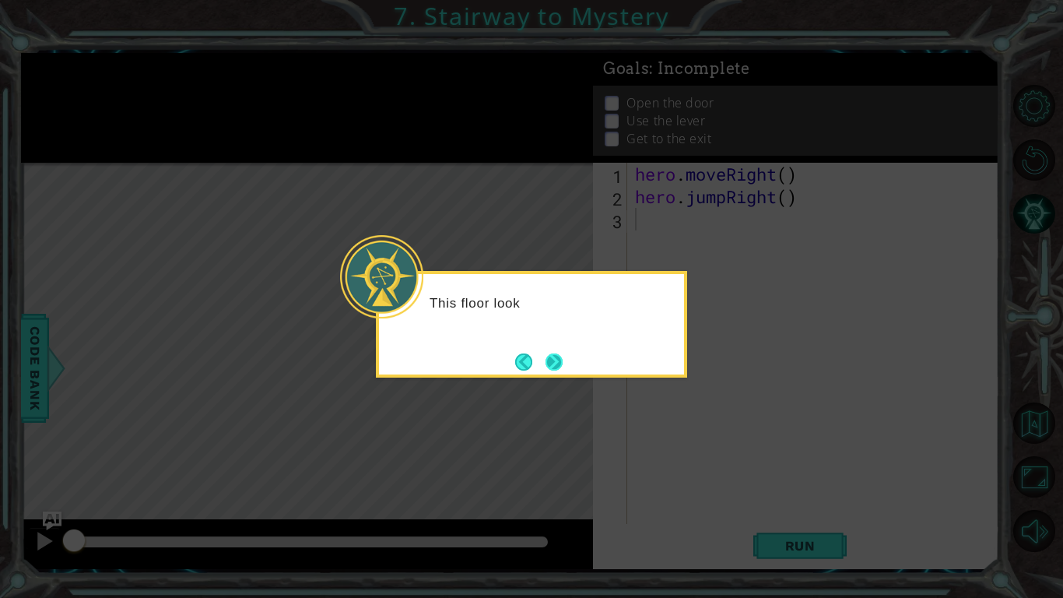
click at [563, 357] on button "Next" at bounding box center [554, 361] width 17 height 17
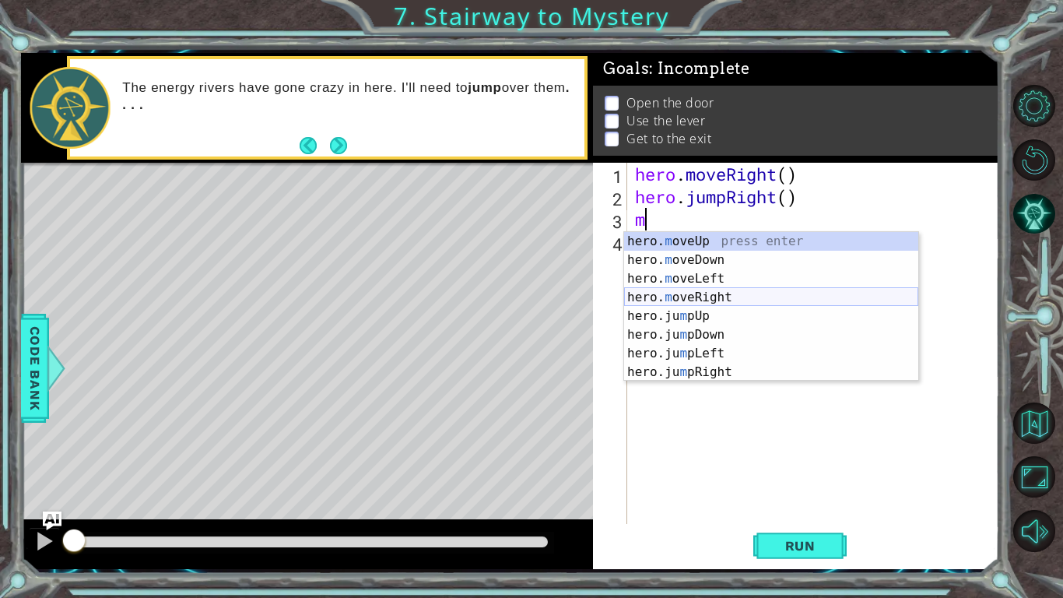
click at [754, 298] on div "hero. m oveUp press enter hero. m oveDown press enter hero. m oveLeft press ent…" at bounding box center [771, 325] width 294 height 187
type textarea "hero.moveRight(1)"
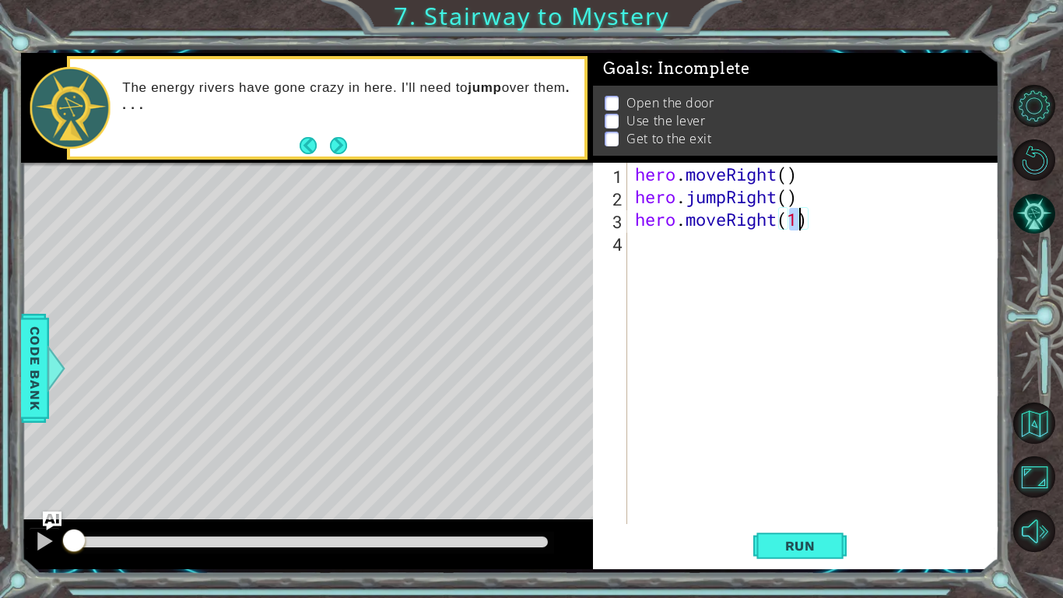
click at [714, 293] on div "hero . moveRight ( ) hero . jumpRight ( ) hero . moveRight ( 1 )" at bounding box center [817, 366] width 371 height 406
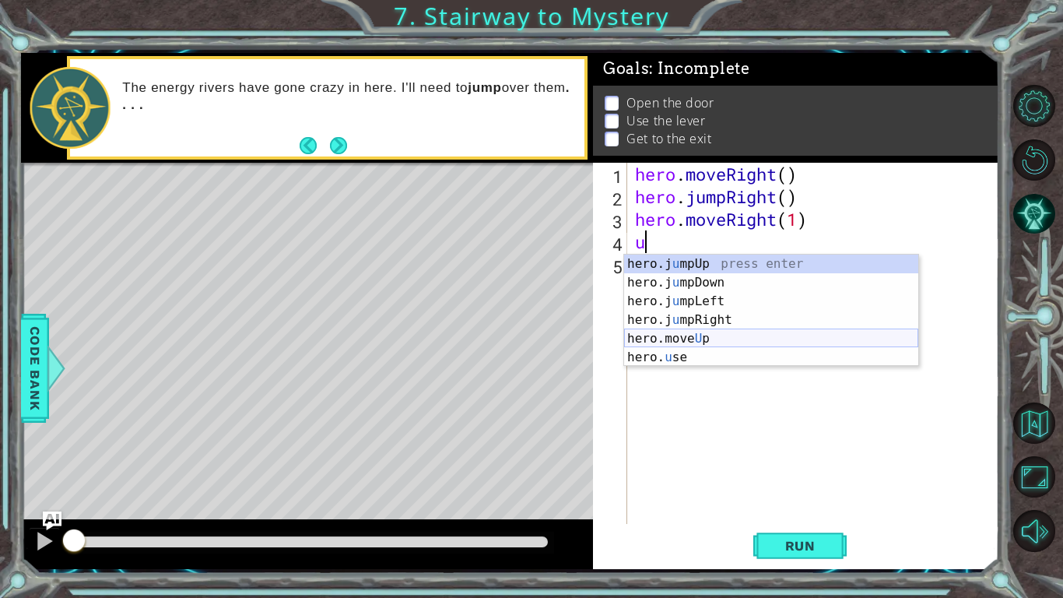
click at [732, 332] on div "hero.j u mpUp press enter hero.j u mpDown press enter hero.j u mpLeft press ent…" at bounding box center [771, 328] width 294 height 149
type textarea "hero.moveUp(1)"
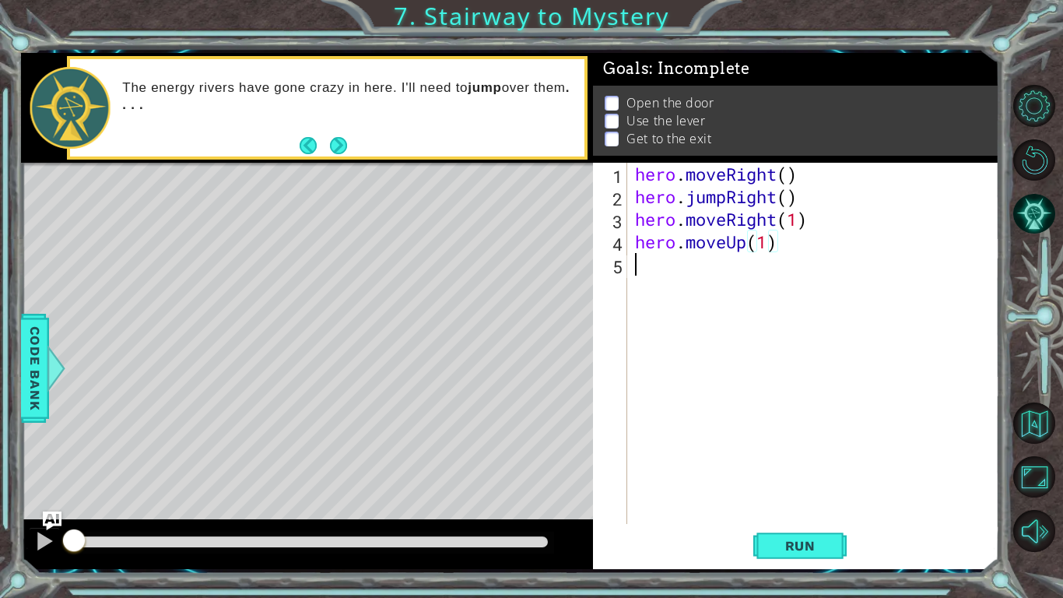
click at [716, 279] on div "hero . moveRight ( ) hero . jumpRight ( ) hero . moveRight ( 1 ) hero . moveUp …" at bounding box center [817, 366] width 371 height 406
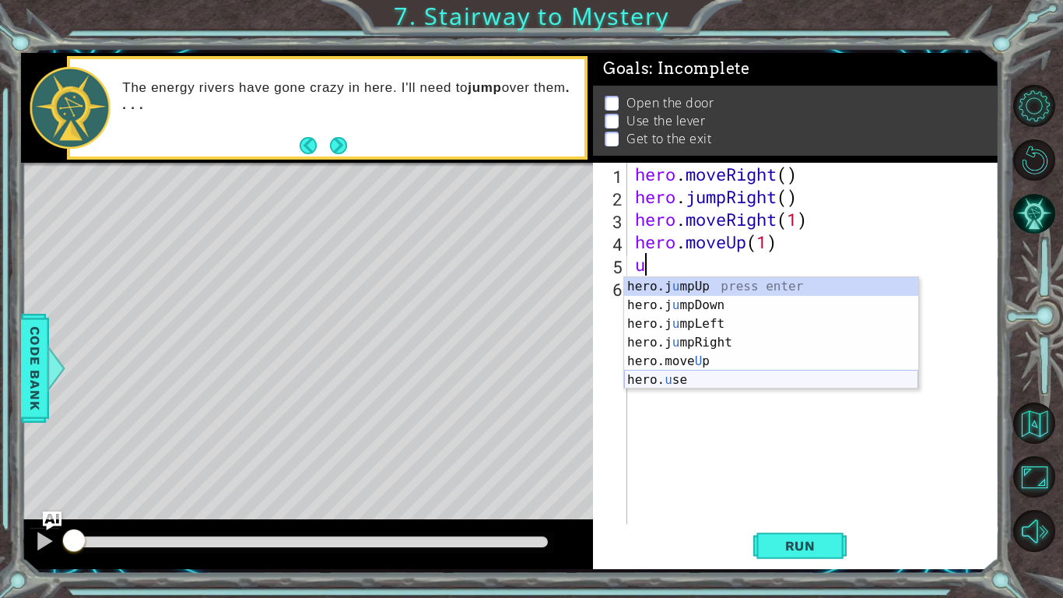
click at [731, 380] on div "hero.j u mpUp press enter hero.j u mpDown press enter hero.j u mpLeft press ent…" at bounding box center [771, 351] width 294 height 149
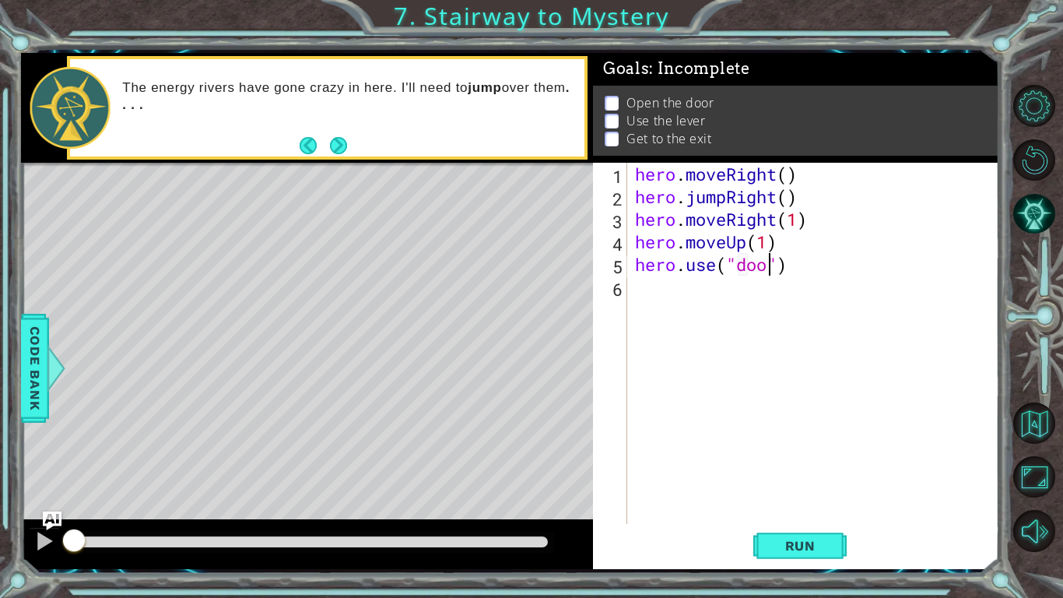
type textarea "hero.use("door")"
type textarea "hero.moveUp(2)"
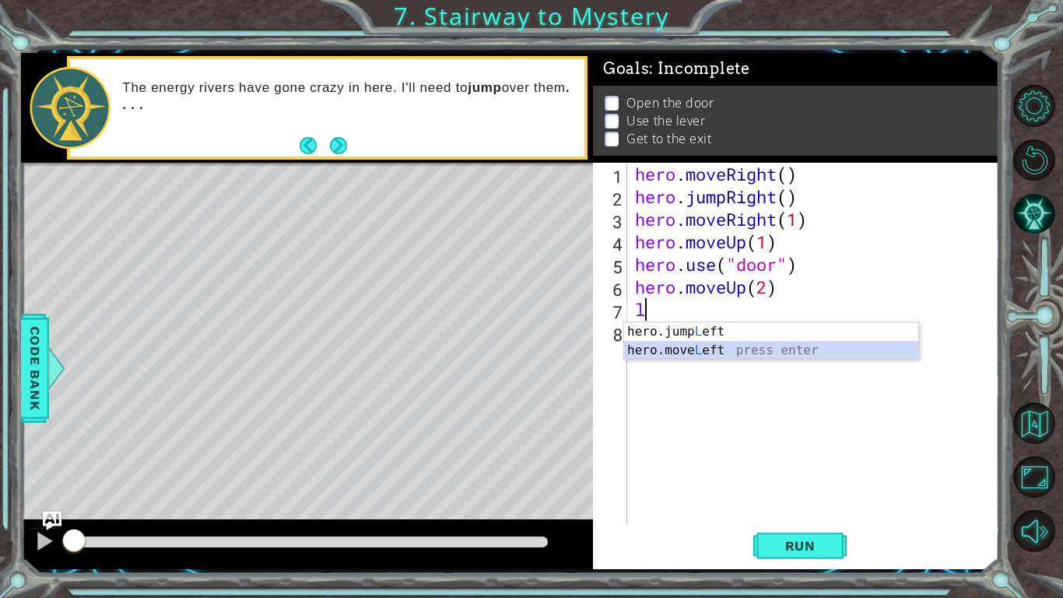
type textarea "hero.moveLeft(1)"
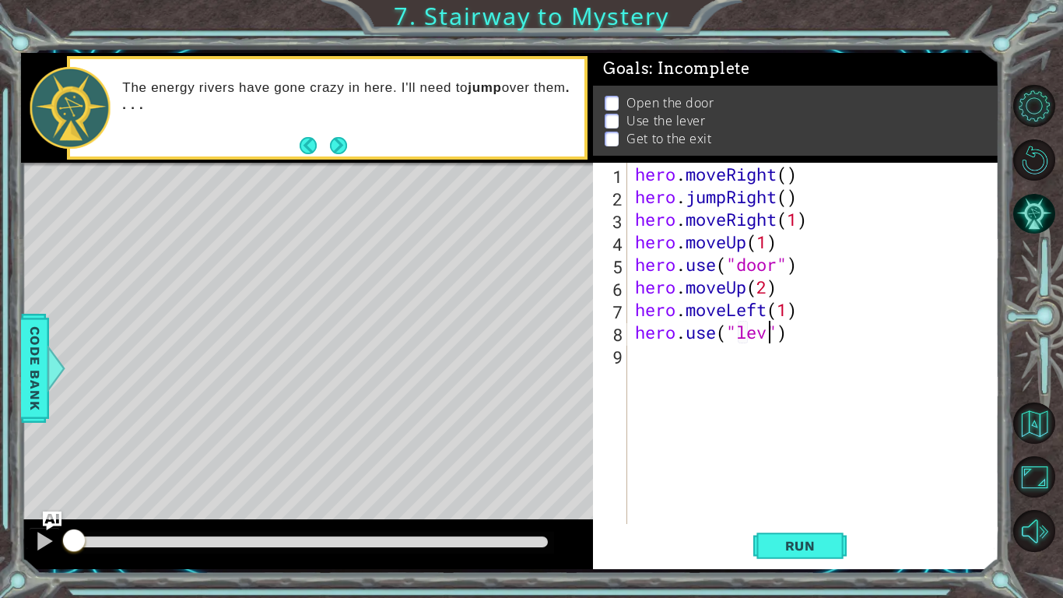
scroll to position [0, 7]
type textarea "hero.use("lever")"
click at [326, 132] on div "The energy rivers have gone crazy in here. I'll need to jump over them . . . ." at bounding box center [327, 107] width 514 height 97
click at [336, 141] on button "Next" at bounding box center [338, 145] width 17 height 17
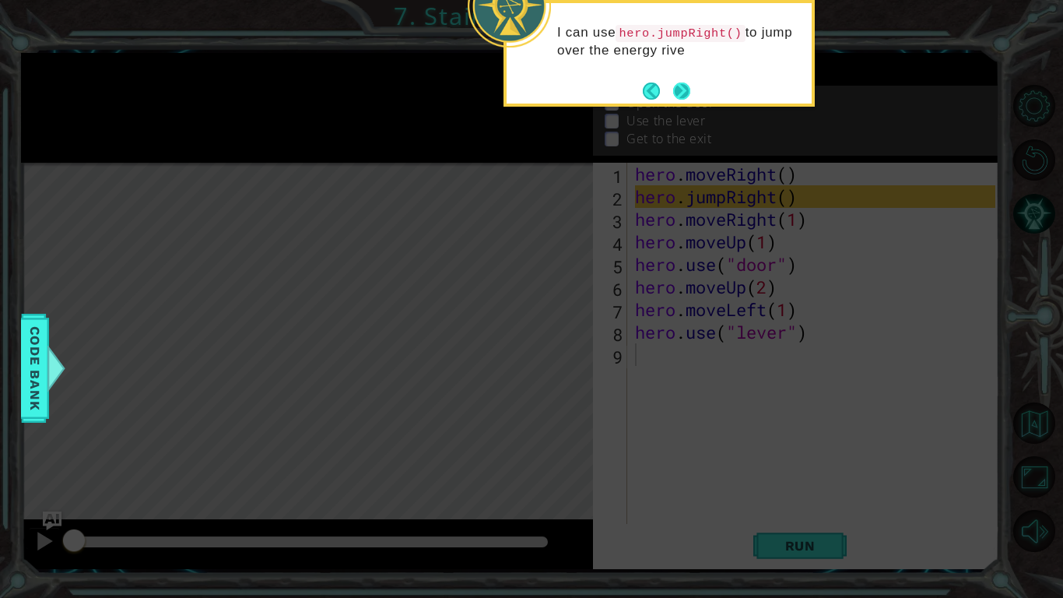
click at [686, 97] on button "Next" at bounding box center [681, 90] width 17 height 17
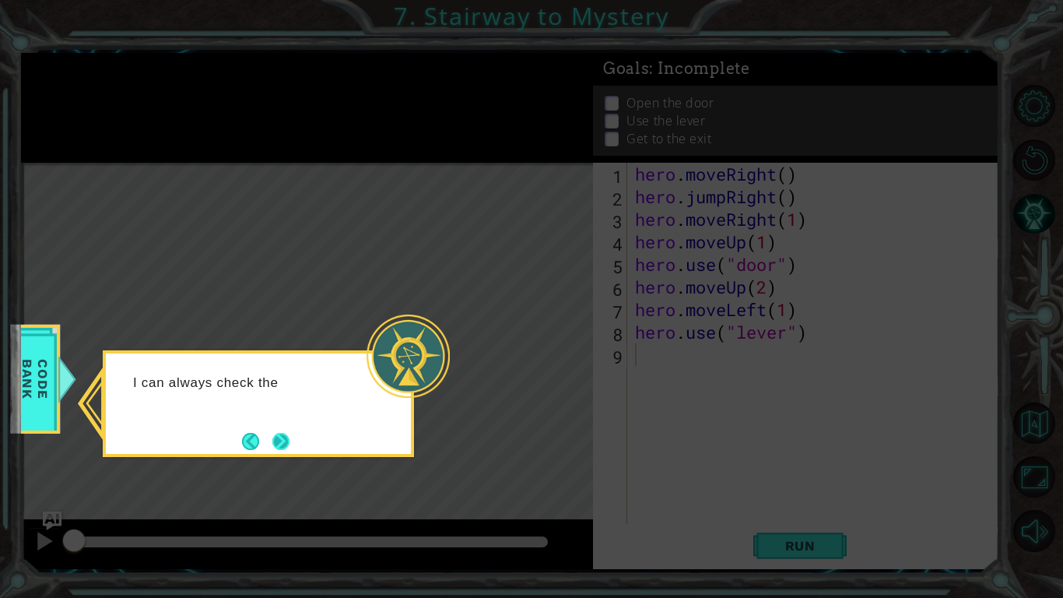
click at [282, 433] on button "Next" at bounding box center [280, 441] width 17 height 17
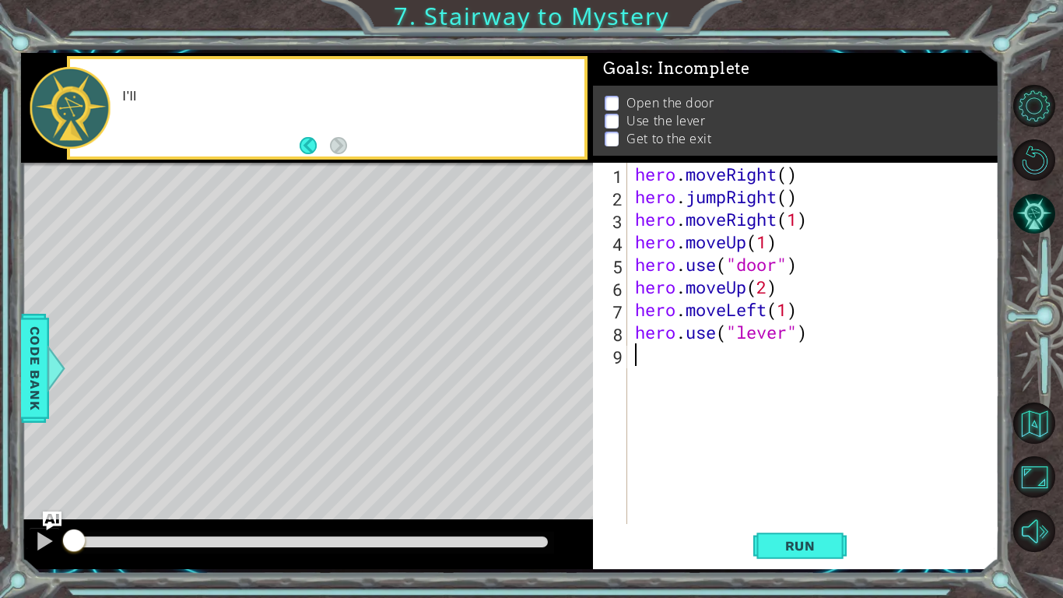
click at [678, 418] on div "1 ההההההההההההההההההההההההההההההההההההההההההההההההההההההההההההההההההההההההההההה…" at bounding box center [510, 311] width 978 height 516
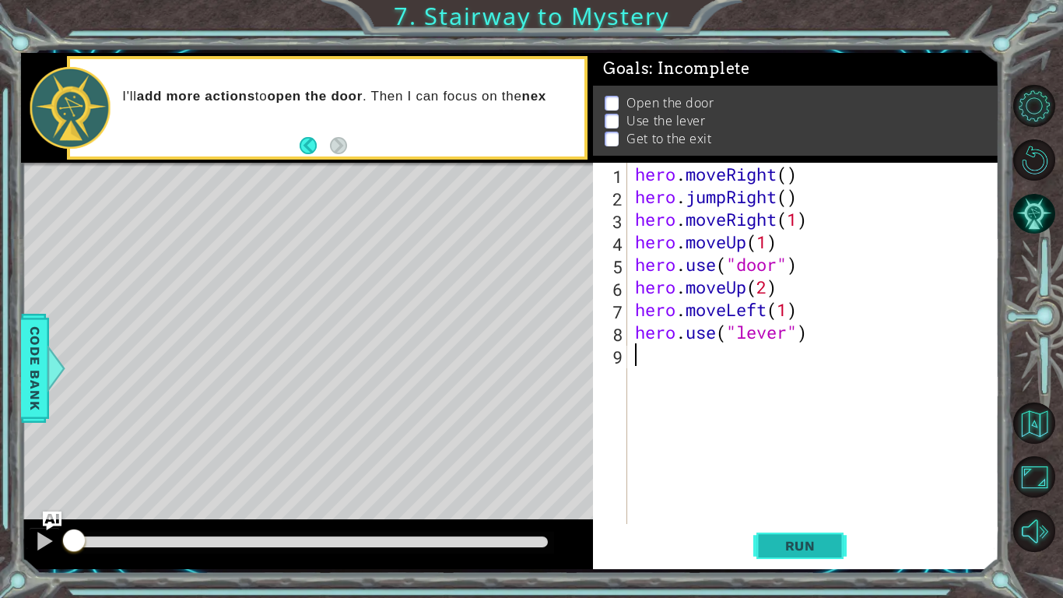
drag, startPoint x: 780, startPoint y: 539, endPoint x: 754, endPoint y: 548, distance: 27.3
click at [777, 465] on span "Run" at bounding box center [800, 546] width 61 height 16
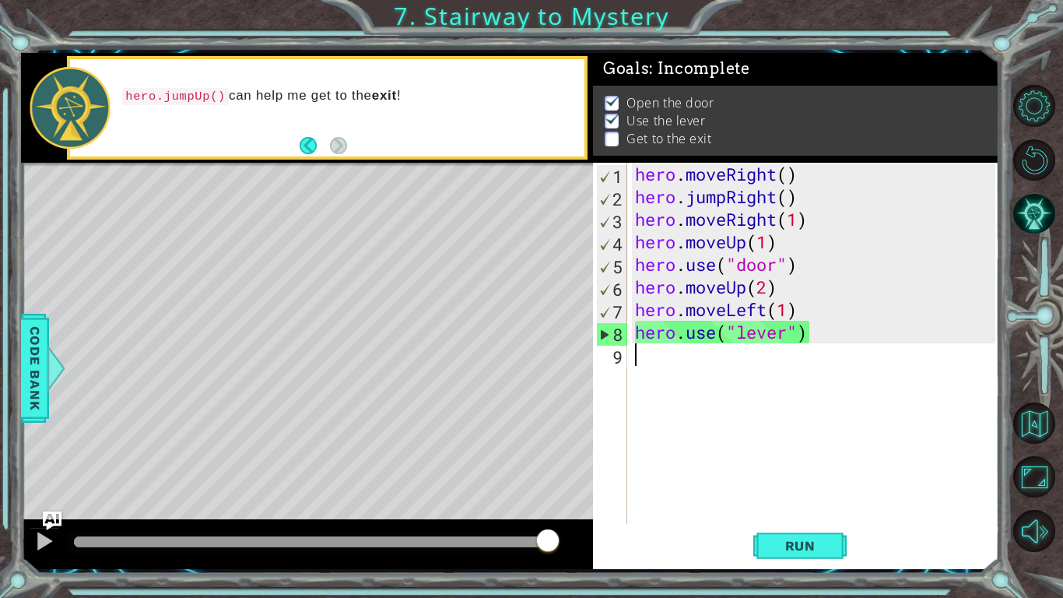
click at [556, 465] on div "methods hero moveDown(steps) moveUp(steps) moveLeft(steps) moveRight(steps) use…" at bounding box center [510, 311] width 978 height 516
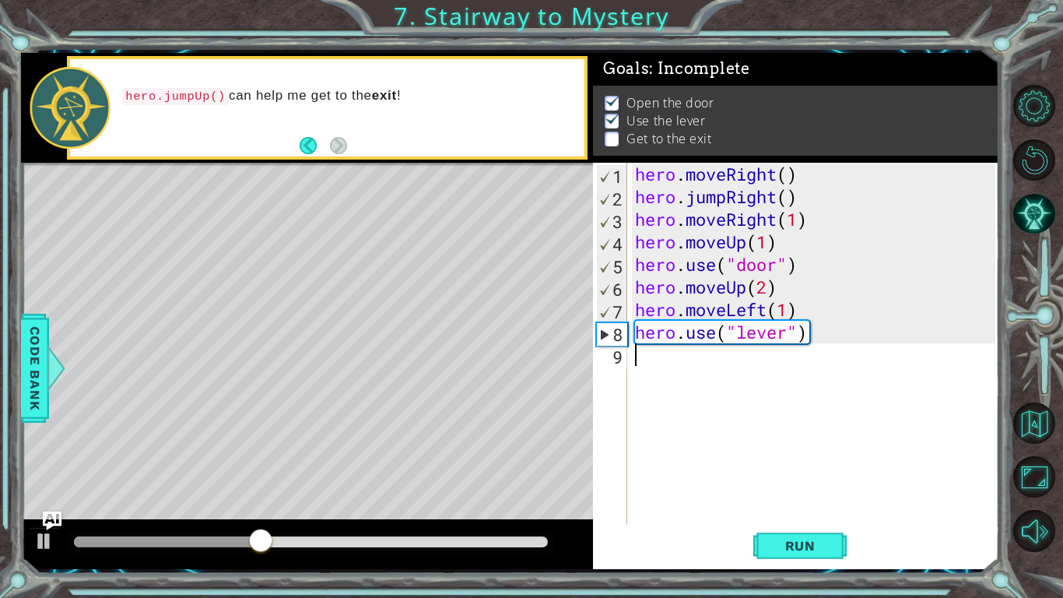
click at [642, 360] on div "hero . moveRight ( ) hero . jumpRight ( ) hero . moveRight ( 1 ) hero . moveUp …" at bounding box center [817, 366] width 371 height 406
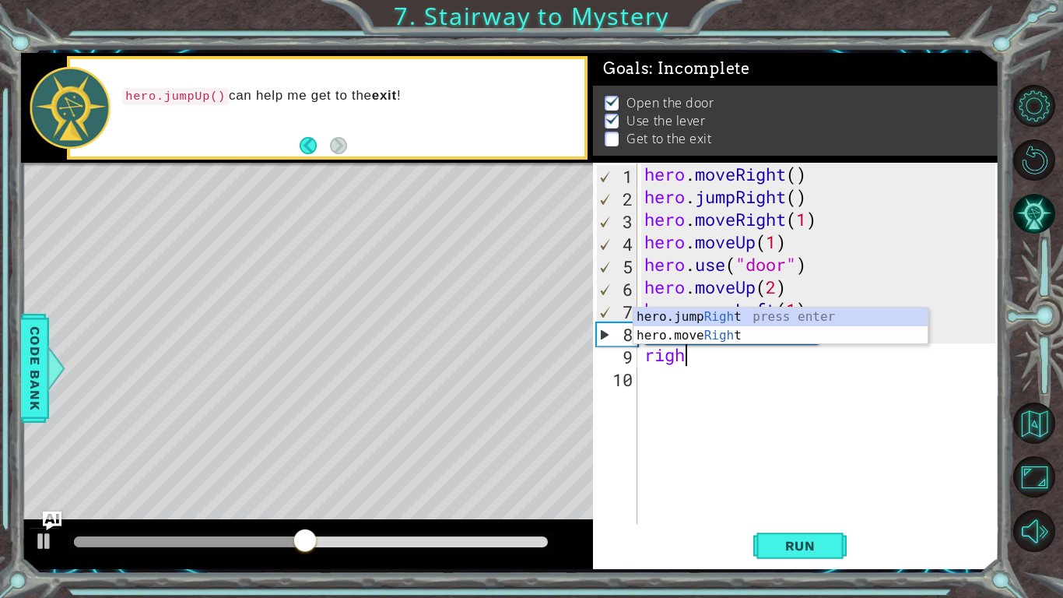
scroll to position [0, 1]
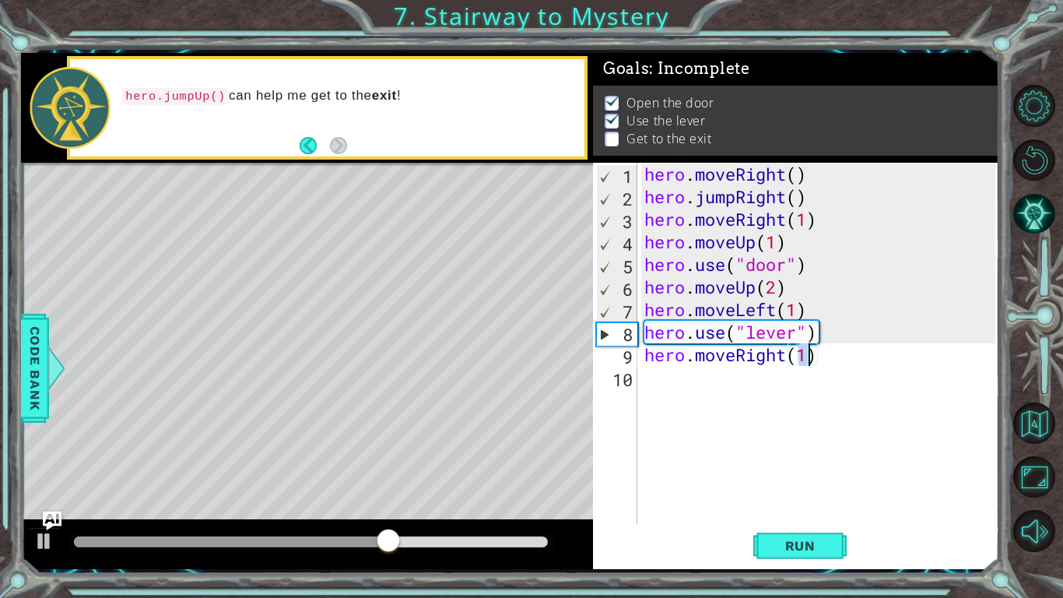
type textarea "hero.moveRight(2)"
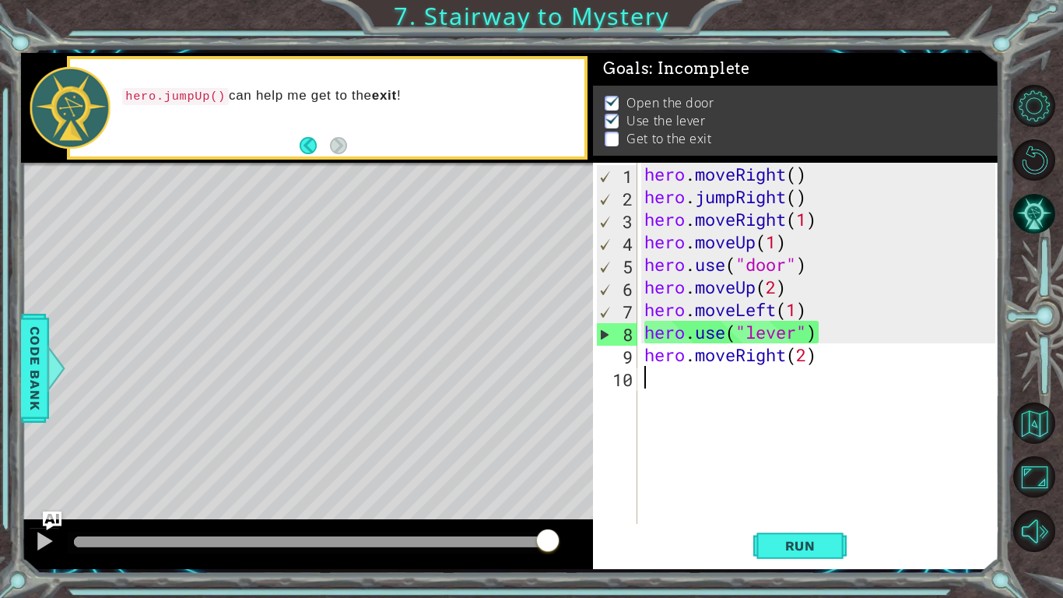
click at [660, 382] on div "hero . moveRight ( ) hero . jumpRight ( ) hero . moveRight ( 1 ) hero . moveUp …" at bounding box center [822, 366] width 362 height 406
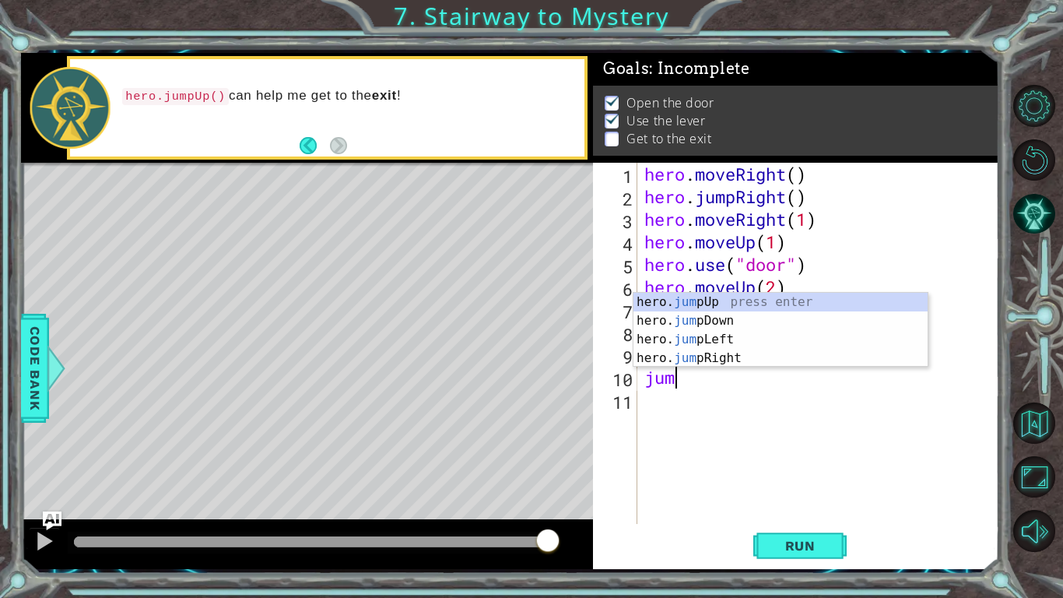
type textarea "jump"
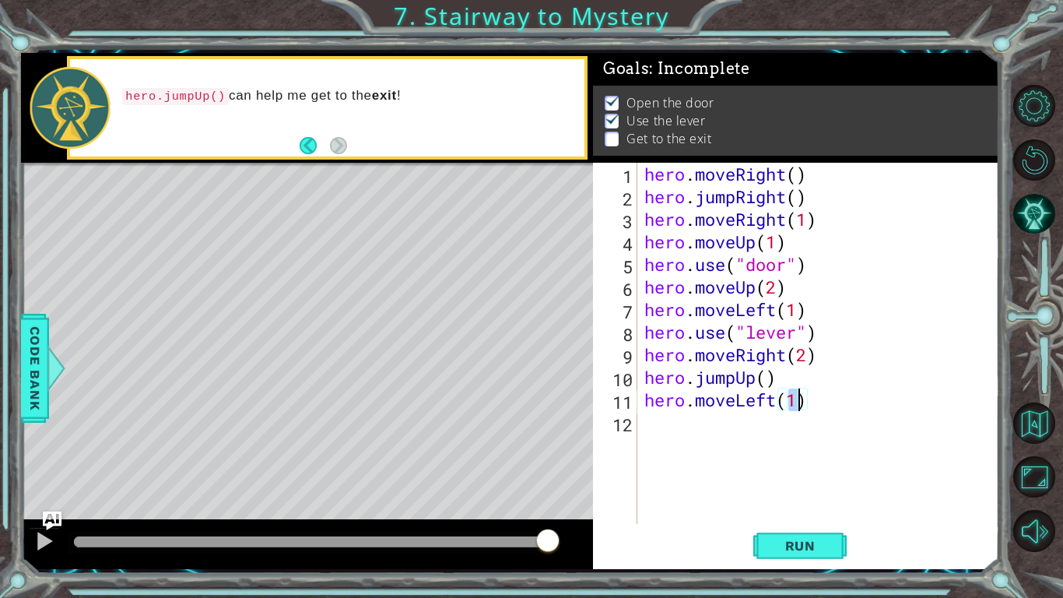
type textarea "hero.moveLeft(2)"
click at [673, 465] on div "hero . moveRight ( ) hero . jumpRight ( ) hero . moveRight ( 1 ) hero . moveUp …" at bounding box center [822, 366] width 362 height 406
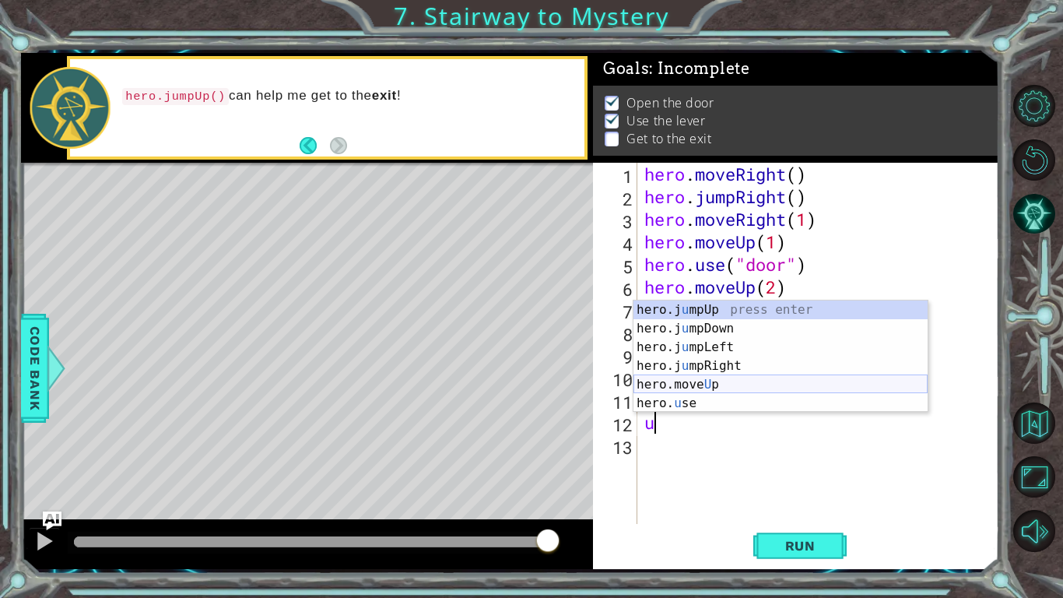
click at [735, 385] on div "hero.j u mpUp press enter hero.j u mpDown press enter hero.j u mpLeft press ent…" at bounding box center [780, 374] width 294 height 149
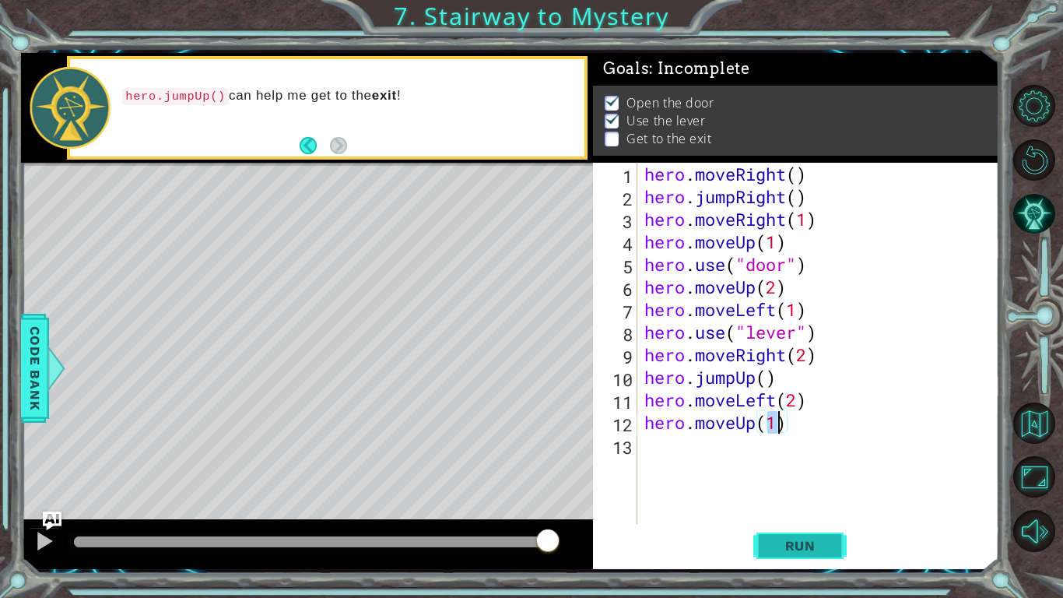
type textarea "hero.moveUp(1)"
click at [795, 465] on span "Run" at bounding box center [800, 546] width 61 height 16
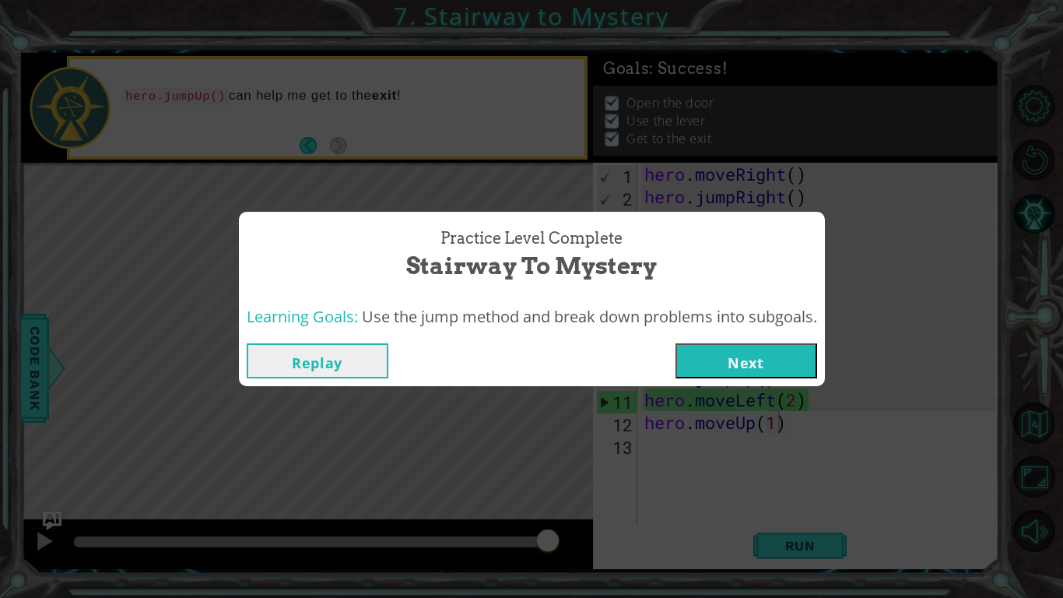
click at [792, 364] on button "Next" at bounding box center [747, 360] width 142 height 35
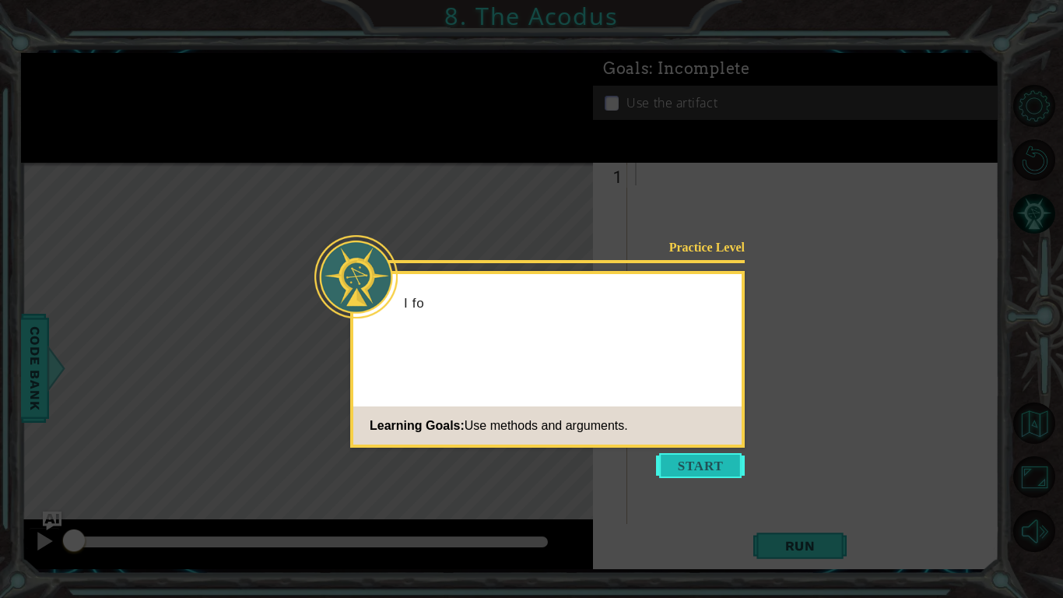
click at [703, 465] on button "Start" at bounding box center [700, 465] width 89 height 25
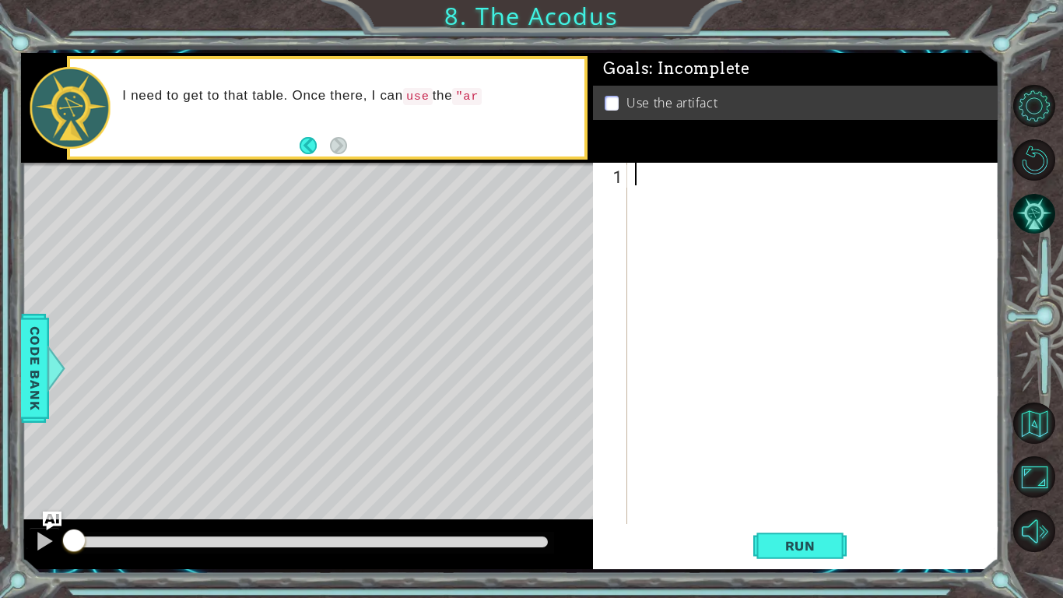
click at [651, 188] on div at bounding box center [817, 366] width 371 height 406
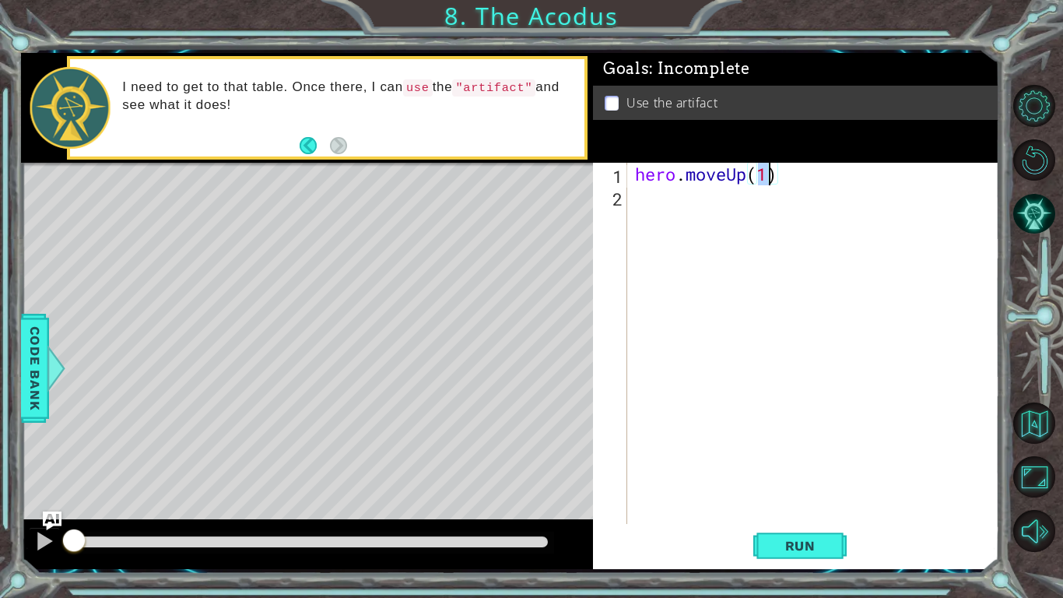
type textarea "hero.moveUp(2)"
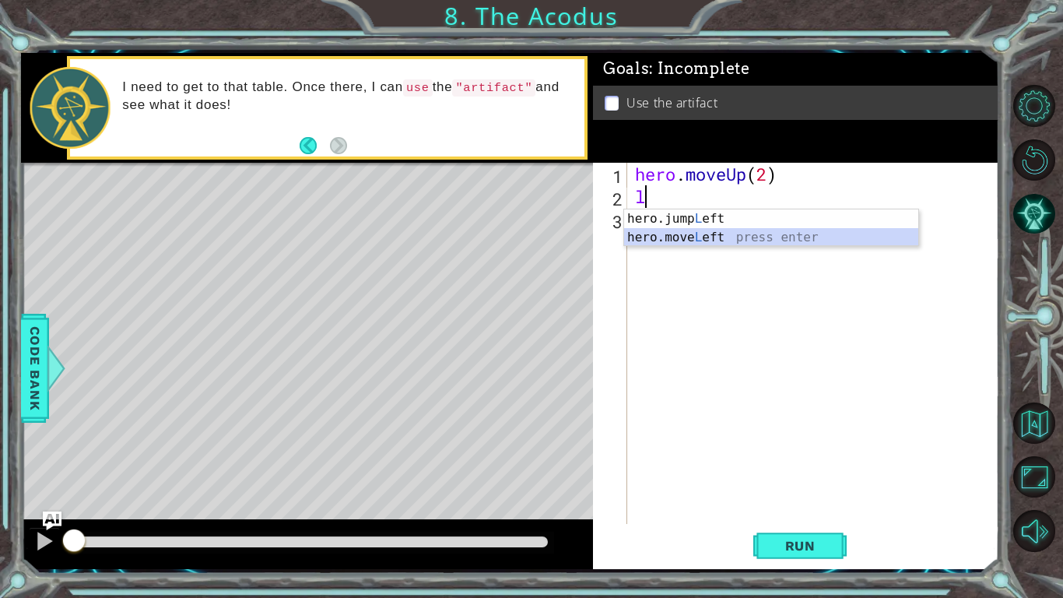
type textarea "hero.moveLeft(1)"
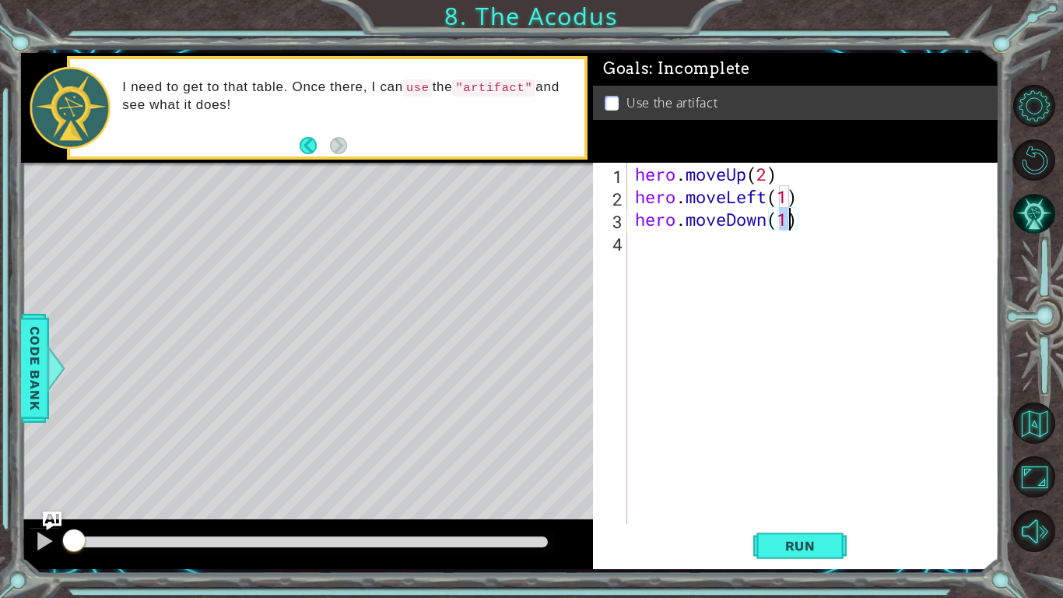
type textarea "hero.moveDown(2)"
type textarea "k"
type textarea "j"
type textarea "hero.moveUp(2)"
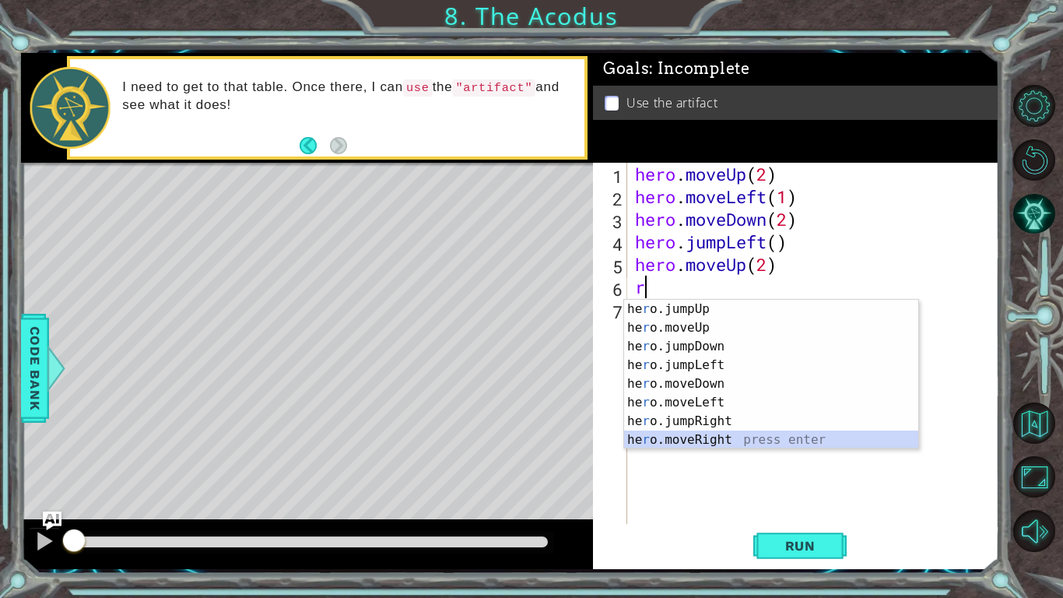
type textarea "hero.moveRight(1)"
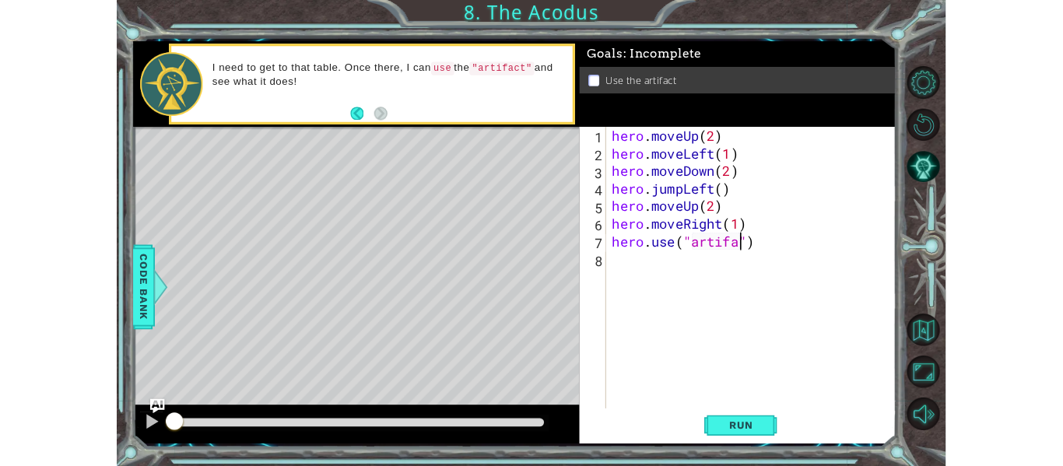
scroll to position [0, 8]
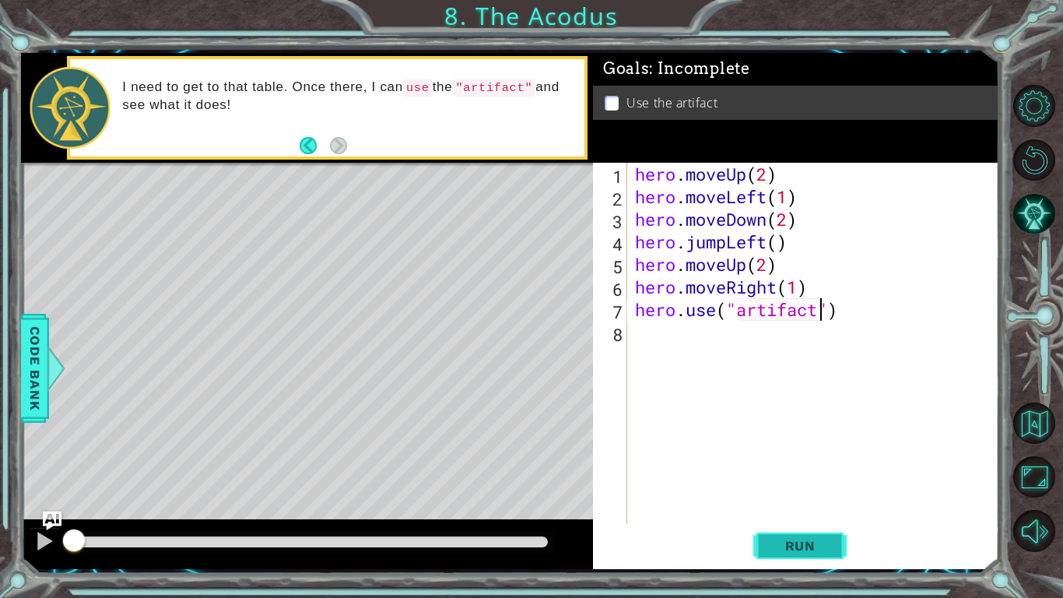
type textarea "hero.use("artifact")"
click at [793, 465] on span "Run" at bounding box center [800, 546] width 61 height 16
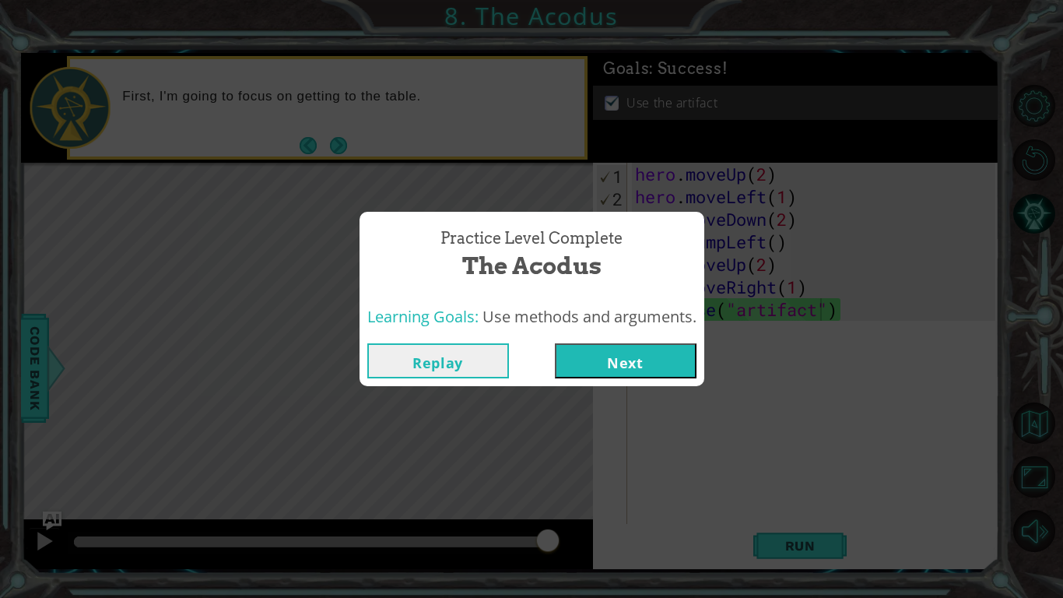
click at [635, 373] on button "Next" at bounding box center [626, 360] width 142 height 35
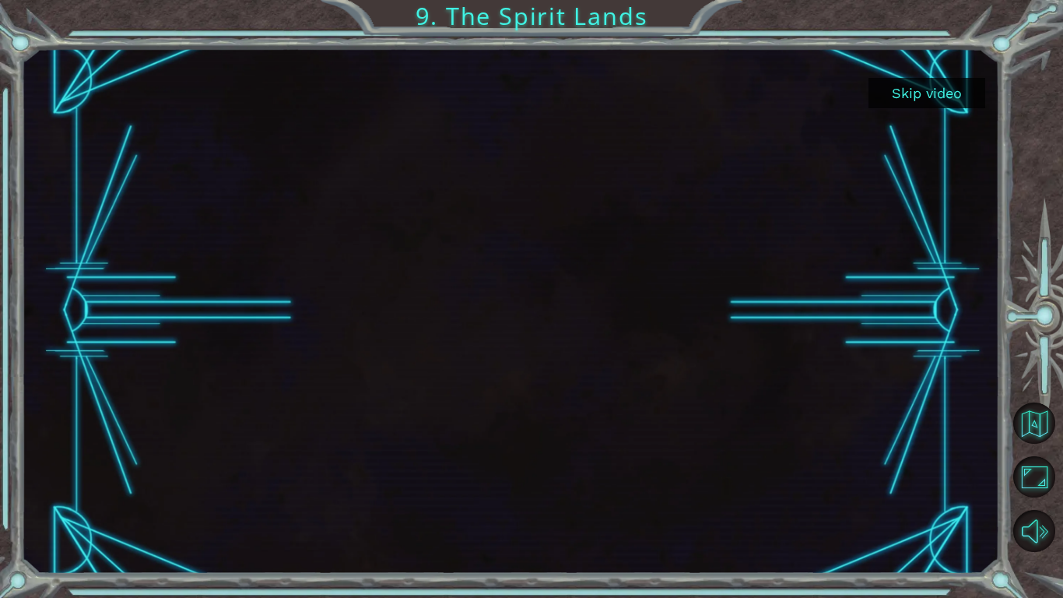
click at [900, 95] on button "Skip video" at bounding box center [927, 93] width 117 height 30
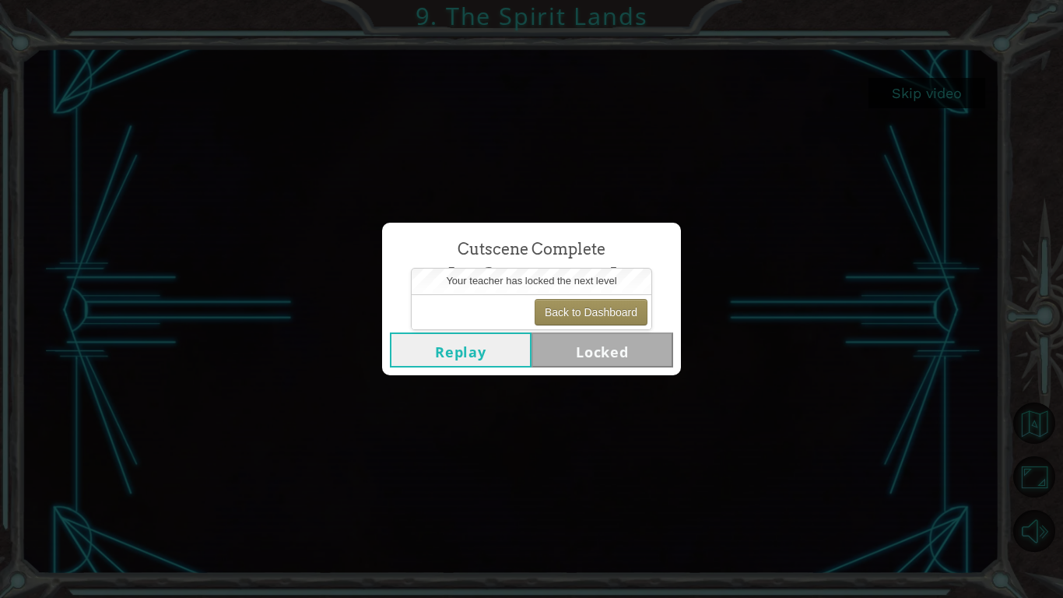
click at [581, 297] on div "Back to Dashboard" at bounding box center [532, 311] width 240 height 35
